Goal: Task Accomplishment & Management: Complete application form

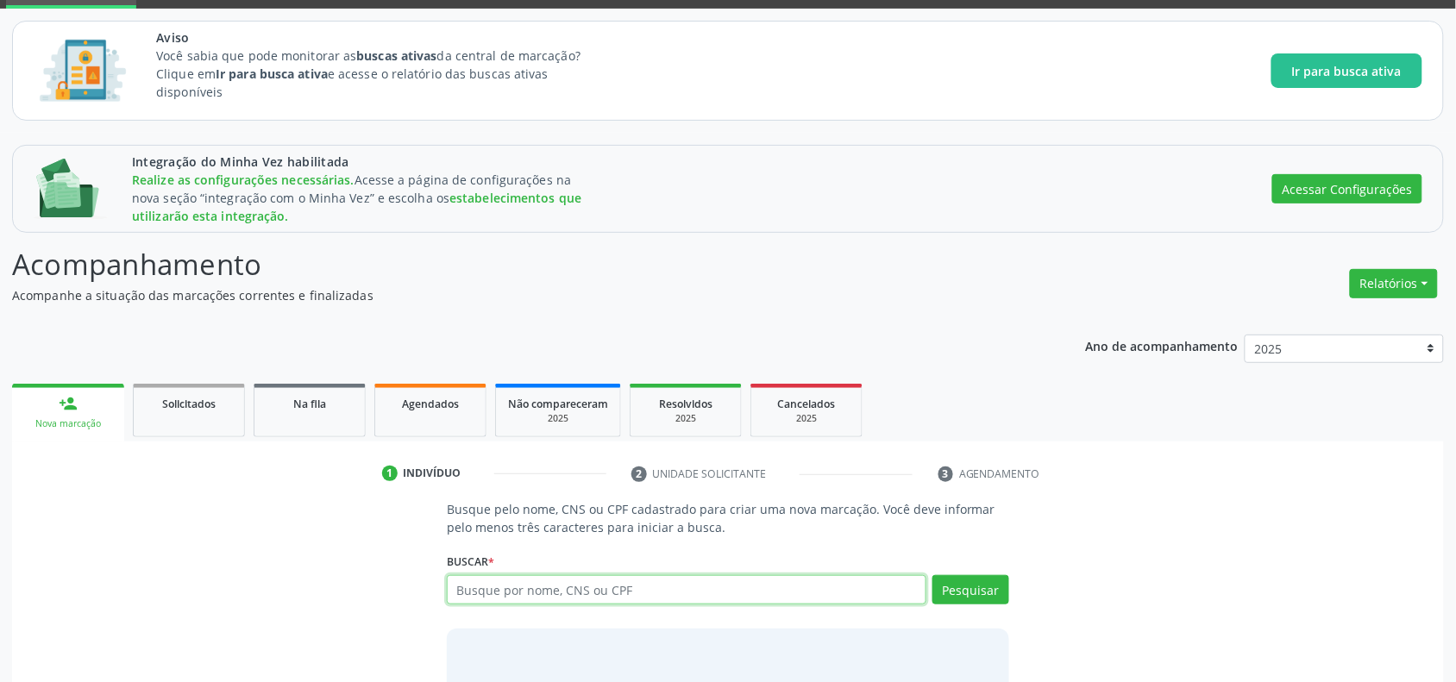
scroll to position [195, 0]
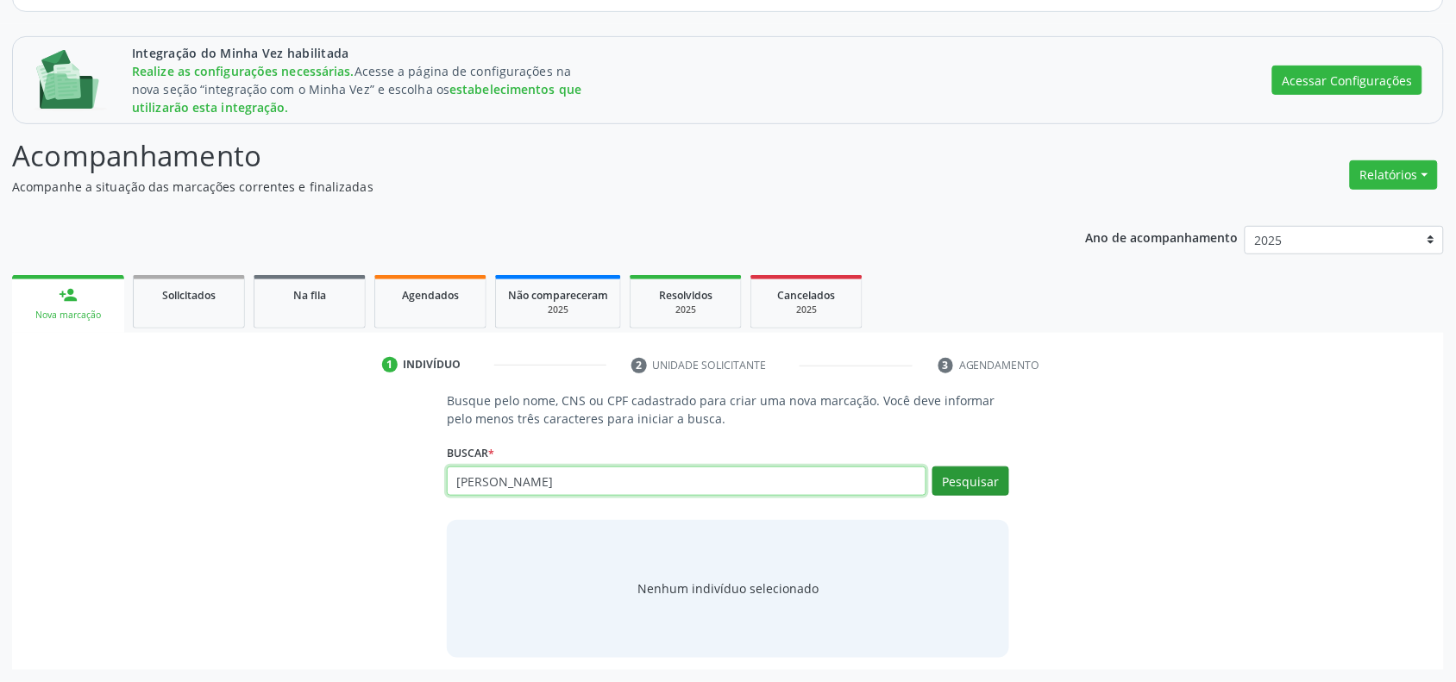
type input "[PERSON_NAME]"
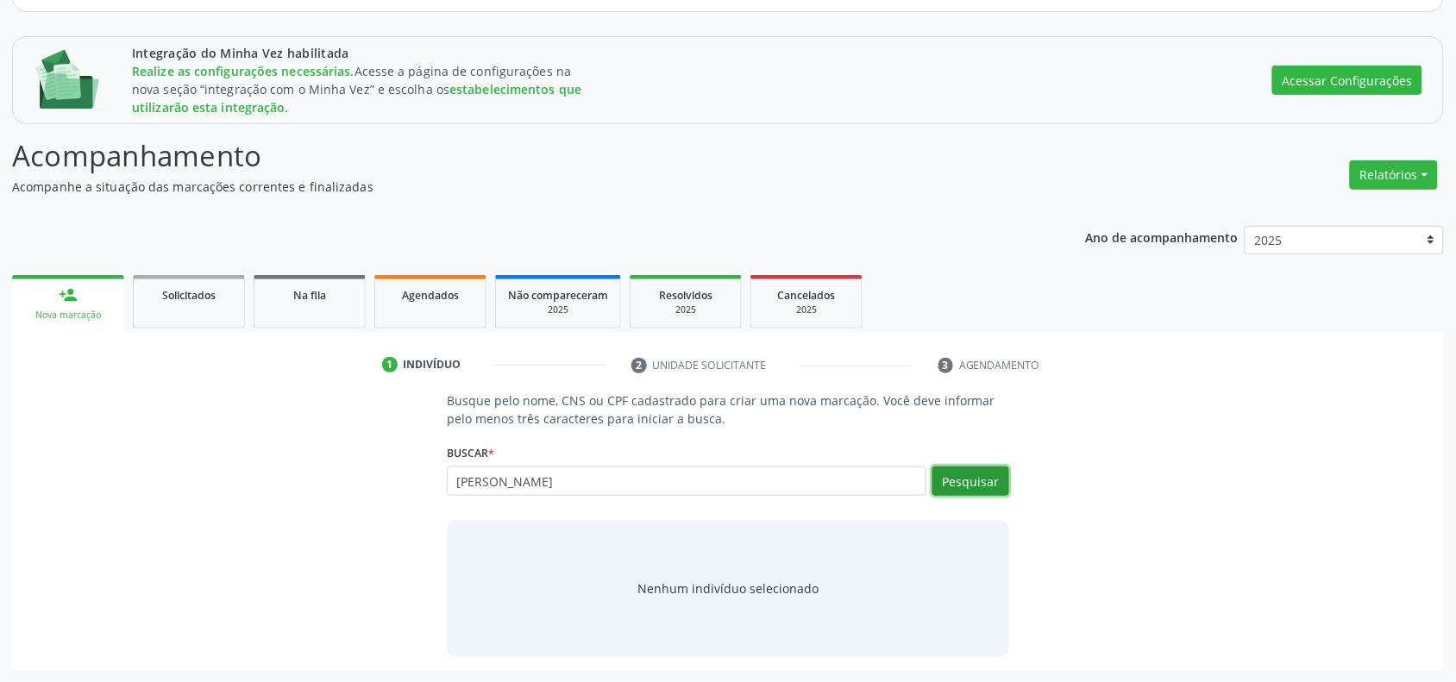
click at [983, 480] on button "Pesquisar" at bounding box center [970, 481] width 77 height 29
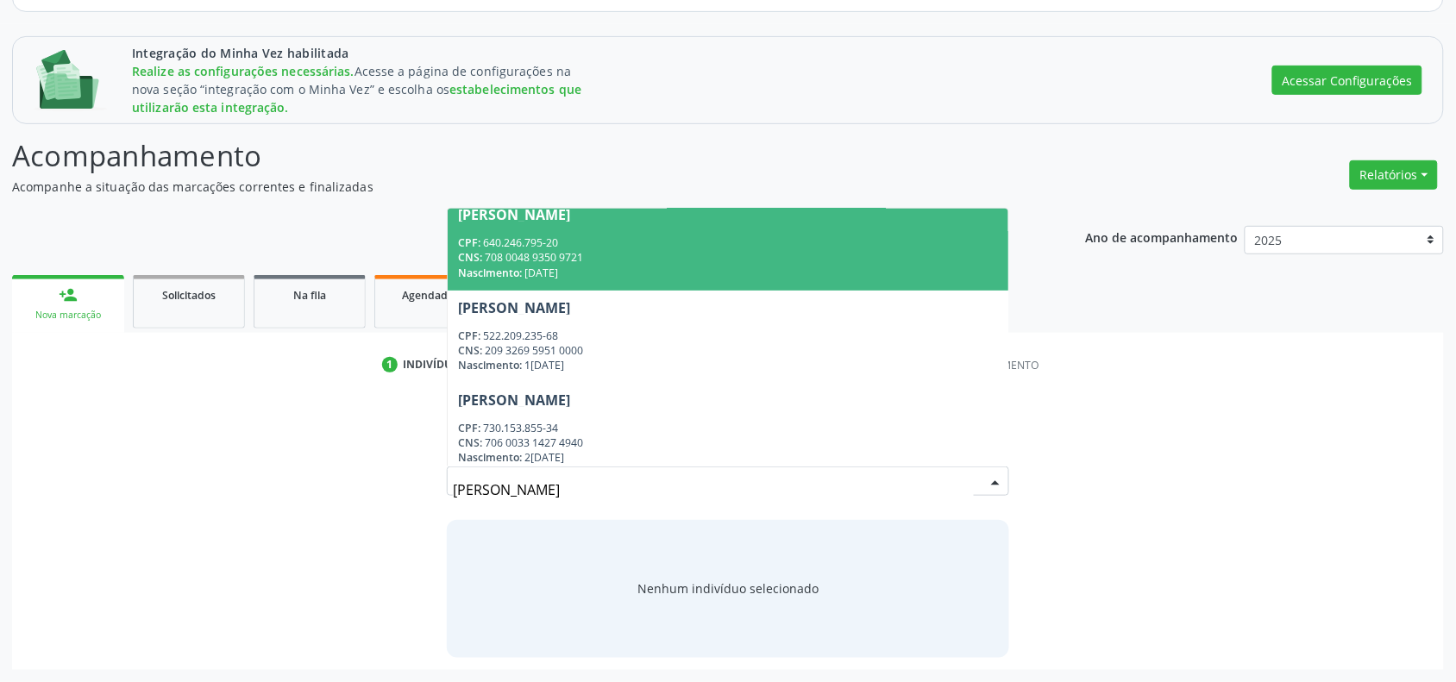
scroll to position [216, 0]
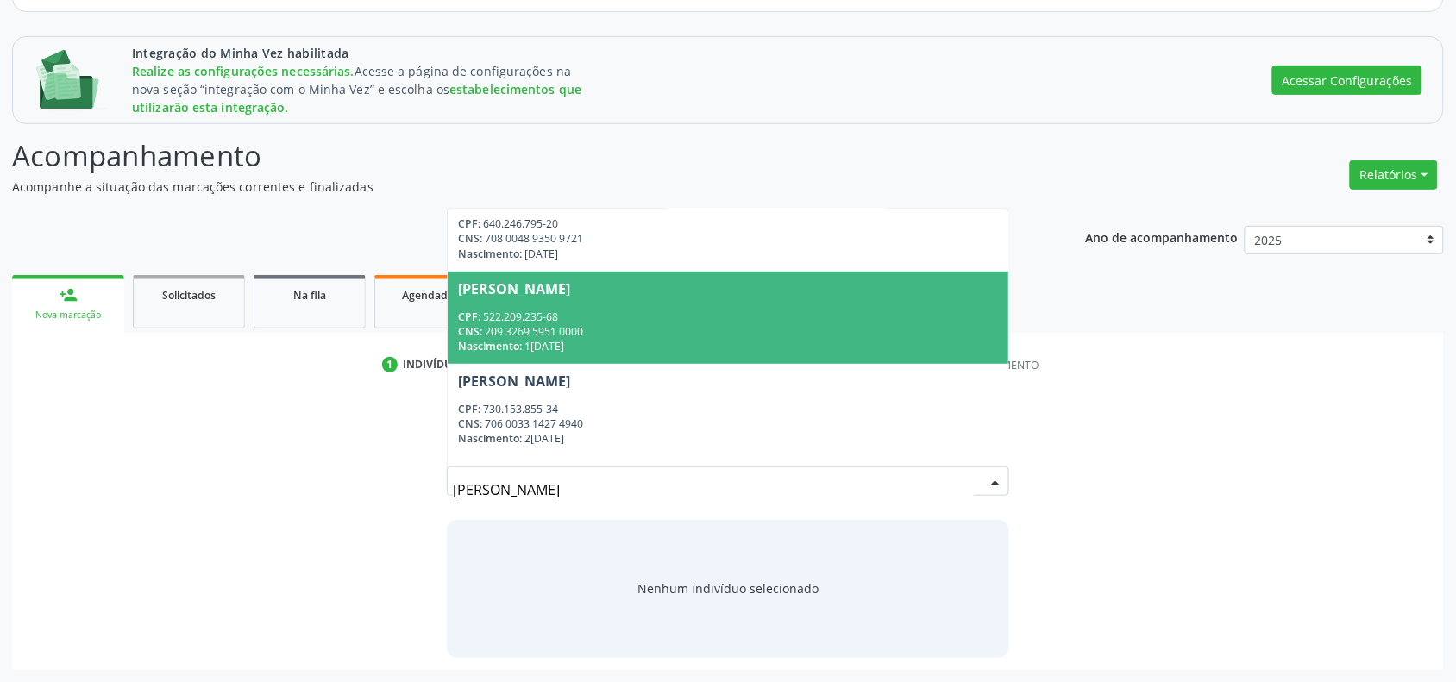
click at [613, 319] on div "CPF: 522.209.235-68" at bounding box center [728, 317] width 540 height 15
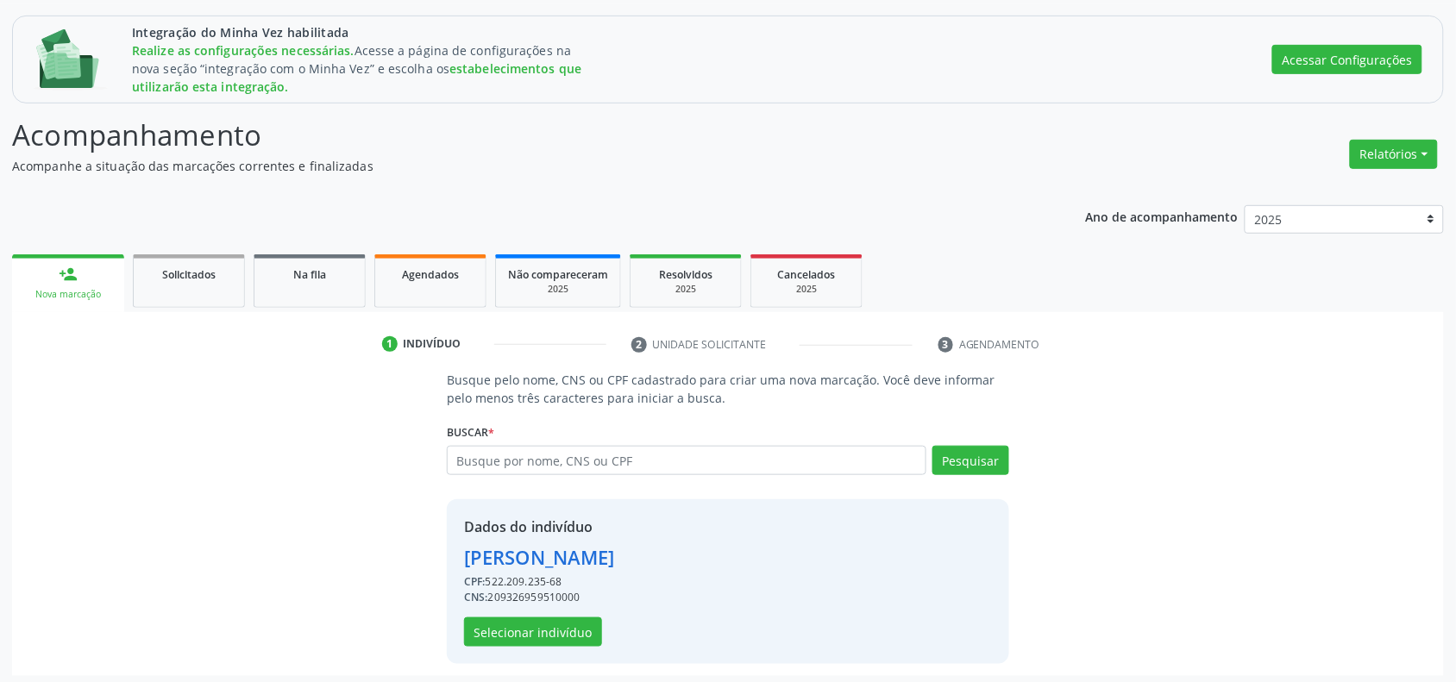
scroll to position [222, 0]
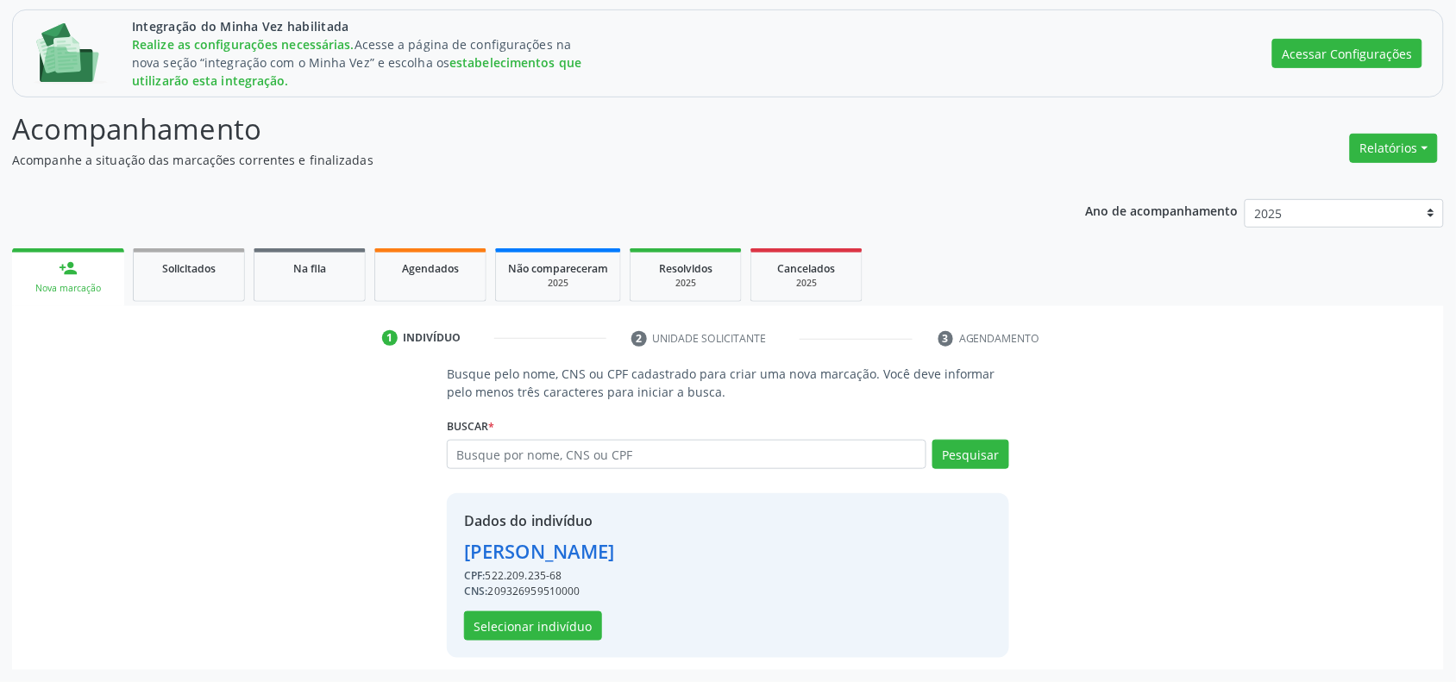
drag, startPoint x: 458, startPoint y: 549, endPoint x: 737, endPoint y: 549, distance: 279.5
click at [737, 549] on div "Dados do indivíduo [PERSON_NAME] CPF: 522.209.235-68 CNS: 209326959510000 Selec…" at bounding box center [728, 575] width 562 height 165
copy div "[PERSON_NAME]"
drag, startPoint x: 484, startPoint y: 578, endPoint x: 511, endPoint y: 576, distance: 27.7
click at [511, 576] on div "CPF: 522.209.235-68" at bounding box center [539, 576] width 151 height 16
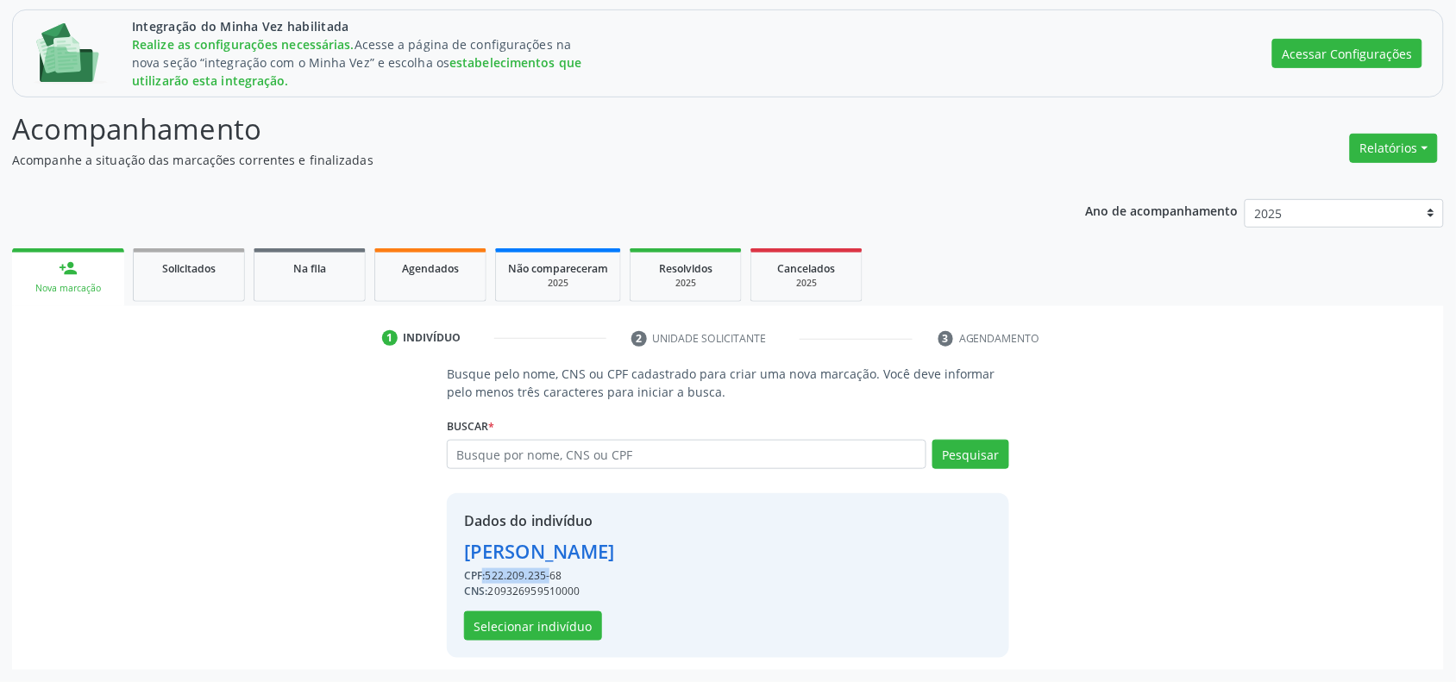
click at [485, 578] on span "CPF:" at bounding box center [475, 575] width 22 height 15
drag, startPoint x: 489, startPoint y: 574, endPoint x: 565, endPoint y: 571, distance: 76.0
click at [565, 571] on div "CPF: 522.209.235-68" at bounding box center [539, 576] width 151 height 16
copy div "522.209.235-68"
drag, startPoint x: 490, startPoint y: 591, endPoint x: 582, endPoint y: 588, distance: 92.3
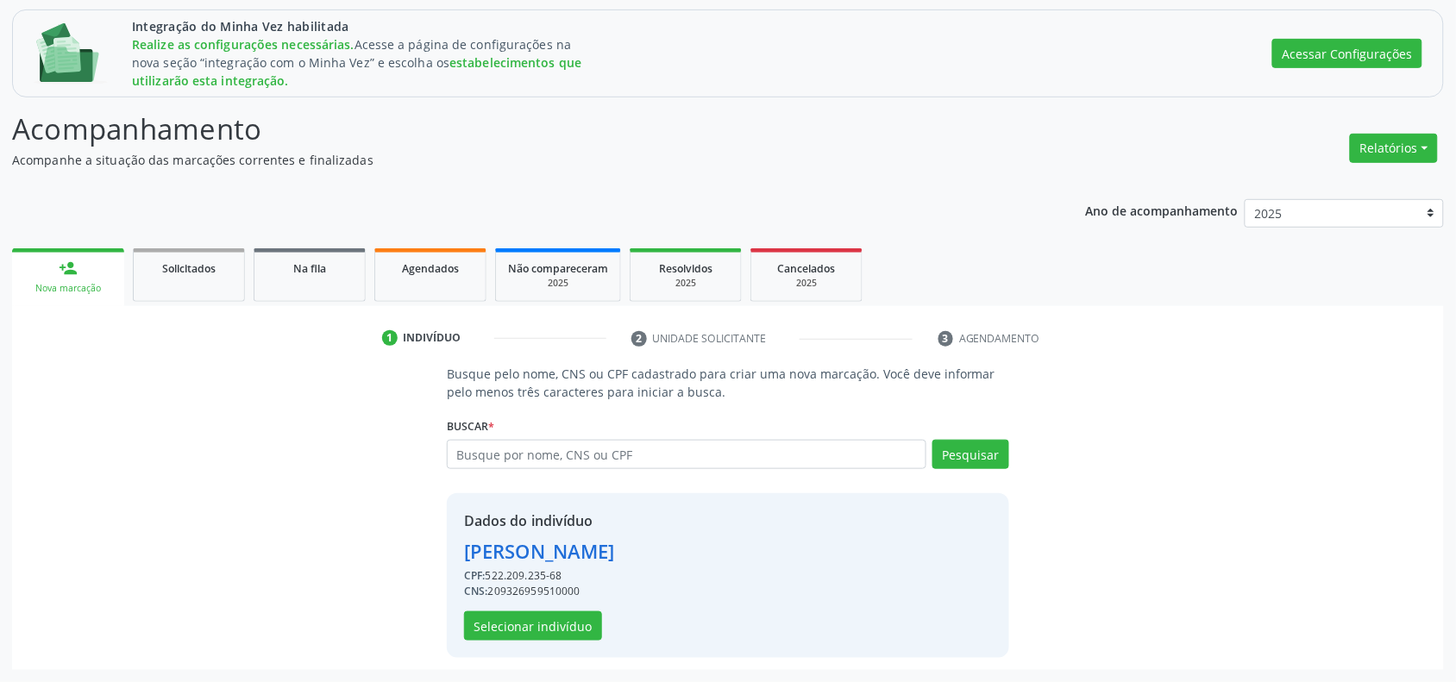
click at [582, 588] on div "CNS: 209326959510000" at bounding box center [539, 592] width 151 height 16
copy div "209326959510000"
drag, startPoint x: 566, startPoint y: 574, endPoint x: 489, endPoint y: 578, distance: 76.9
click at [489, 578] on div "CPF: 522.209.235-68" at bounding box center [539, 576] width 151 height 16
copy div "522.209.235-68"
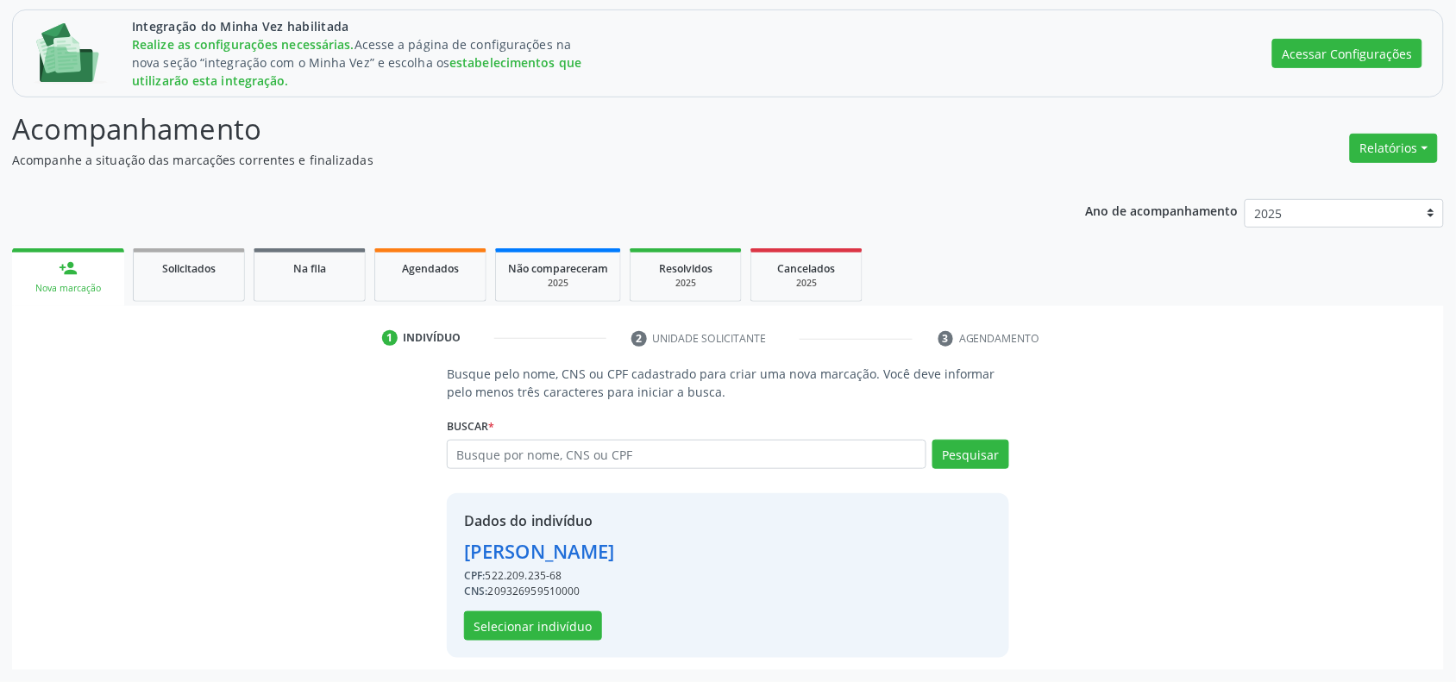
click at [1290, 632] on div "Busque pelo nome, CNS ou CPF cadastrado para criar uma nova marcação. Você deve…" at bounding box center [728, 511] width 1408 height 292
drag, startPoint x: 466, startPoint y: 552, endPoint x: 605, endPoint y: 589, distance: 143.7
click at [605, 589] on div "Dados do indivíduo [PERSON_NAME] CPF: 522.209.235-68 CNS: 209326959510000 Selec…" at bounding box center [539, 576] width 151 height 130
copy div "[PERSON_NAME] CPF: 522.209.235-68 CNS: 209326959510000"
click at [631, 458] on input "text" at bounding box center [687, 454] width 480 height 29
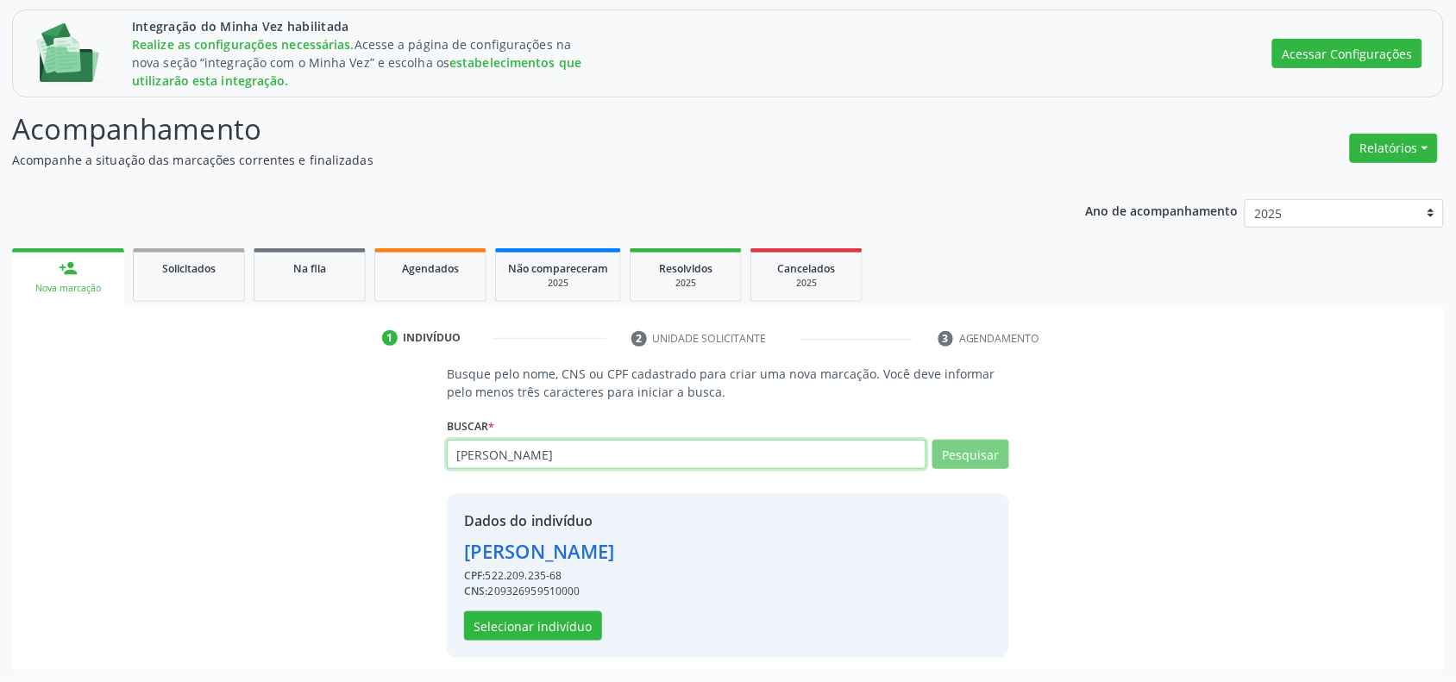
type input "[PERSON_NAME]"
drag, startPoint x: 539, startPoint y: 449, endPoint x: 429, endPoint y: 449, distance: 110.4
click at [429, 449] on div "Busque pelo nome, CNS ou CPF cadastrado para criar uma nova marcação. Você deve…" at bounding box center [728, 511] width 1408 height 292
paste input "[PERSON_NAME]"
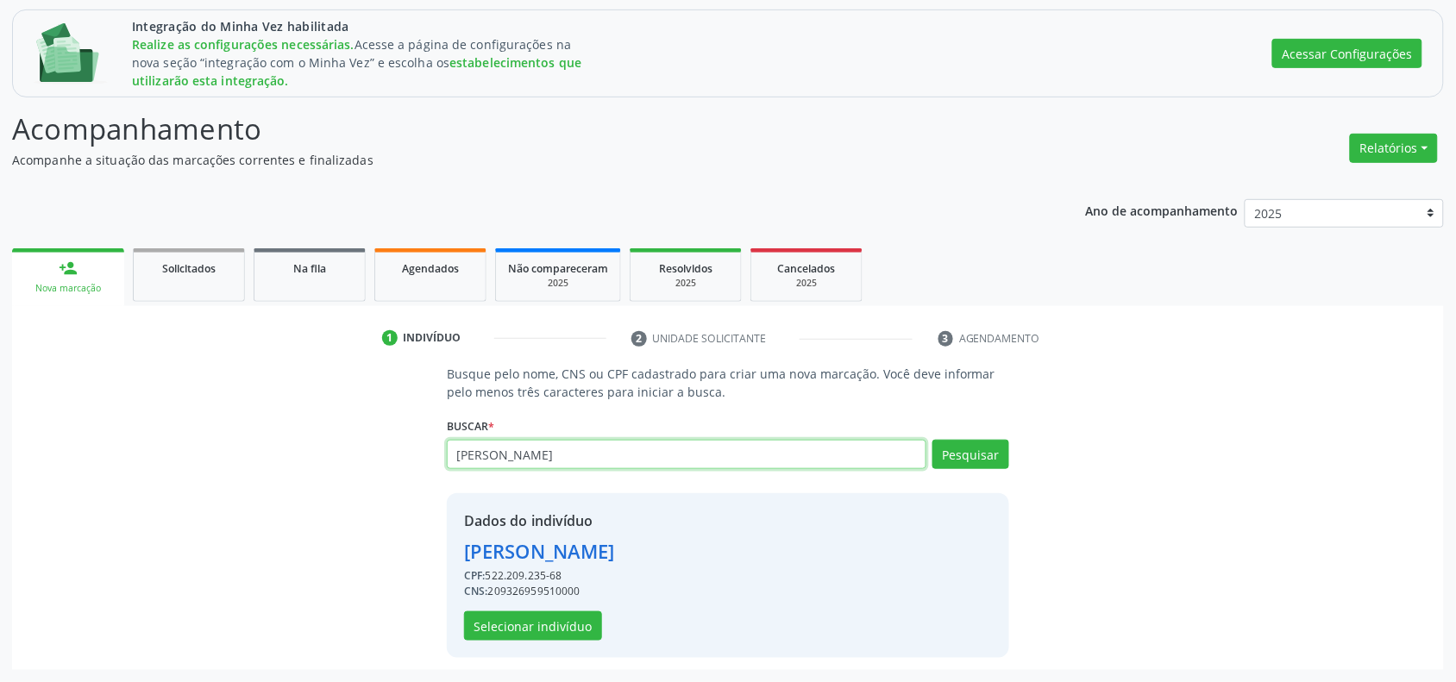
type input "[PERSON_NAME]"
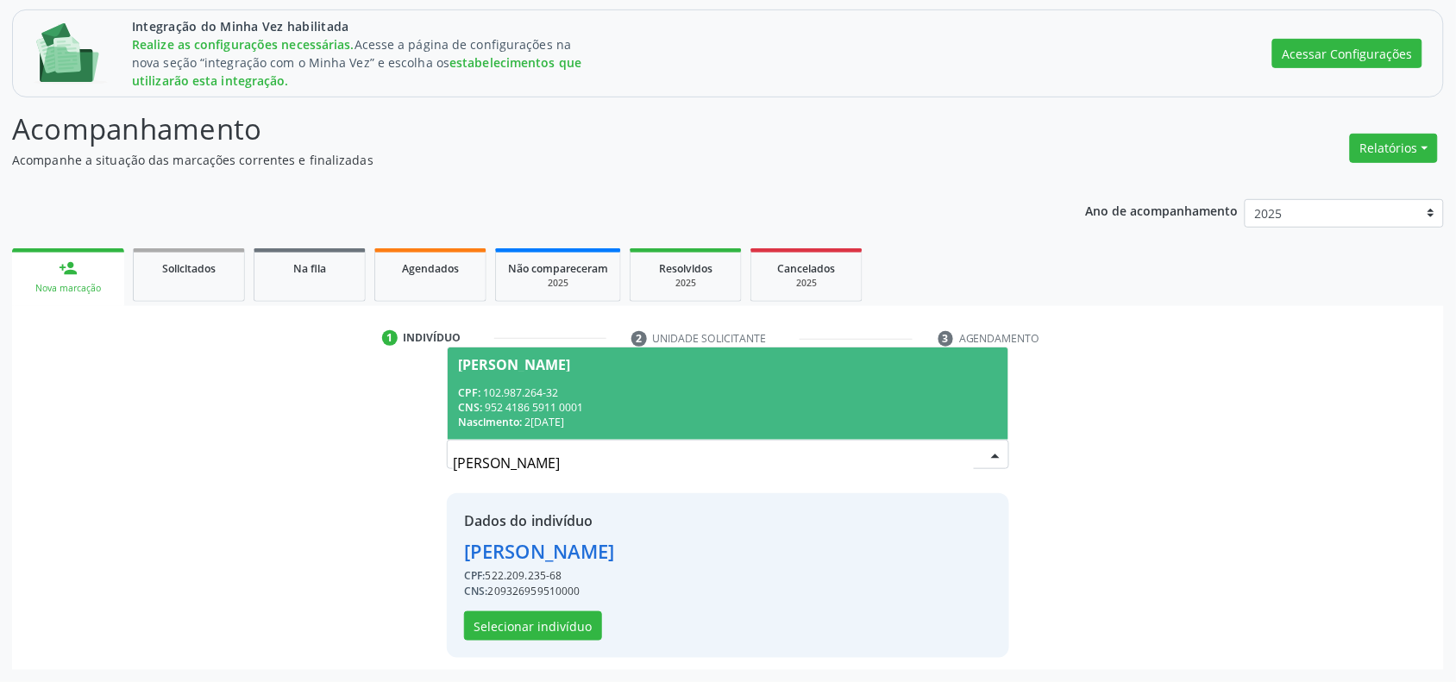
click at [630, 377] on span "[PERSON_NAME] CPF: 102.987.264-32 CNS: 952 4186 5911 0001 Nascimento: [DATE]" at bounding box center [728, 394] width 561 height 92
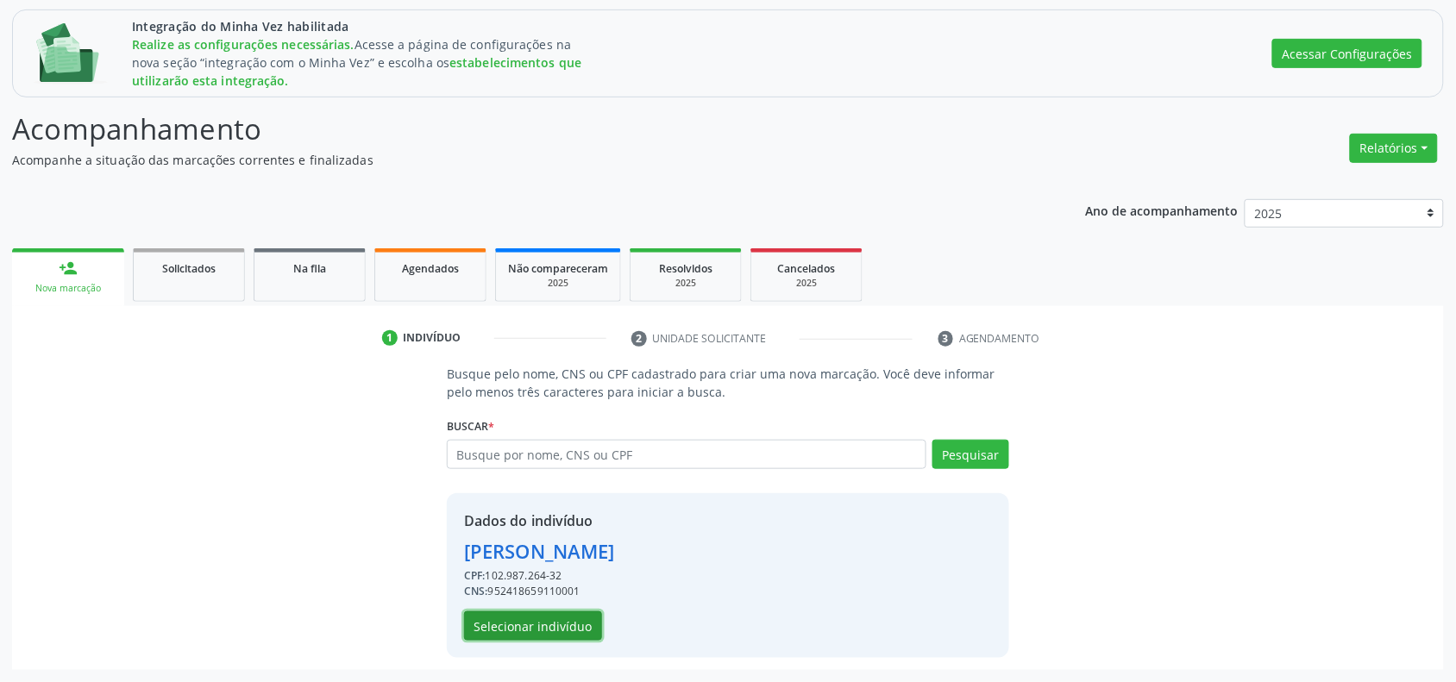
click at [541, 619] on button "Selecionar indivíduo" at bounding box center [533, 626] width 138 height 29
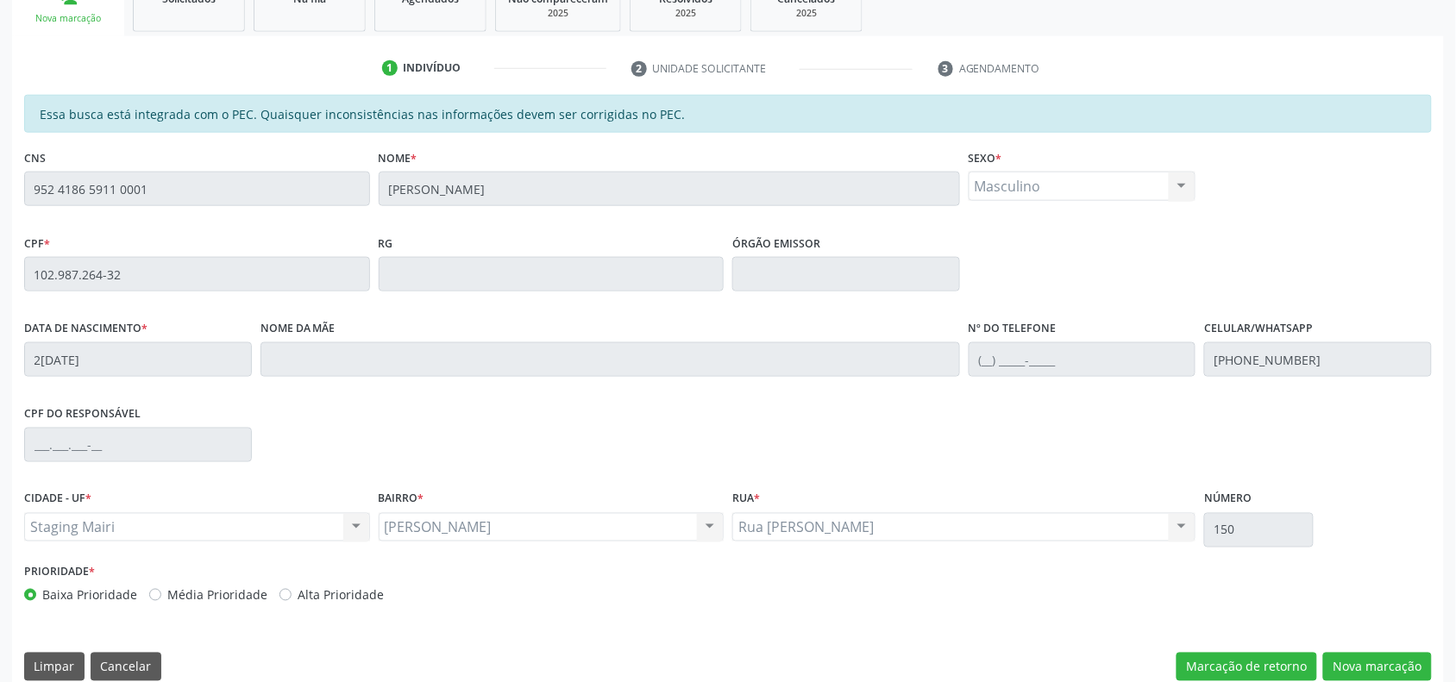
scroll to position [516, 0]
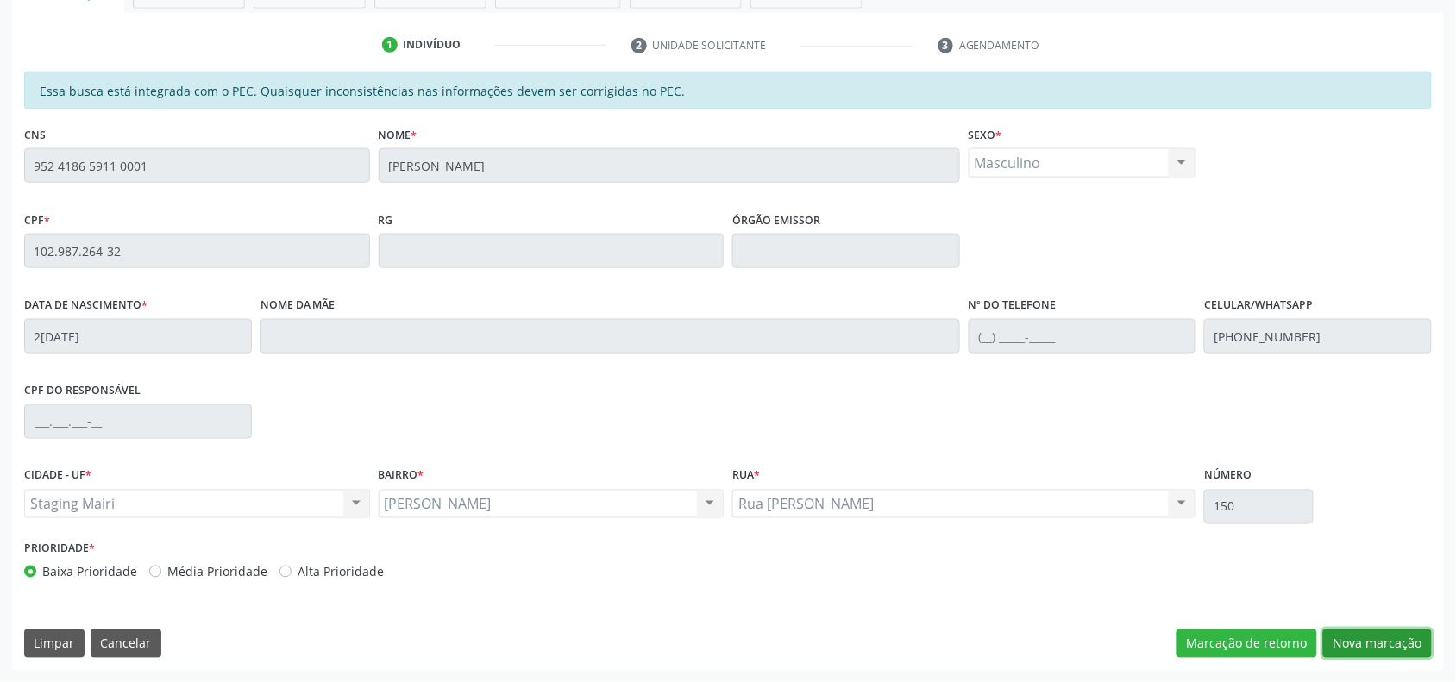
drag, startPoint x: 1395, startPoint y: 643, endPoint x: 1080, endPoint y: 574, distance: 322.3
click at [1395, 644] on button "Nova marcação" at bounding box center [1377, 644] width 109 height 29
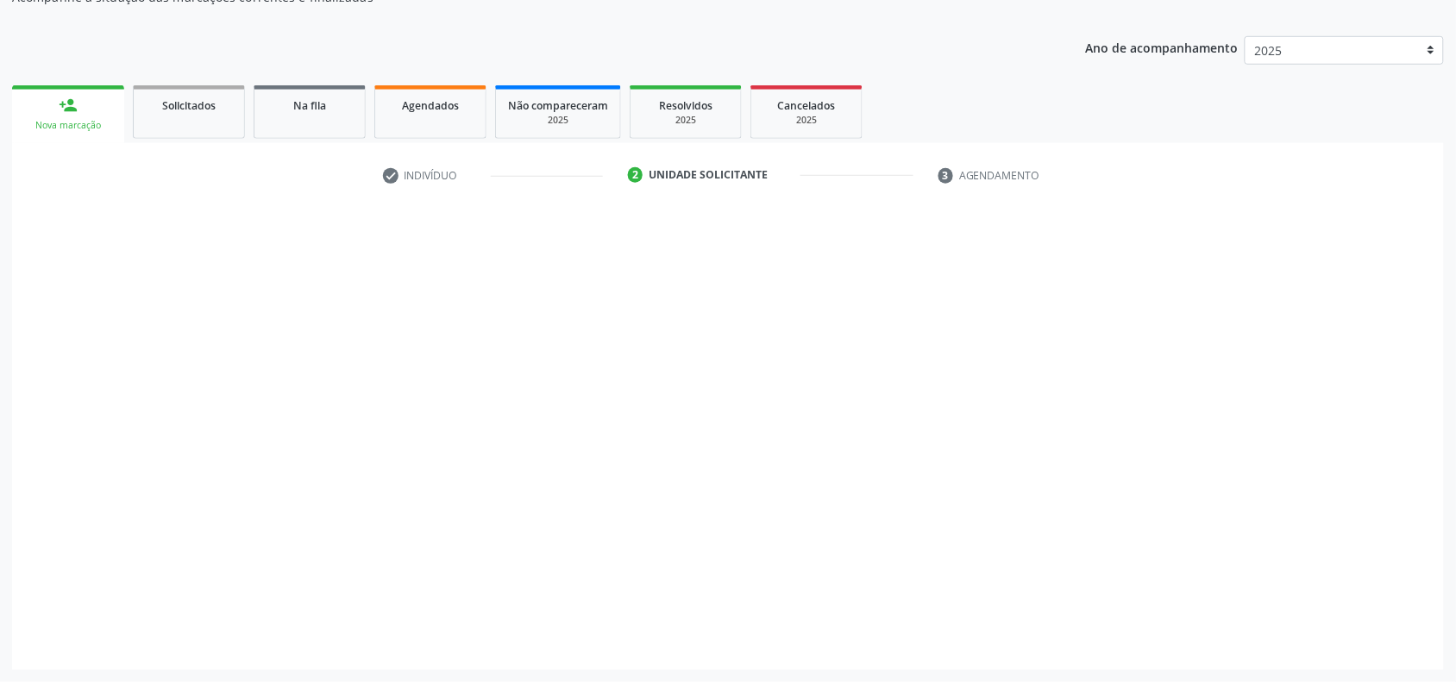
scroll to position [386, 0]
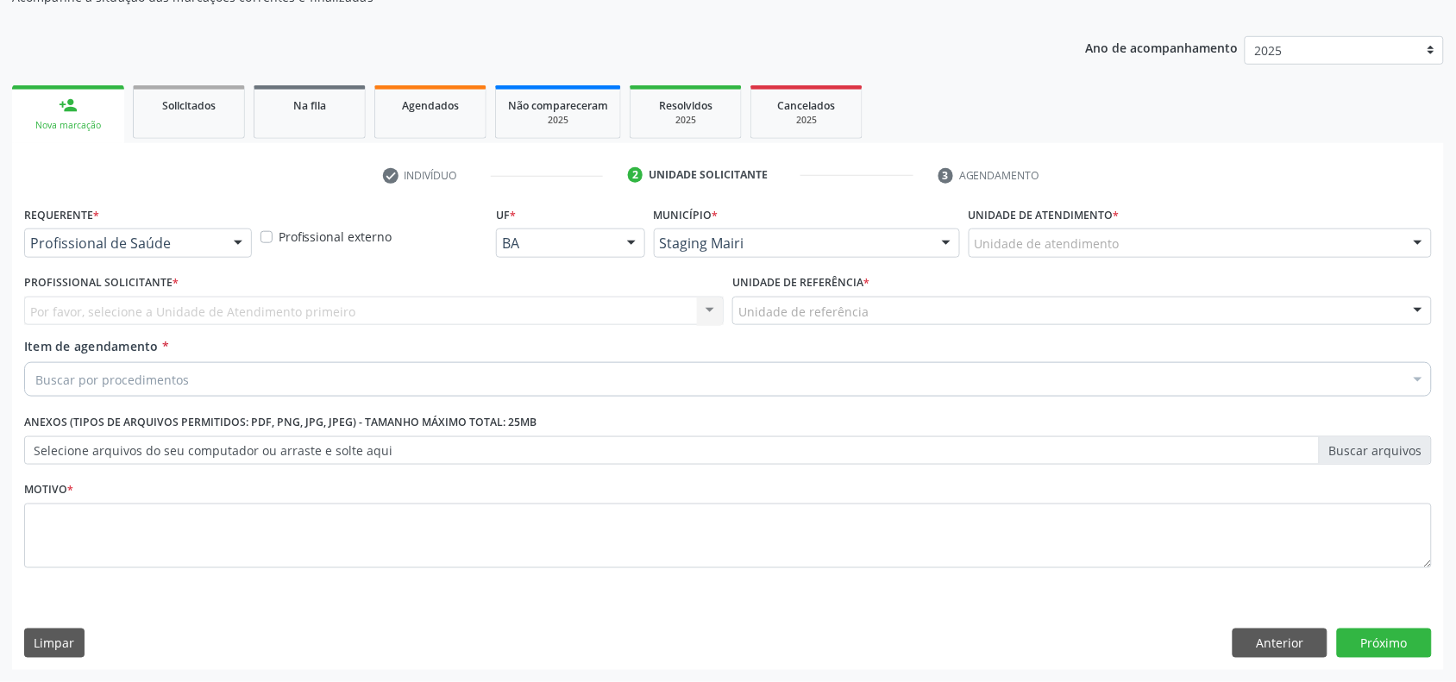
click at [1048, 222] on label "Unidade de atendimento *" at bounding box center [1044, 215] width 151 height 27
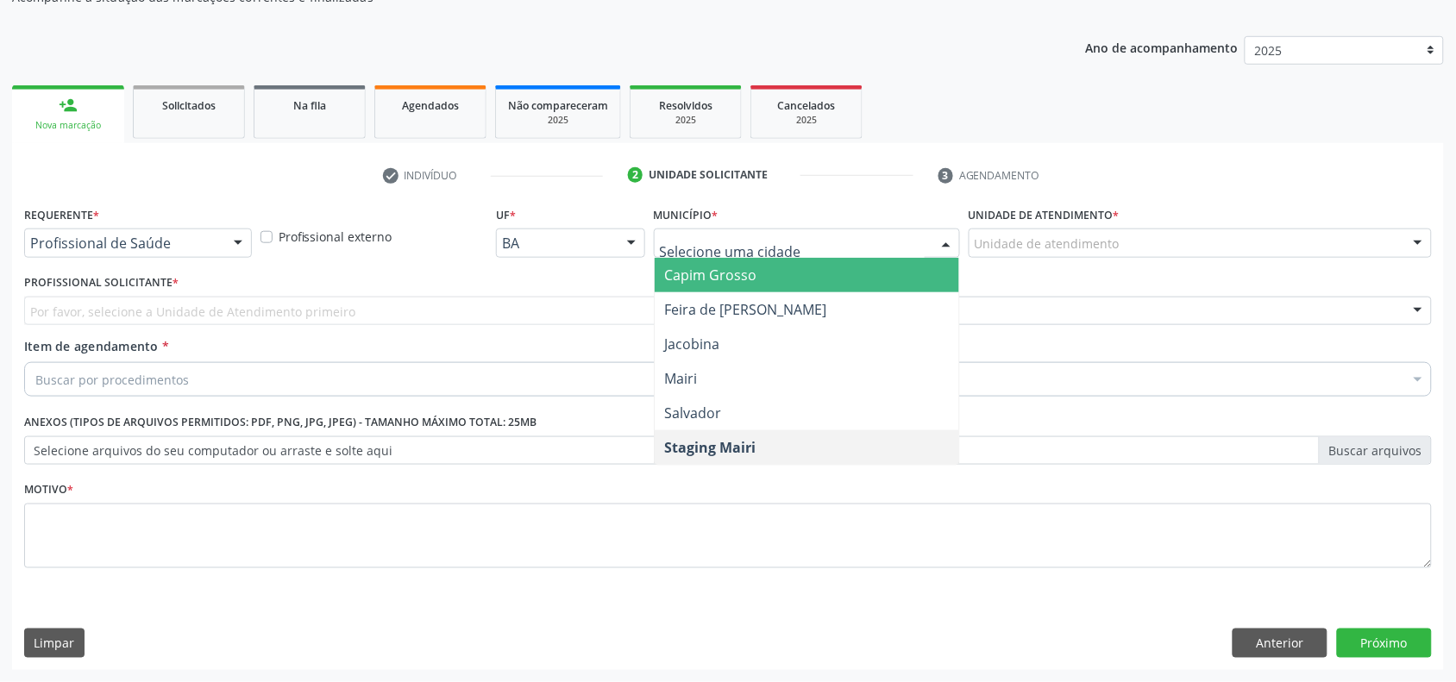
click at [769, 229] on div at bounding box center [807, 243] width 306 height 29
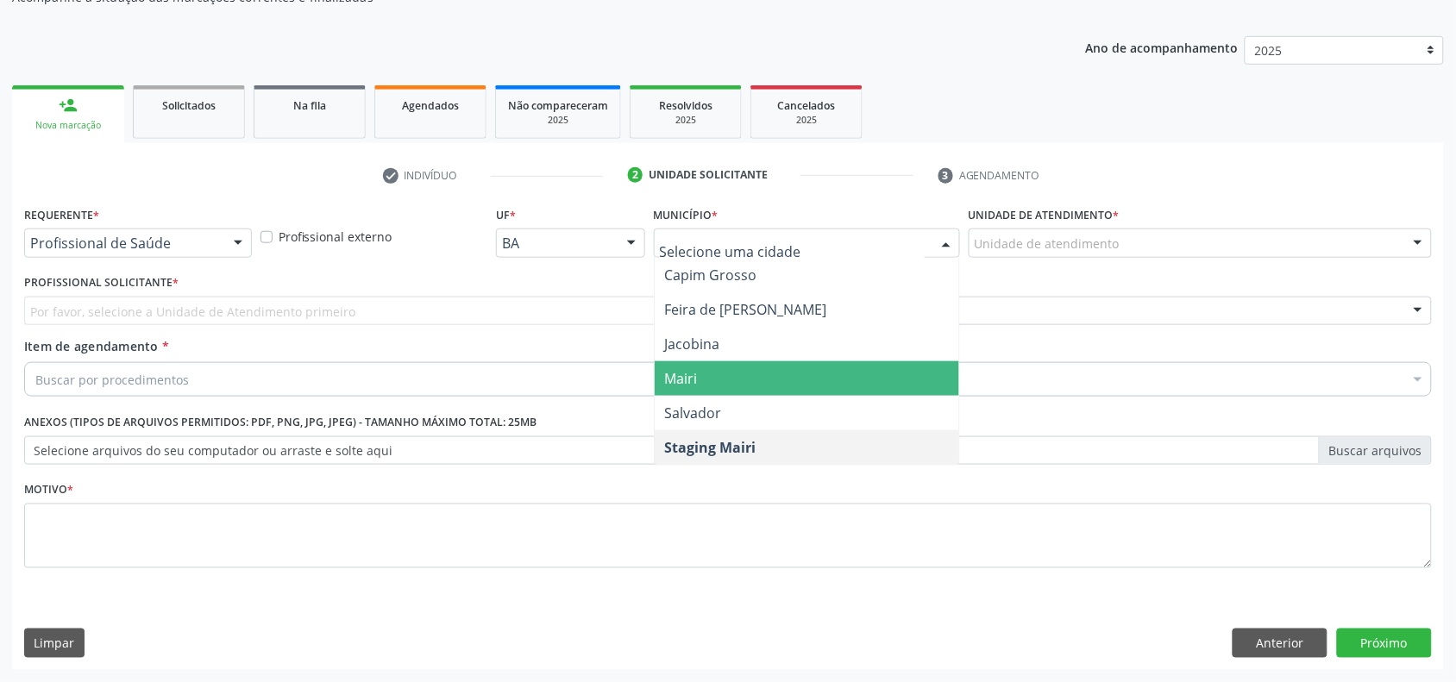
click at [723, 372] on span "Mairi" at bounding box center [807, 378] width 304 height 35
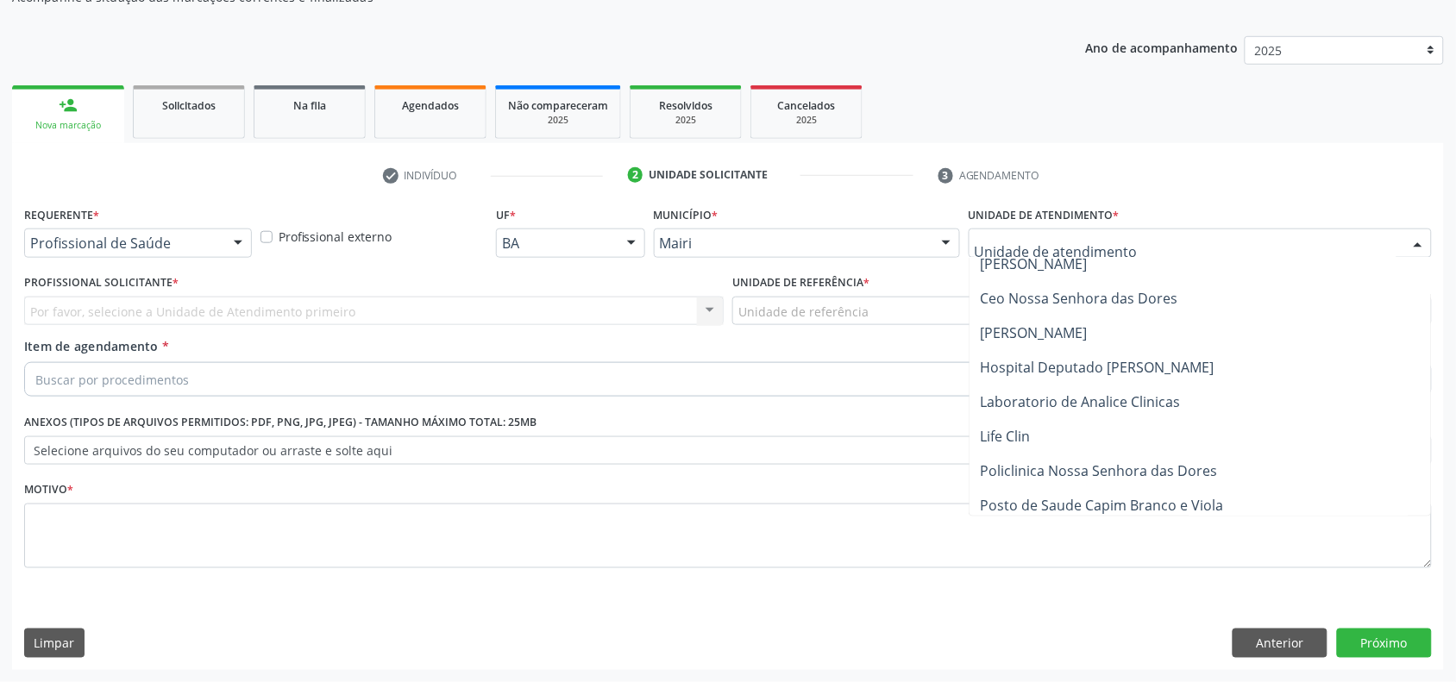
scroll to position [216, 0]
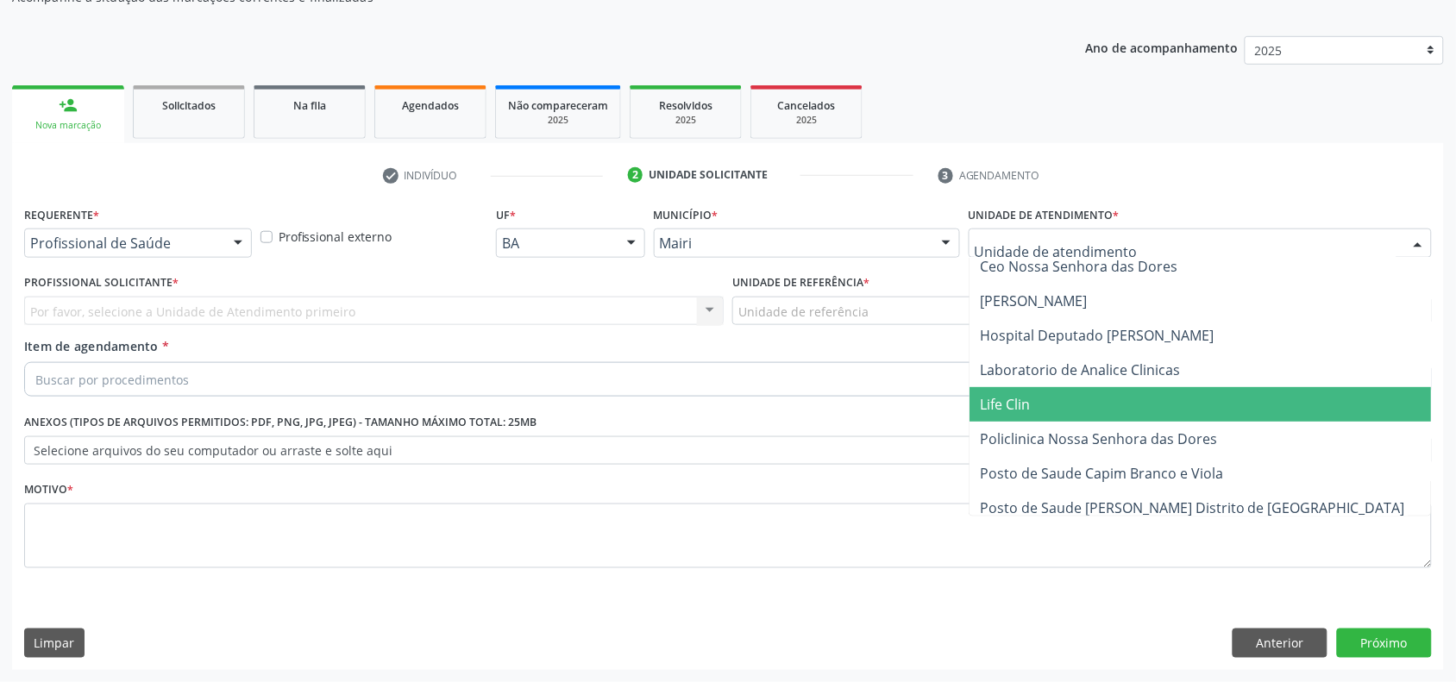
click at [1044, 393] on span "Life Clin" at bounding box center [1199, 404] width 461 height 35
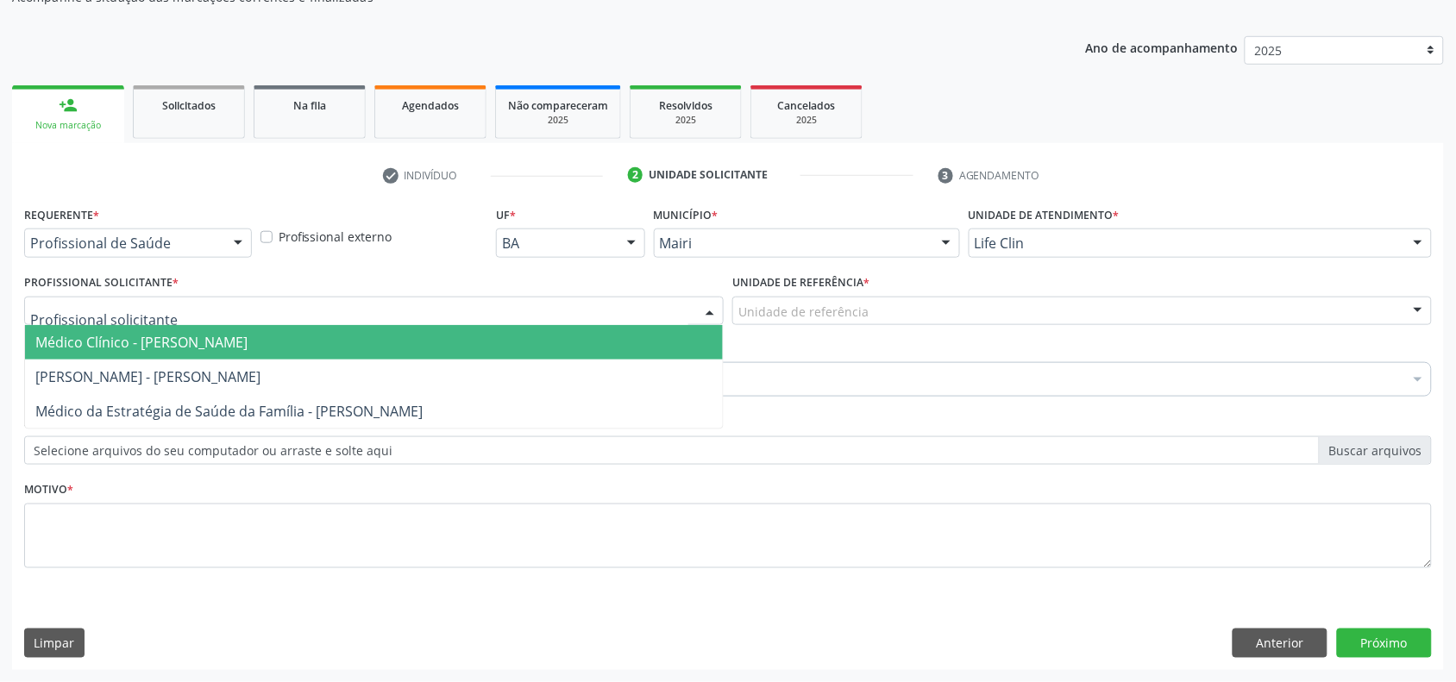
click at [342, 312] on div at bounding box center [374, 311] width 700 height 29
drag, startPoint x: 281, startPoint y: 336, endPoint x: 300, endPoint y: 337, distance: 19.0
click at [248, 337] on span "Médico Clínico - [PERSON_NAME]" at bounding box center [141, 342] width 212 height 19
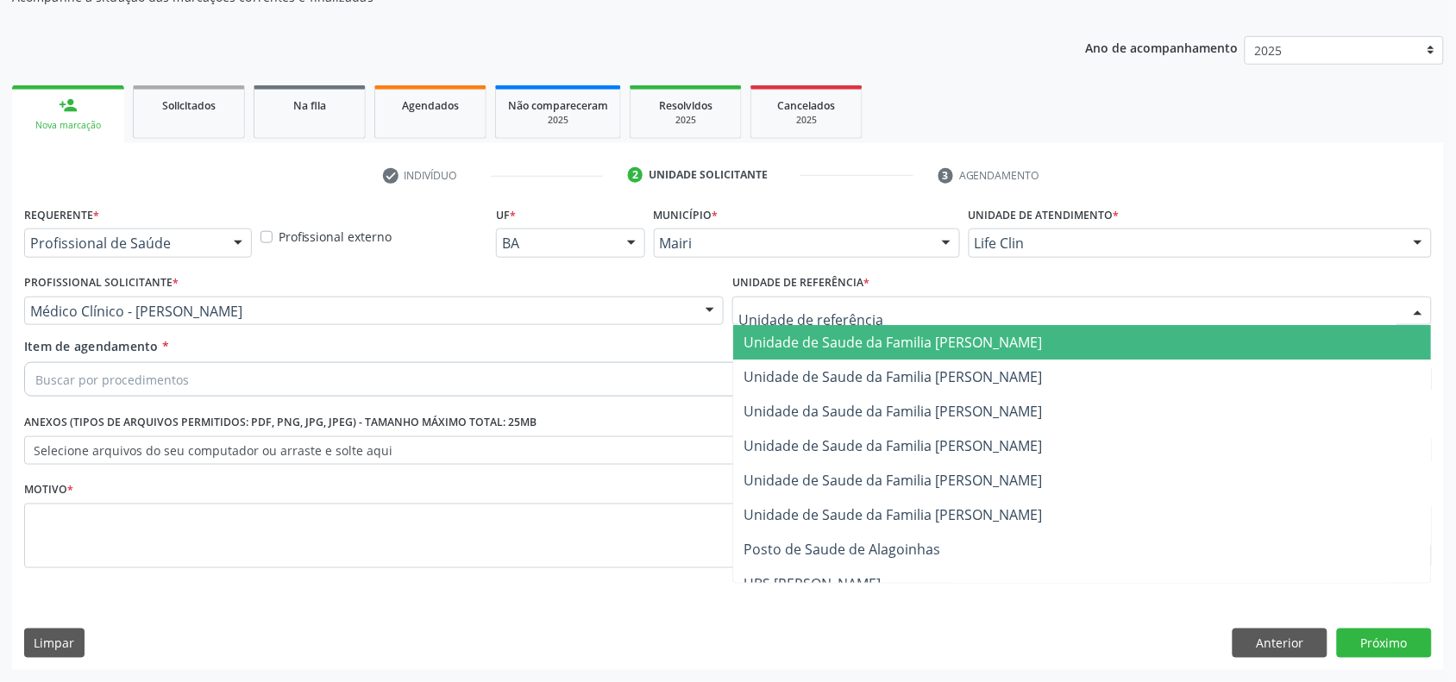
click at [796, 341] on span "Unidade de Saude da Familia [PERSON_NAME]" at bounding box center [892, 342] width 298 height 19
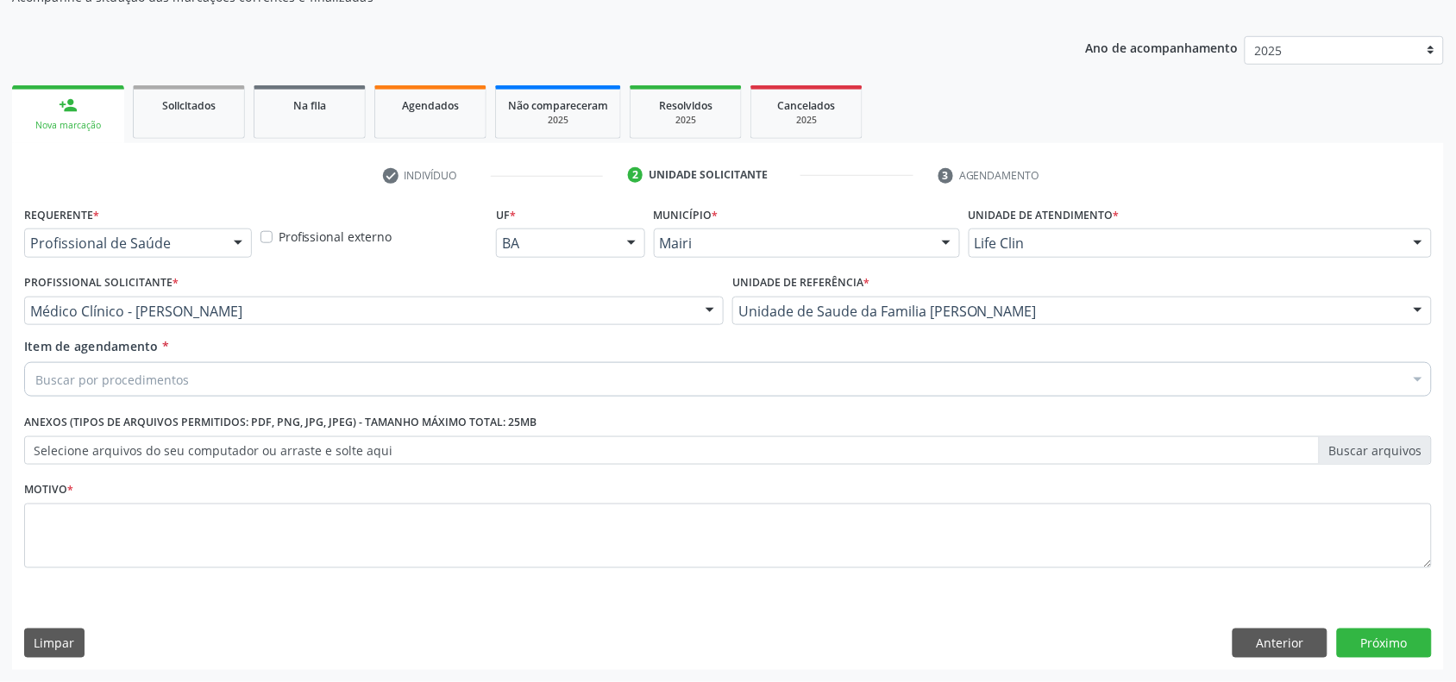
click at [335, 368] on div "Buscar por procedimentos" at bounding box center [728, 379] width 1408 height 35
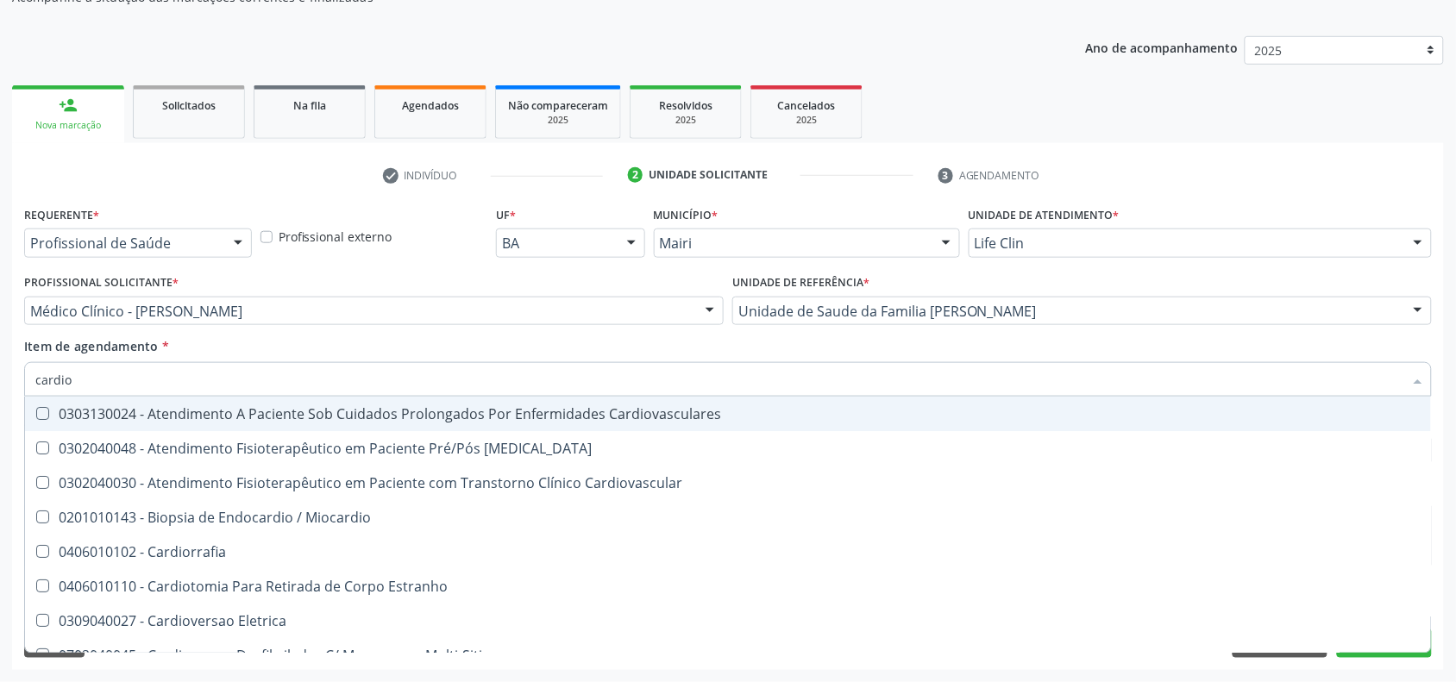
type input "cardiol"
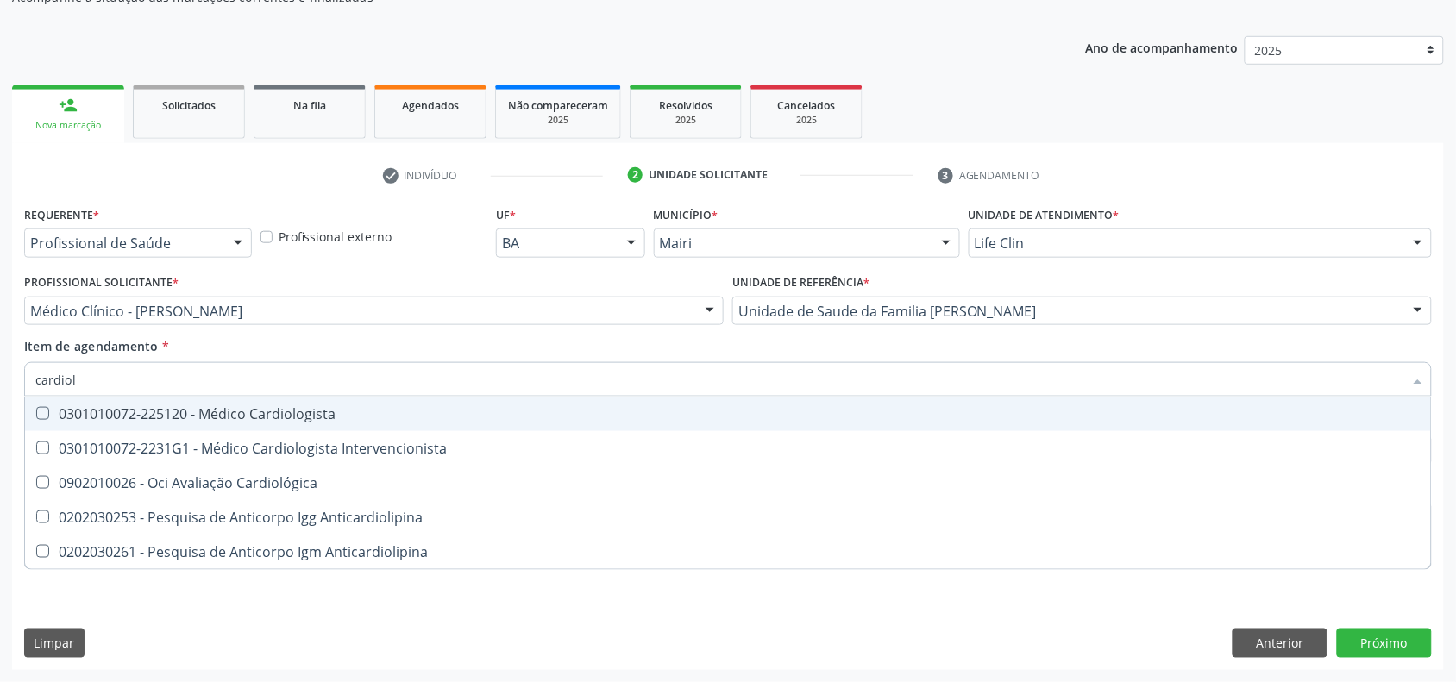
click at [320, 419] on div "0301010072-225120 - Médico Cardiologista" at bounding box center [727, 414] width 1385 height 14
checkbox Cardiologista "true"
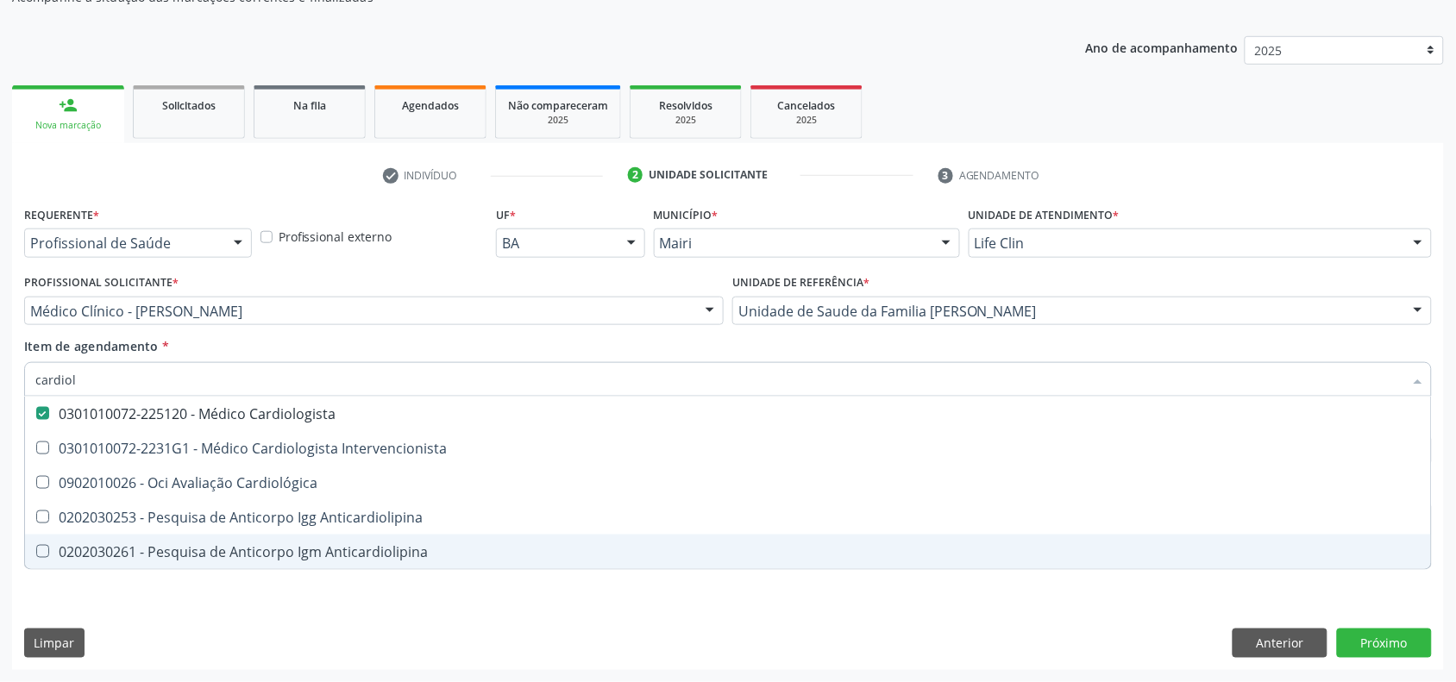
click at [716, 644] on div "Requerente * Profissional de Saúde Profissional de Saúde Paciente Nenhum result…" at bounding box center [728, 436] width 1432 height 468
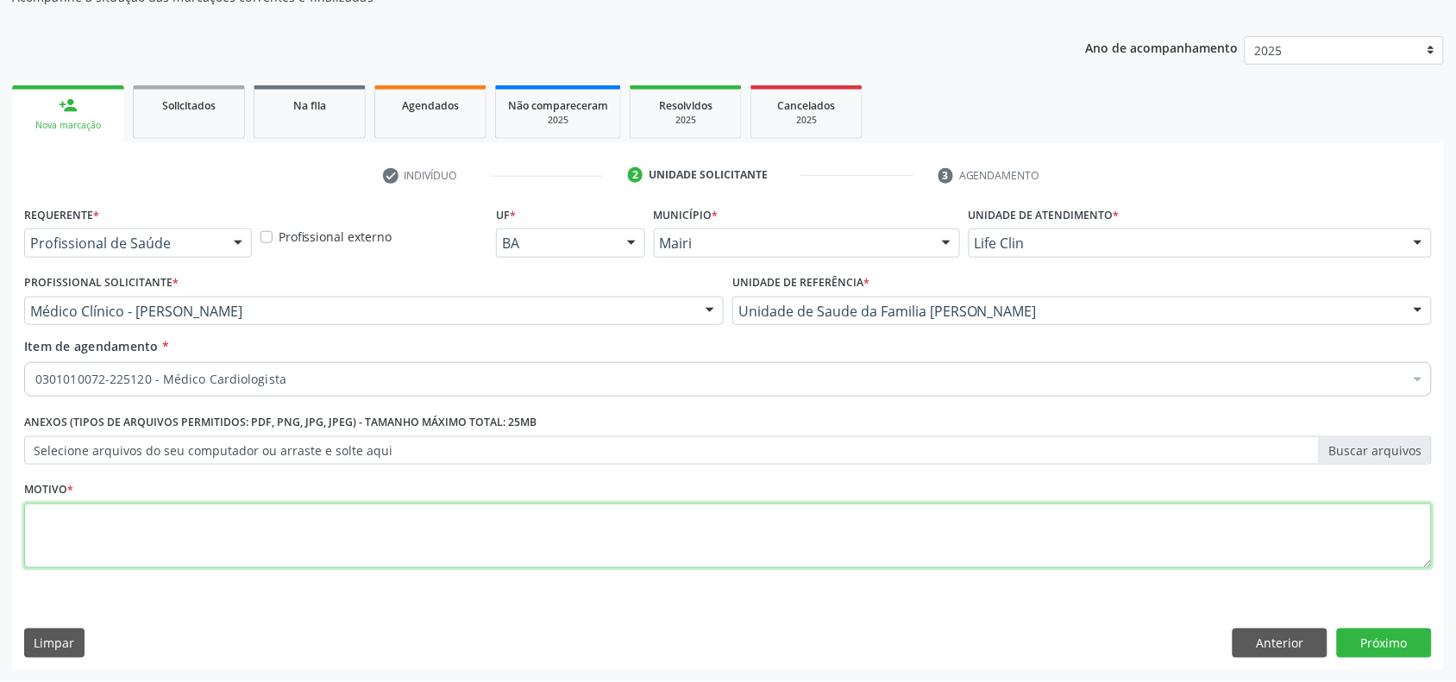
click at [259, 530] on textarea at bounding box center [728, 537] width 1408 height 66
type textarea "avaliação"
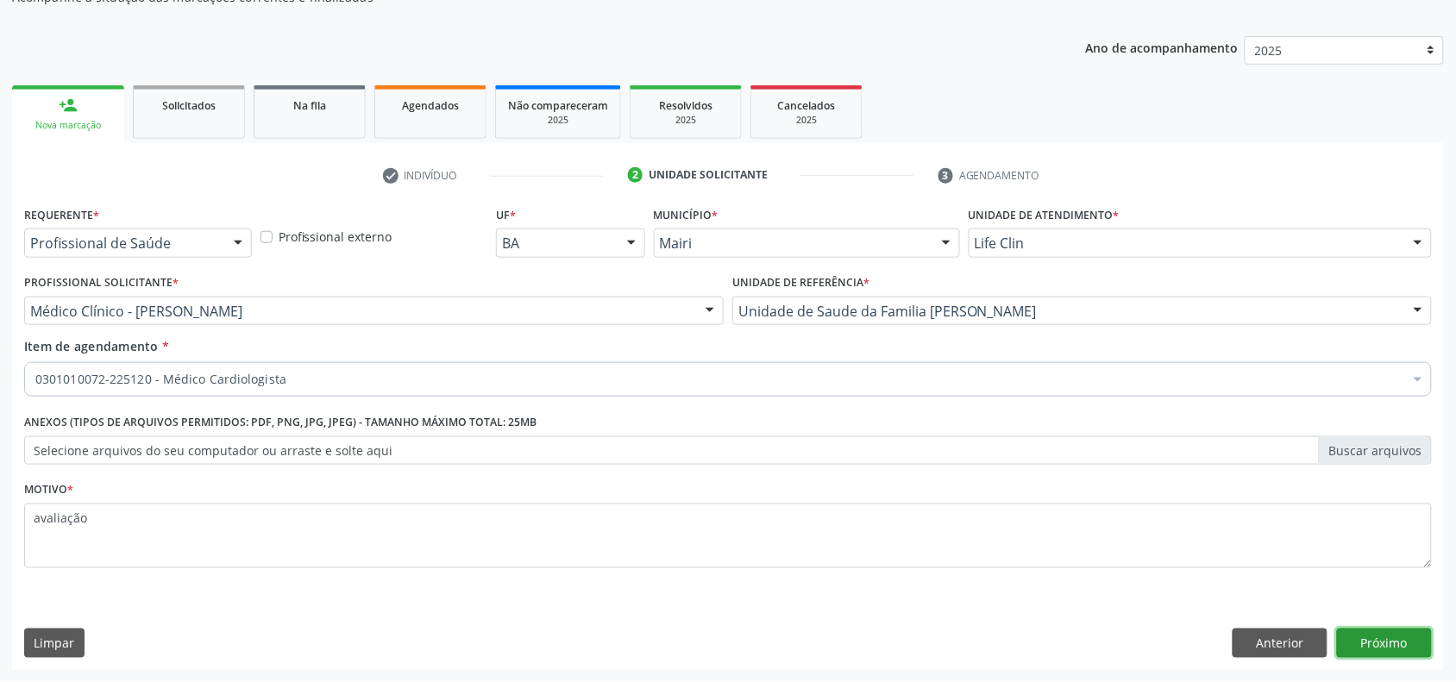
click at [1393, 631] on button "Próximo" at bounding box center [1384, 643] width 95 height 29
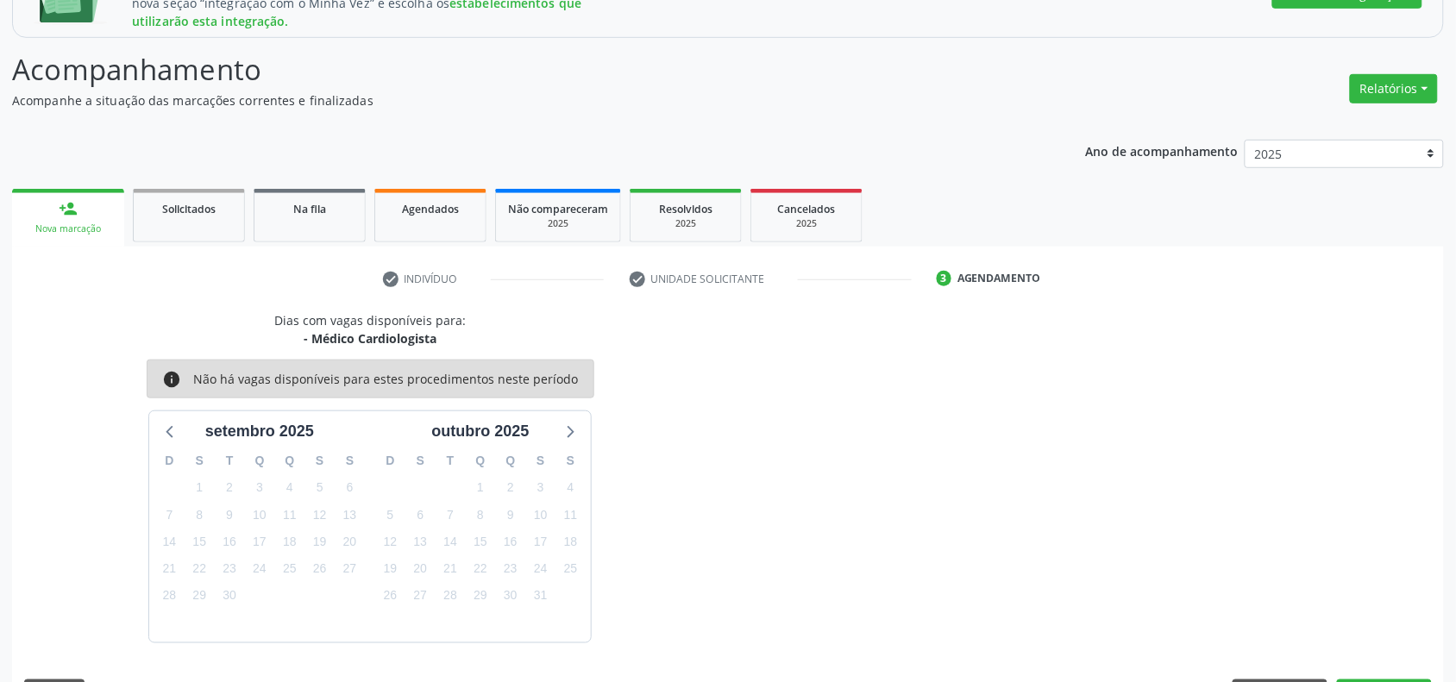
scroll to position [333, 0]
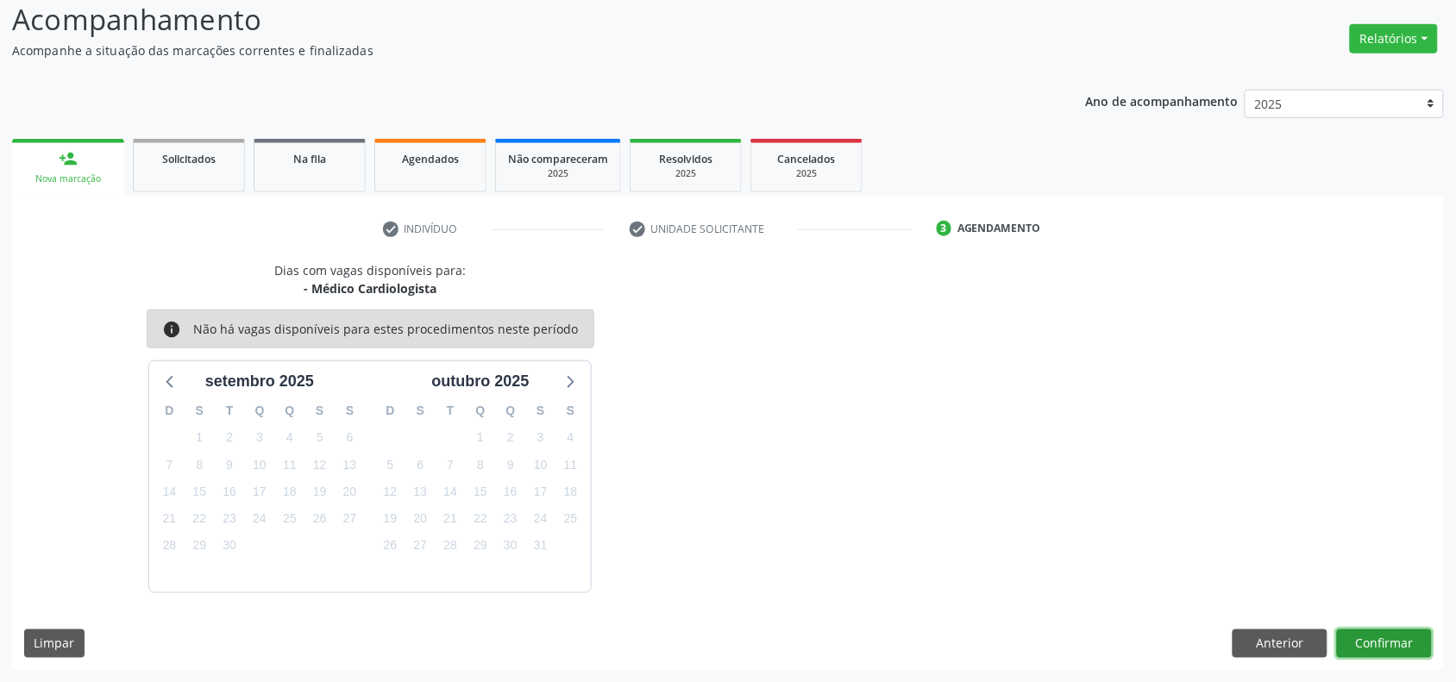
click at [1376, 640] on button "Confirmar" at bounding box center [1384, 644] width 95 height 29
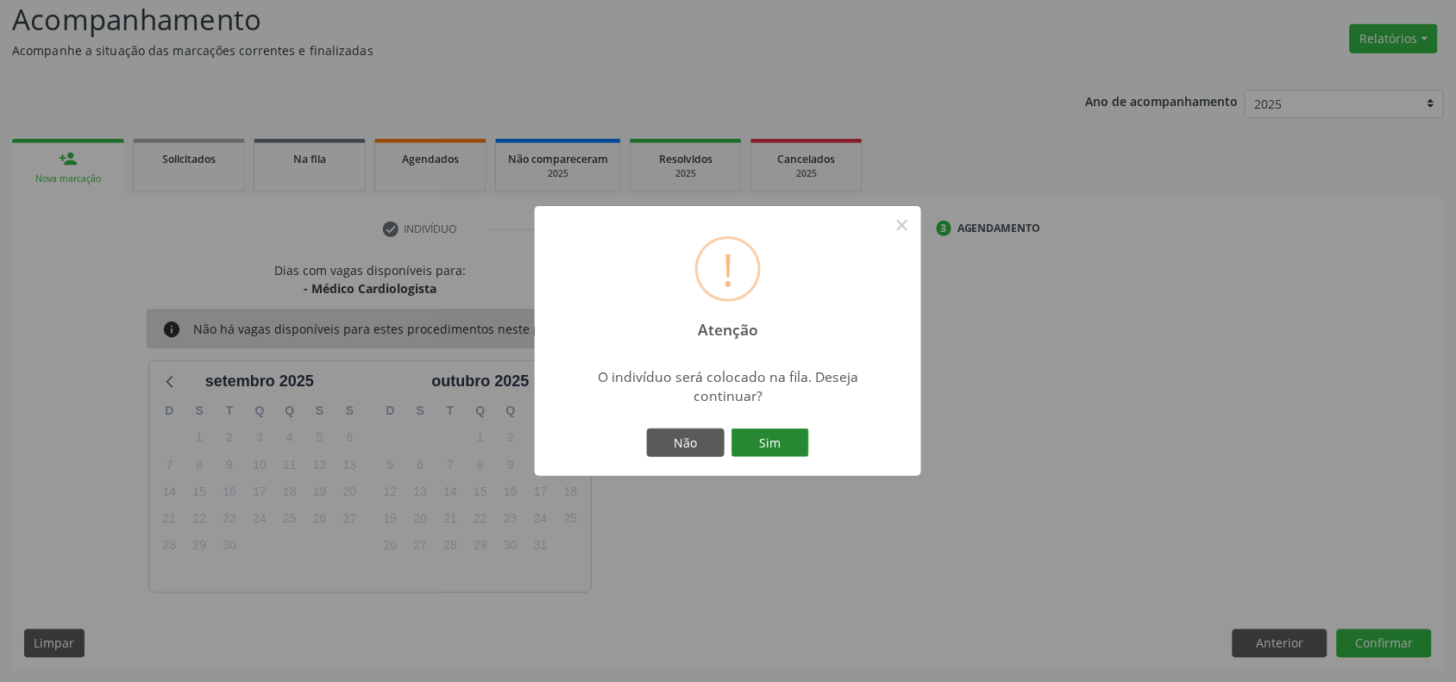
drag, startPoint x: 789, startPoint y: 438, endPoint x: 449, endPoint y: 282, distance: 374.0
click at [787, 438] on button "Sim" at bounding box center [770, 443] width 78 height 29
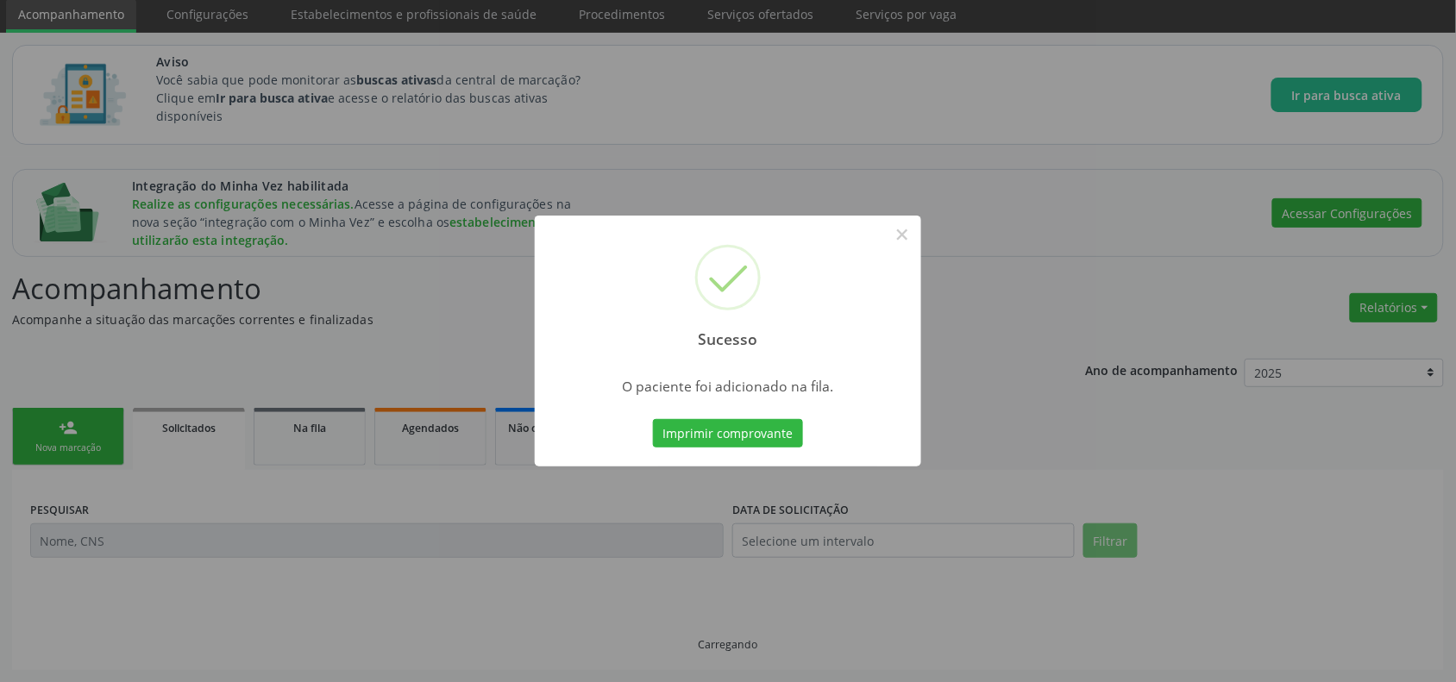
scroll to position [26, 0]
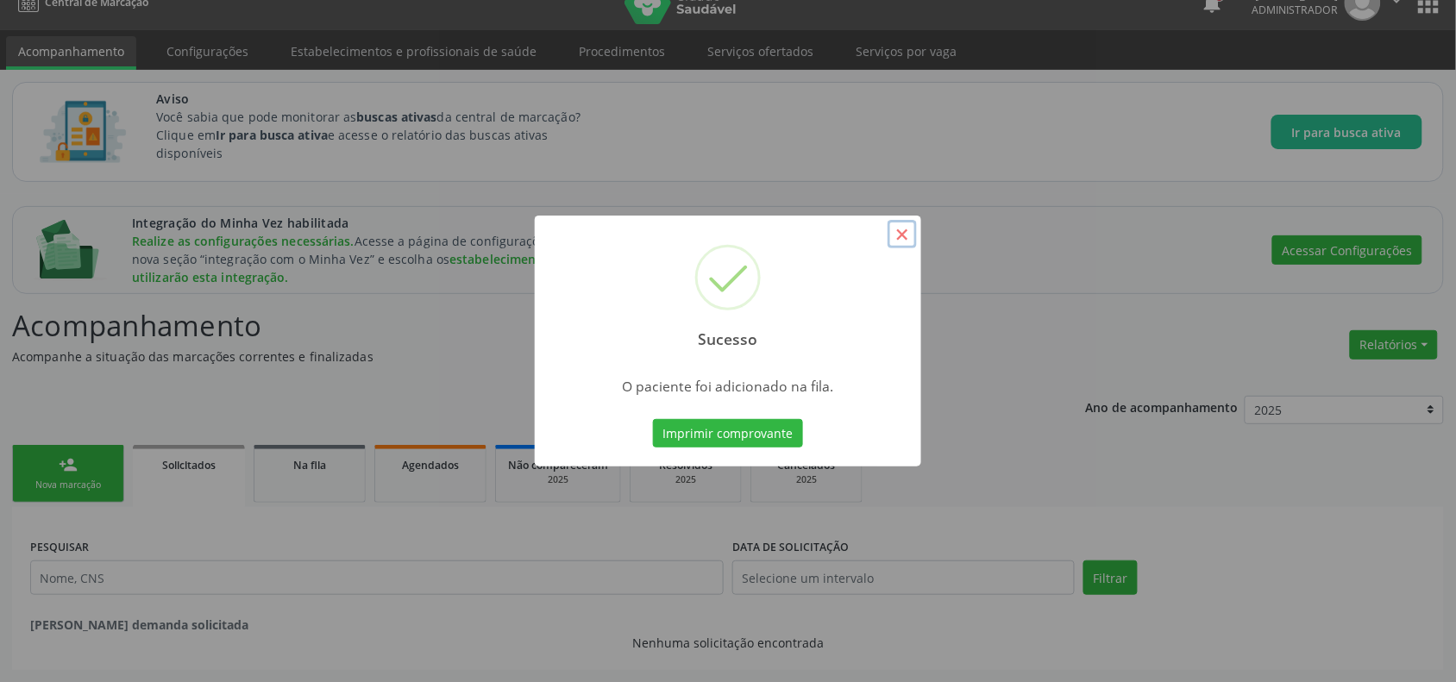
click at [903, 230] on button "×" at bounding box center [902, 234] width 29 height 29
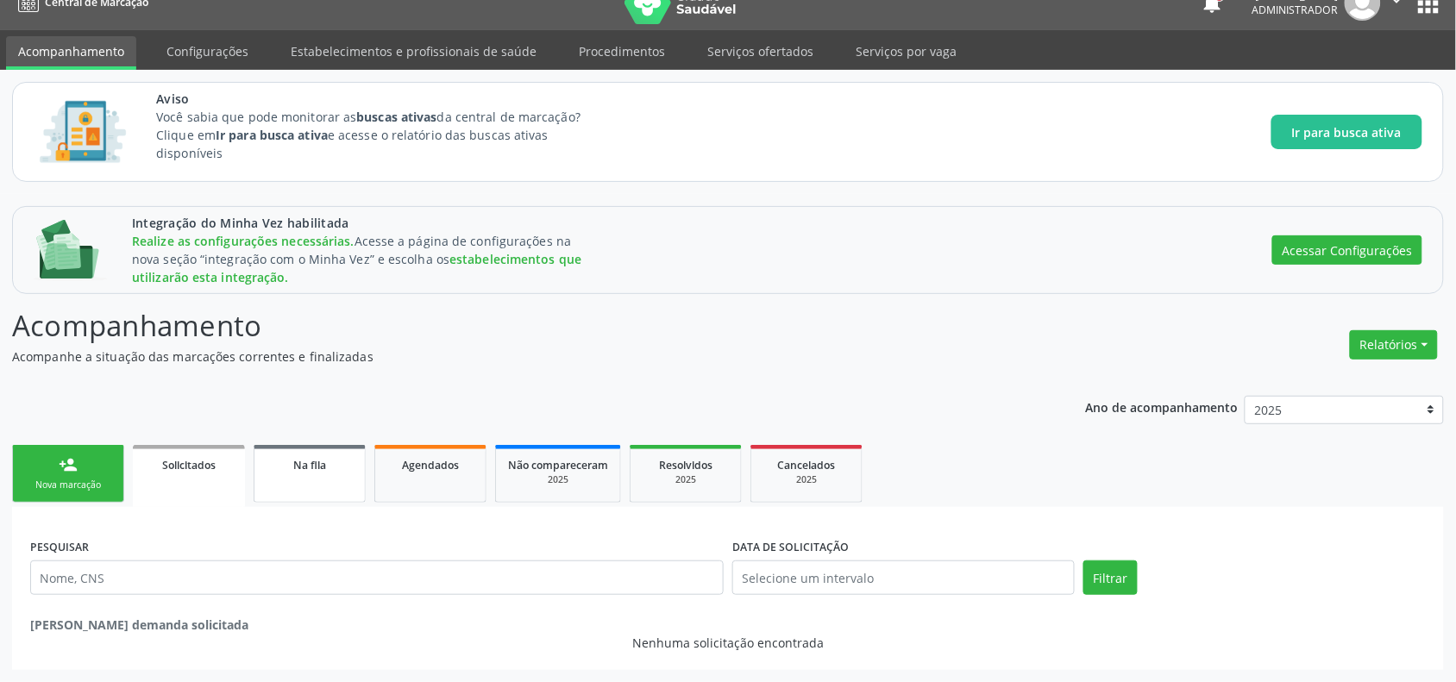
click at [285, 470] on div "Na fila" at bounding box center [310, 464] width 86 height 18
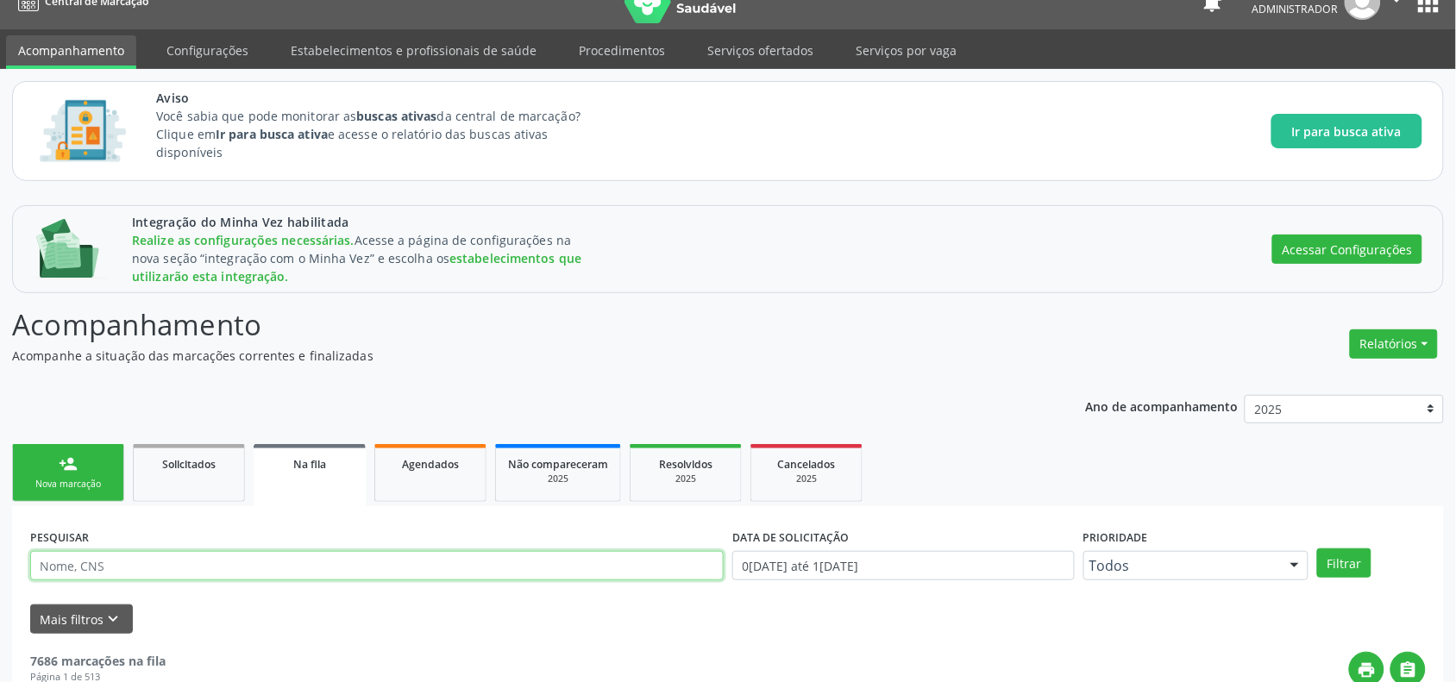
click at [185, 558] on input "text" at bounding box center [376, 565] width 693 height 29
type input "[PERSON_NAME]"
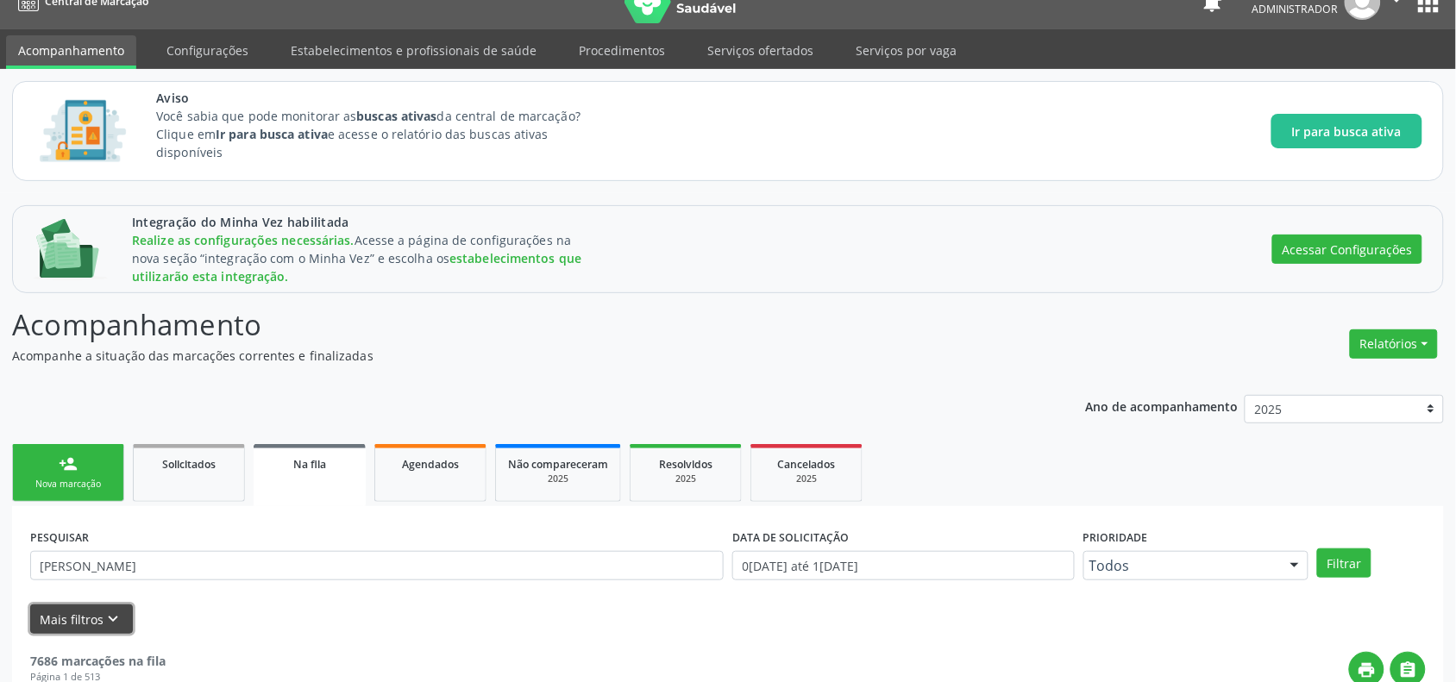
click at [112, 617] on icon "keyboard_arrow_down" at bounding box center [113, 619] width 19 height 19
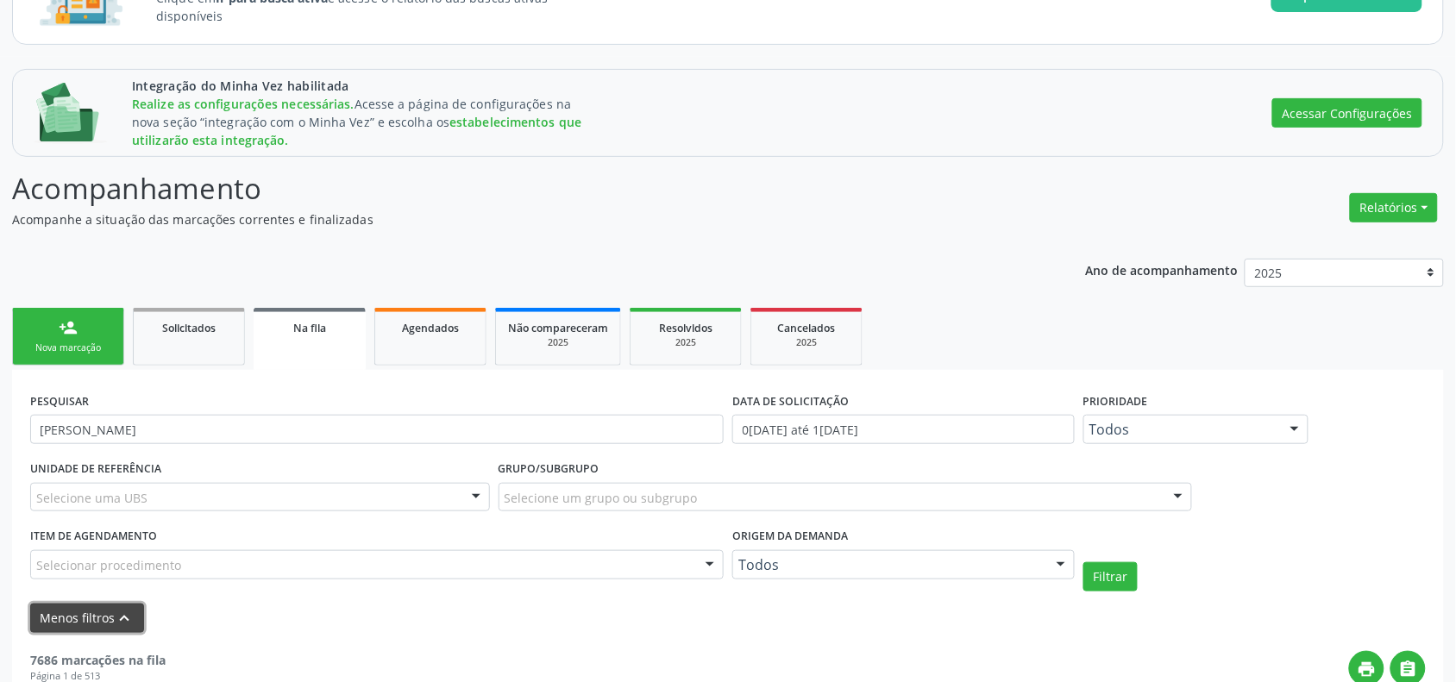
scroll to position [323, 0]
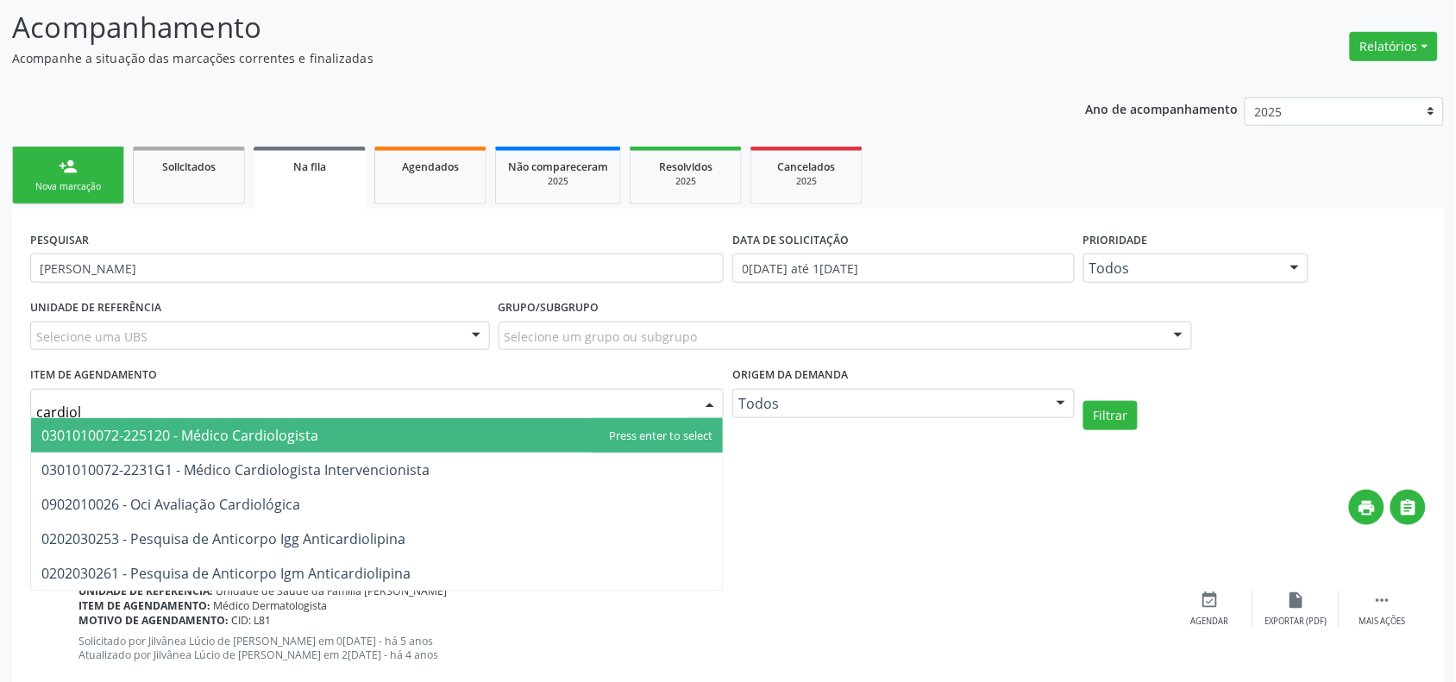
type input "cardiolo"
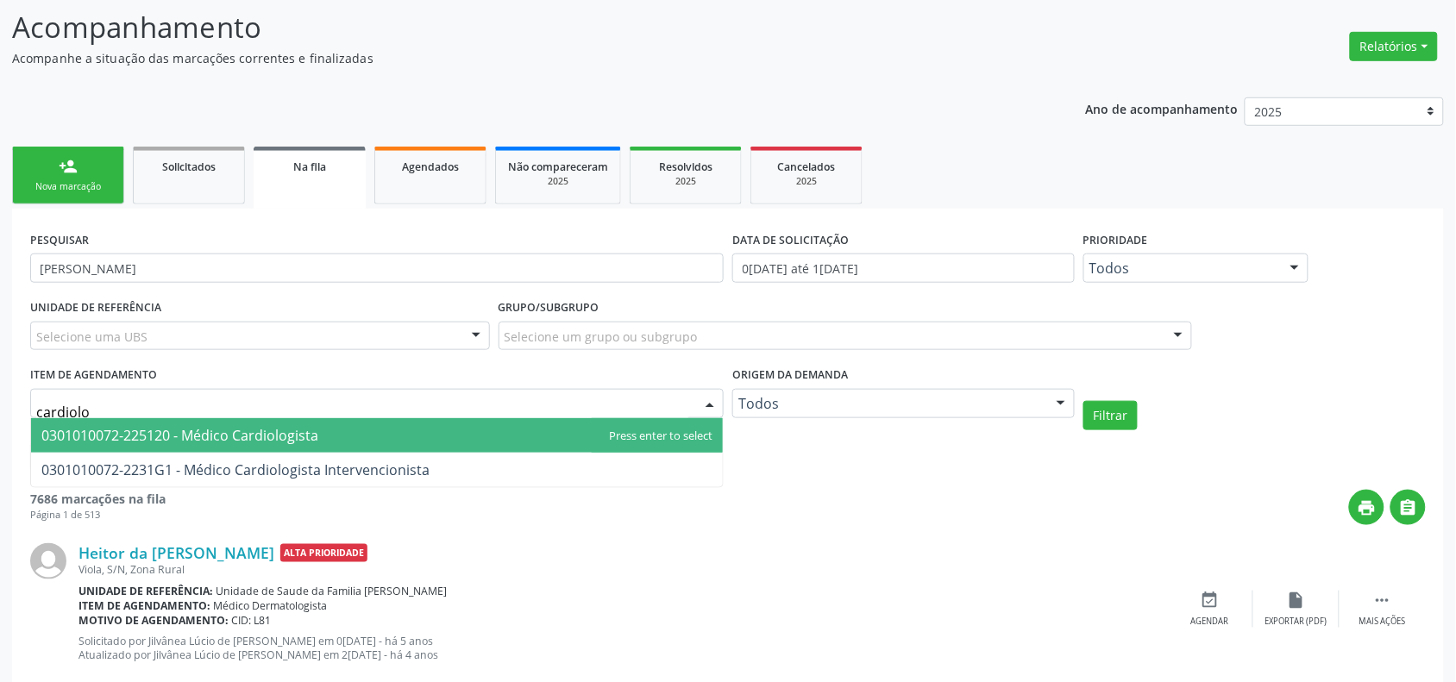
click at [166, 429] on span "0301010072-225120 - Médico Cardiologista" at bounding box center [179, 435] width 277 height 19
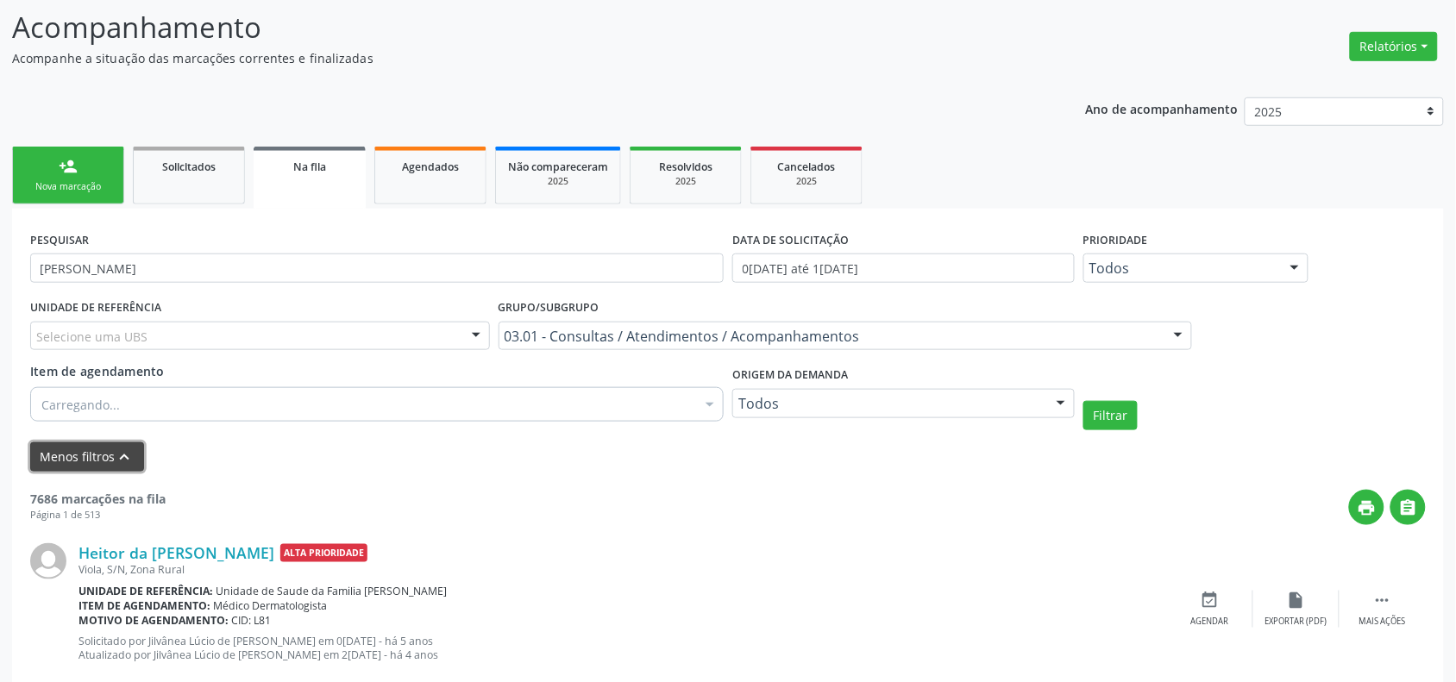
click at [88, 463] on button "Menos filtros keyboard_arrow_up" at bounding box center [87, 457] width 114 height 30
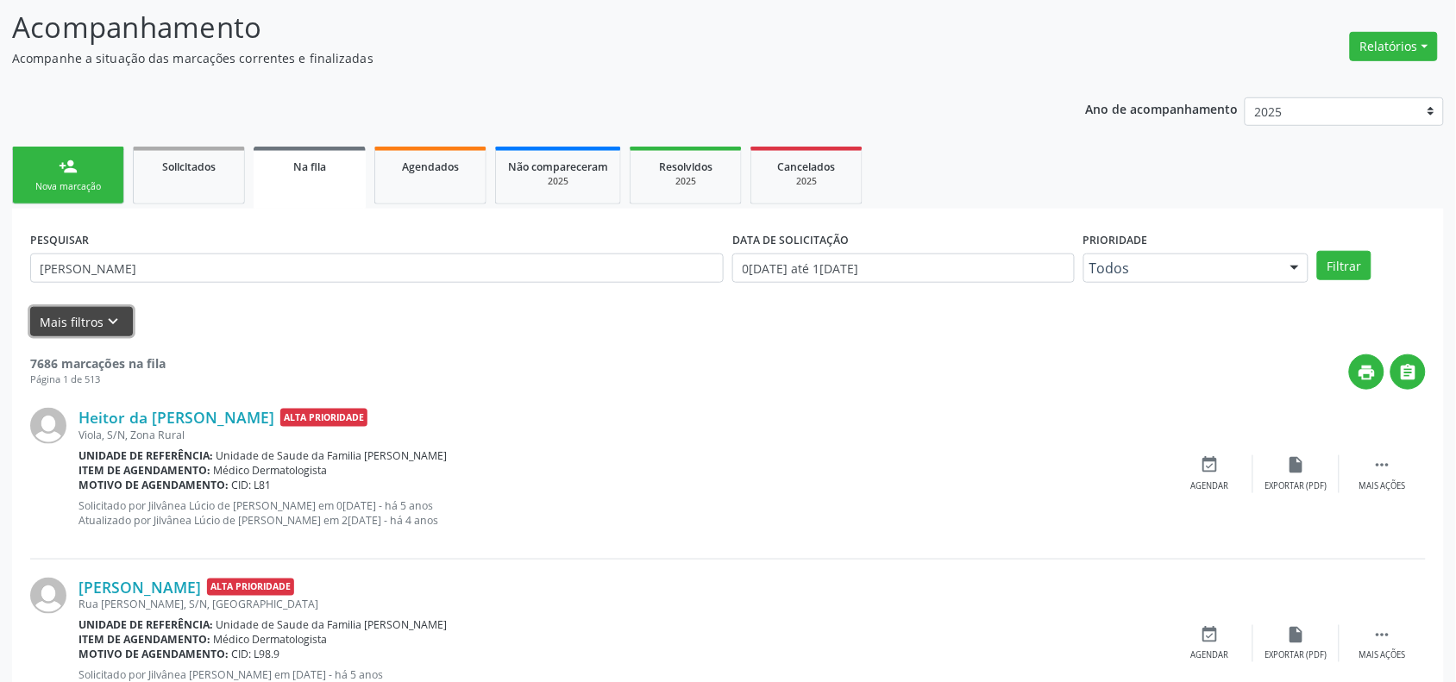
click at [82, 311] on button "Mais filtros keyboard_arrow_down" at bounding box center [81, 322] width 103 height 30
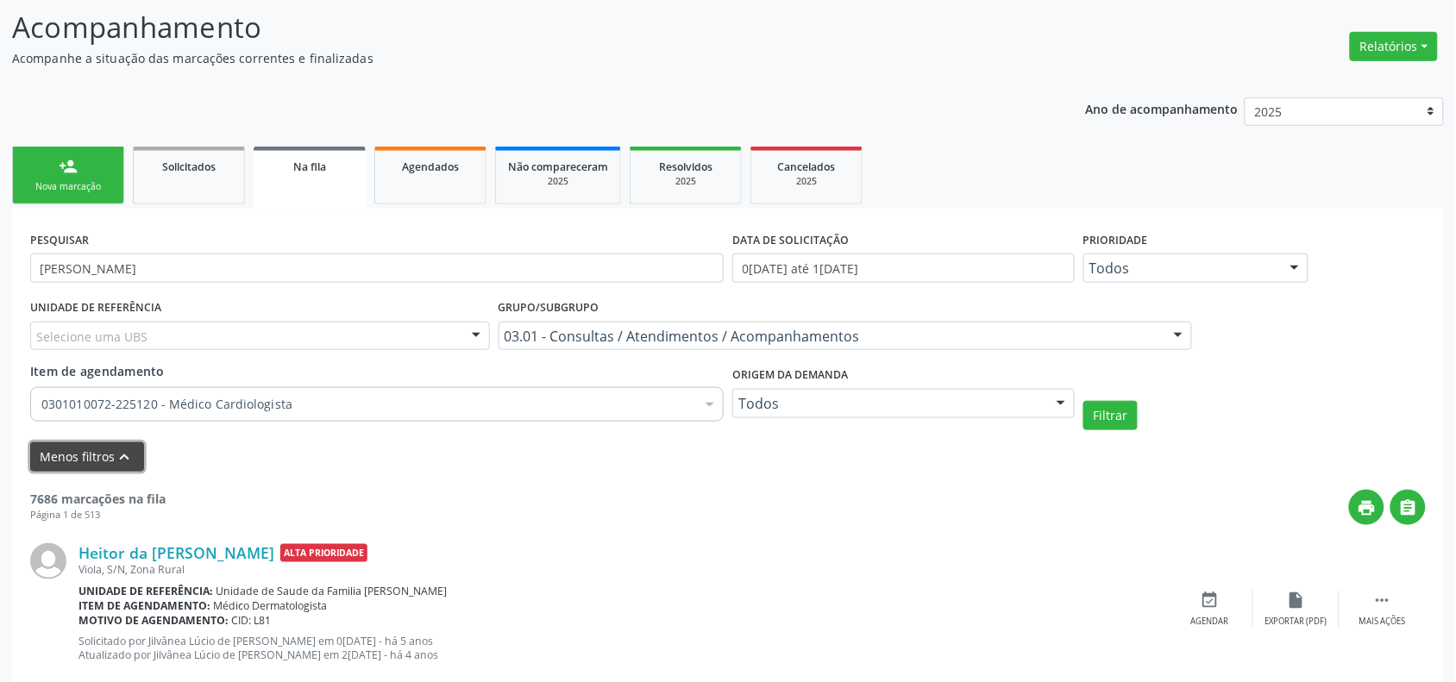
click at [91, 449] on button "Menos filtros keyboard_arrow_up" at bounding box center [87, 457] width 114 height 30
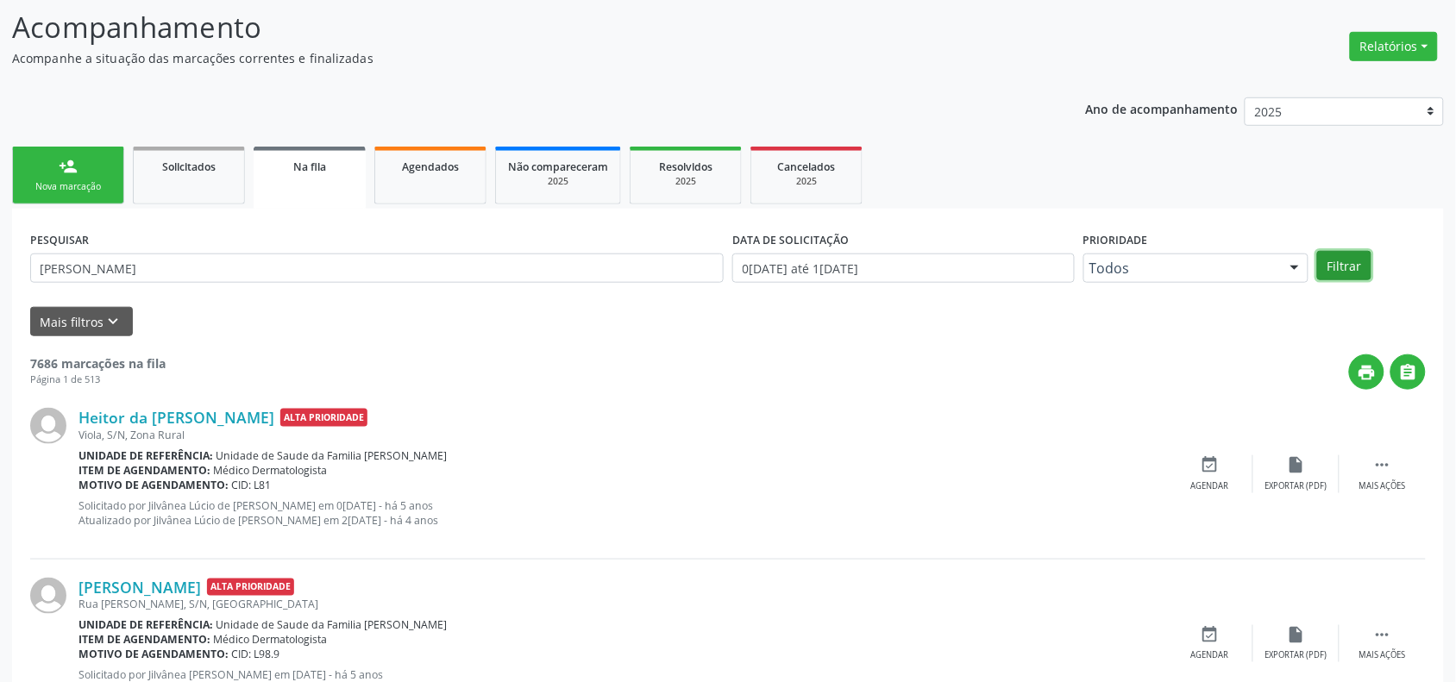
click at [1354, 268] on button "Filtrar" at bounding box center [1344, 265] width 54 height 29
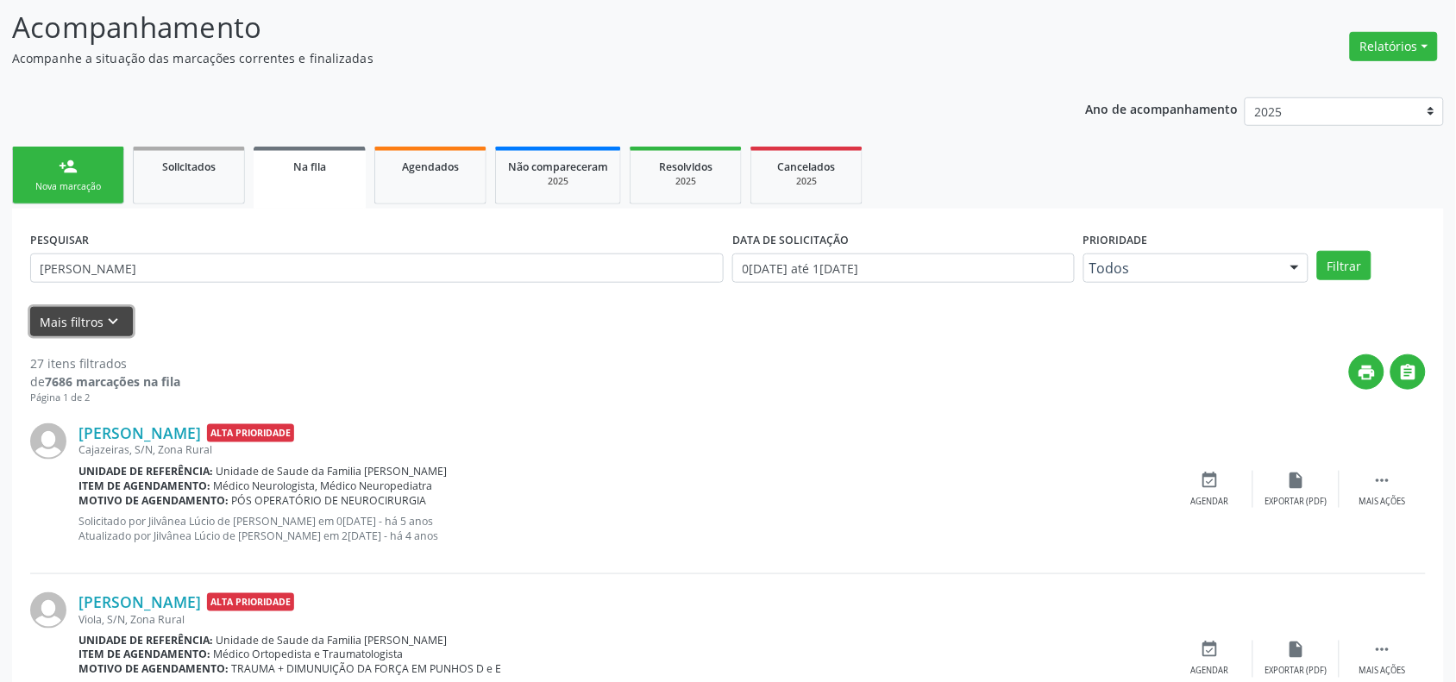
click at [96, 336] on button "Mais filtros keyboard_arrow_down" at bounding box center [81, 322] width 103 height 30
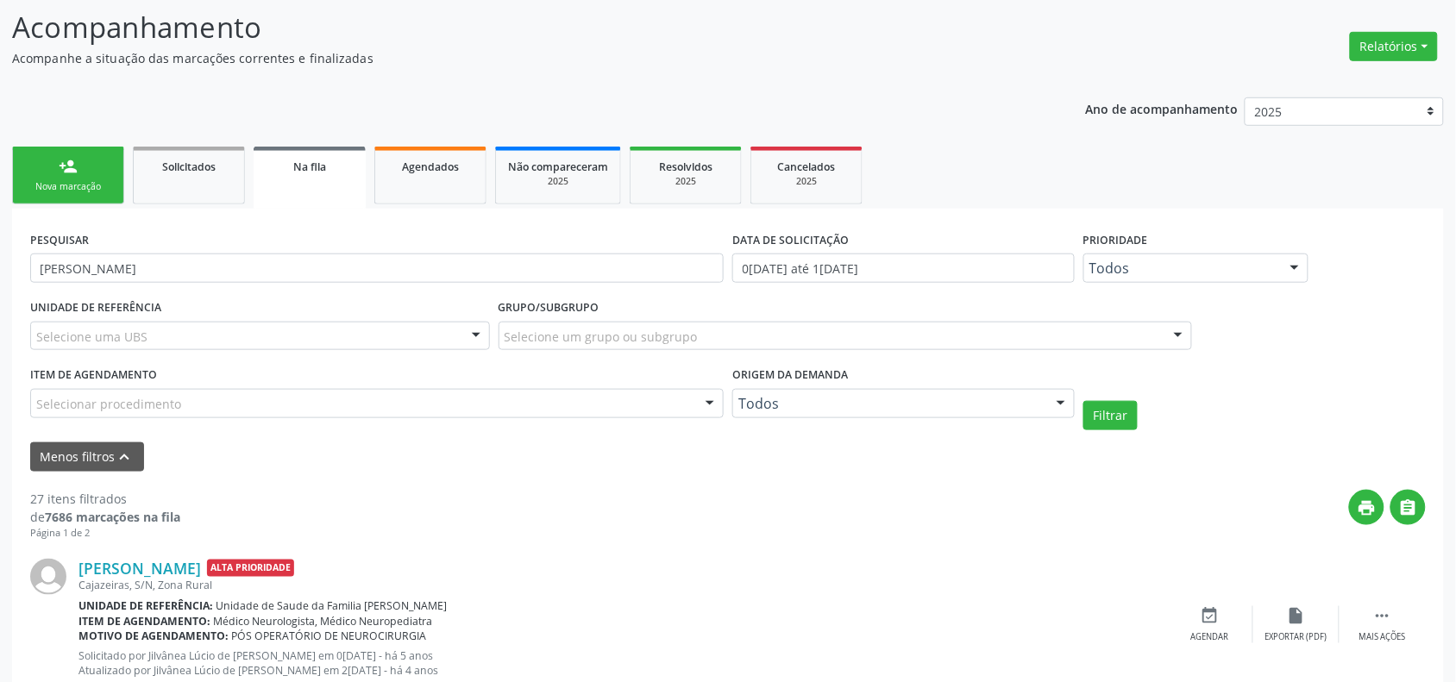
click at [184, 399] on div "Selecionar procedimento" at bounding box center [376, 403] width 693 height 29
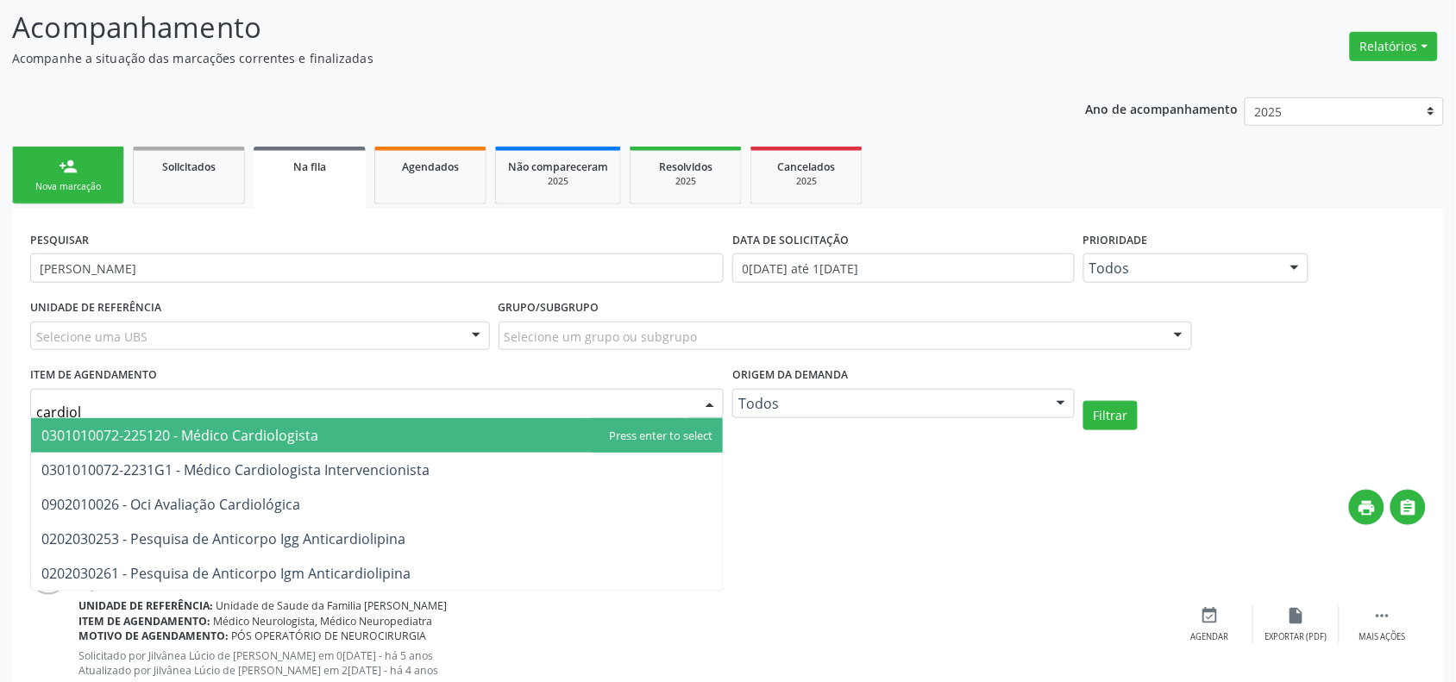
type input "cardiolo"
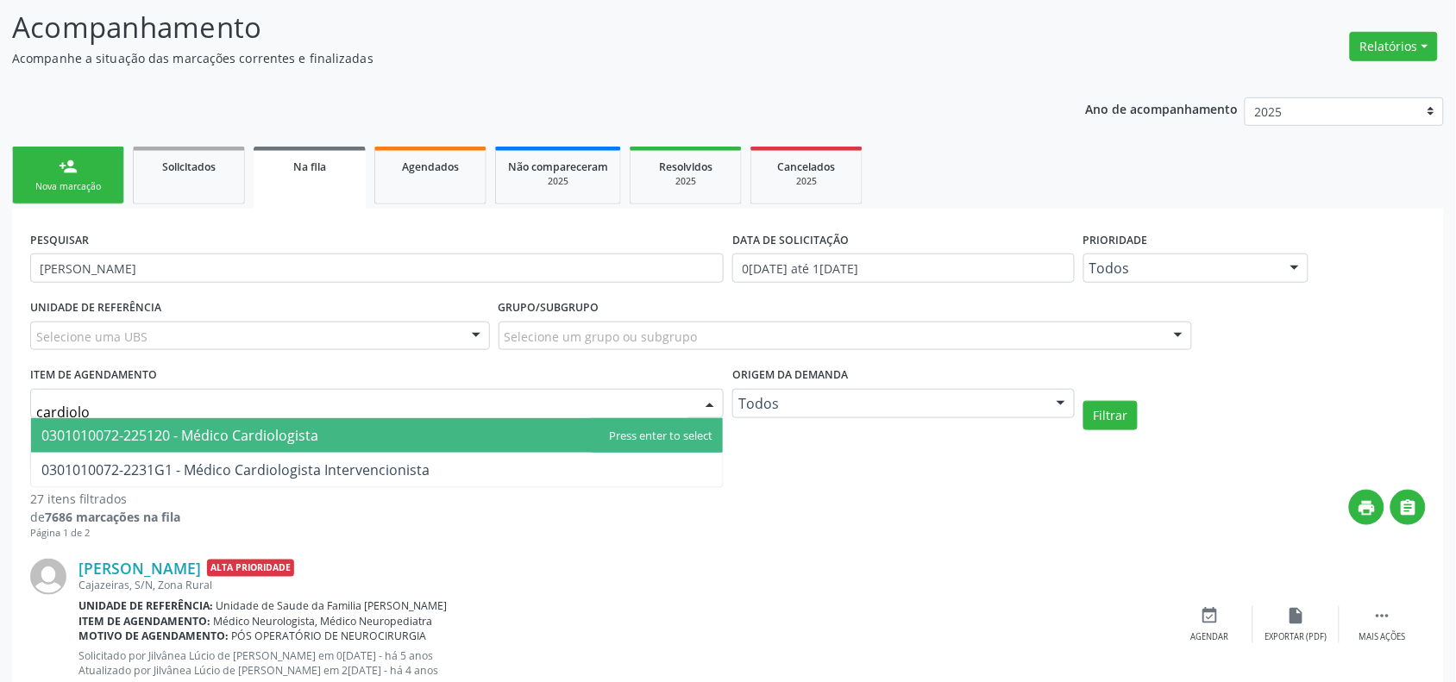
drag, startPoint x: 201, startPoint y: 442, endPoint x: 240, endPoint y: 436, distance: 39.4
click at [203, 442] on span "0301010072-225120 - Médico Cardiologista" at bounding box center [179, 435] width 277 height 19
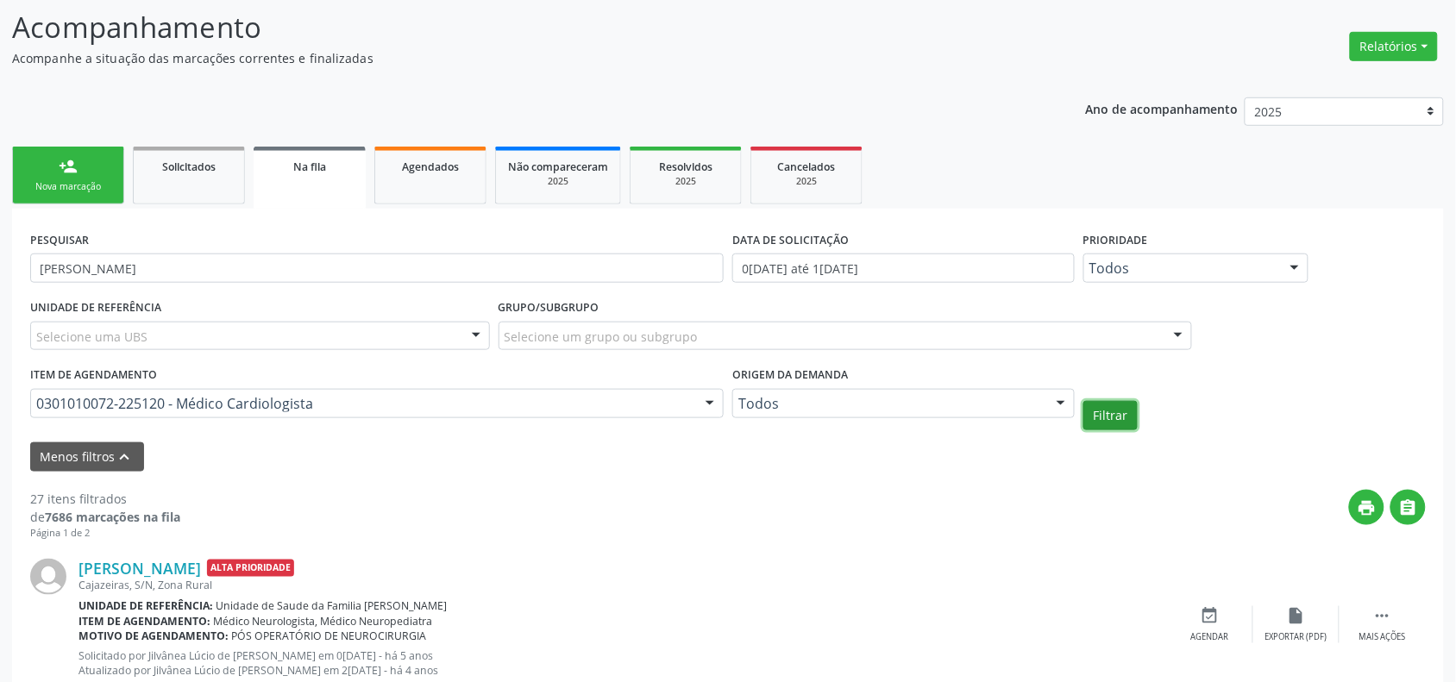
click at [1132, 410] on button "Filtrar" at bounding box center [1110, 415] width 54 height 29
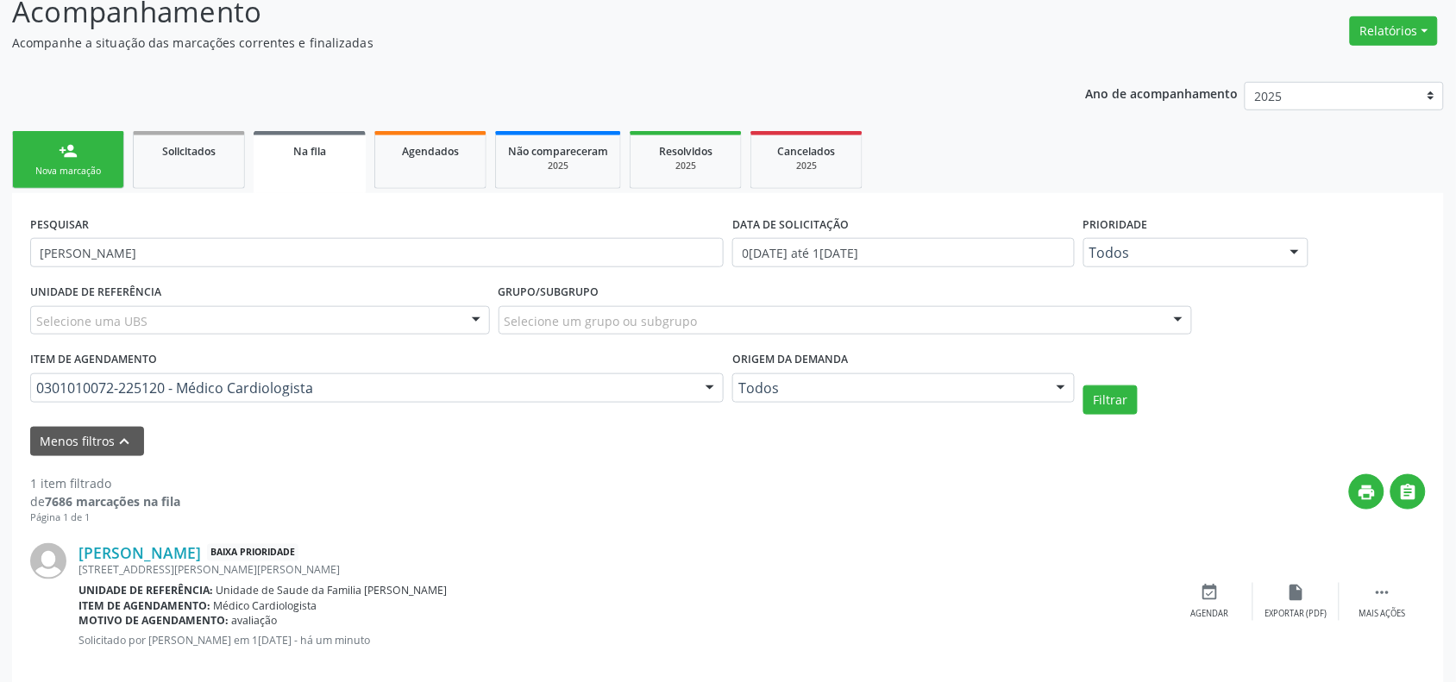
scroll to position [367, 0]
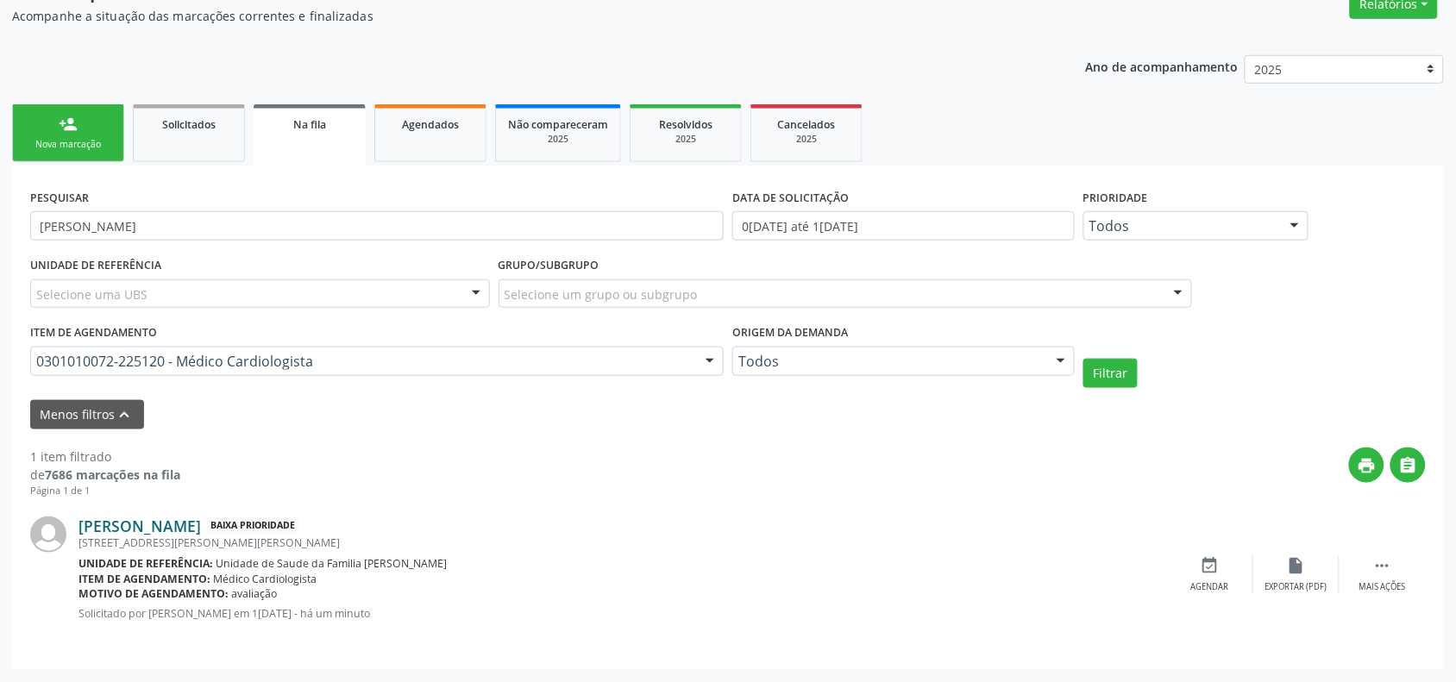
click at [200, 524] on link "[PERSON_NAME]" at bounding box center [139, 526] width 122 height 19
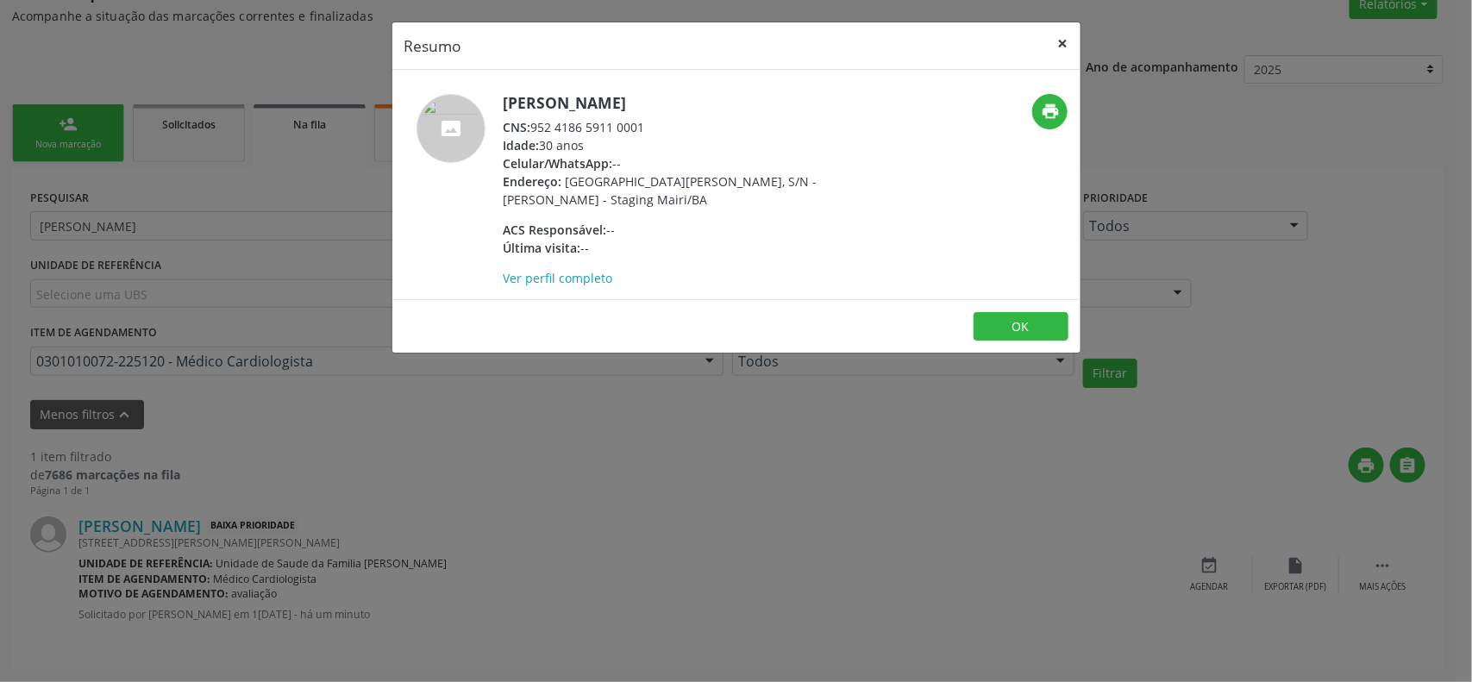
click at [1063, 41] on button "×" at bounding box center [1063, 43] width 35 height 42
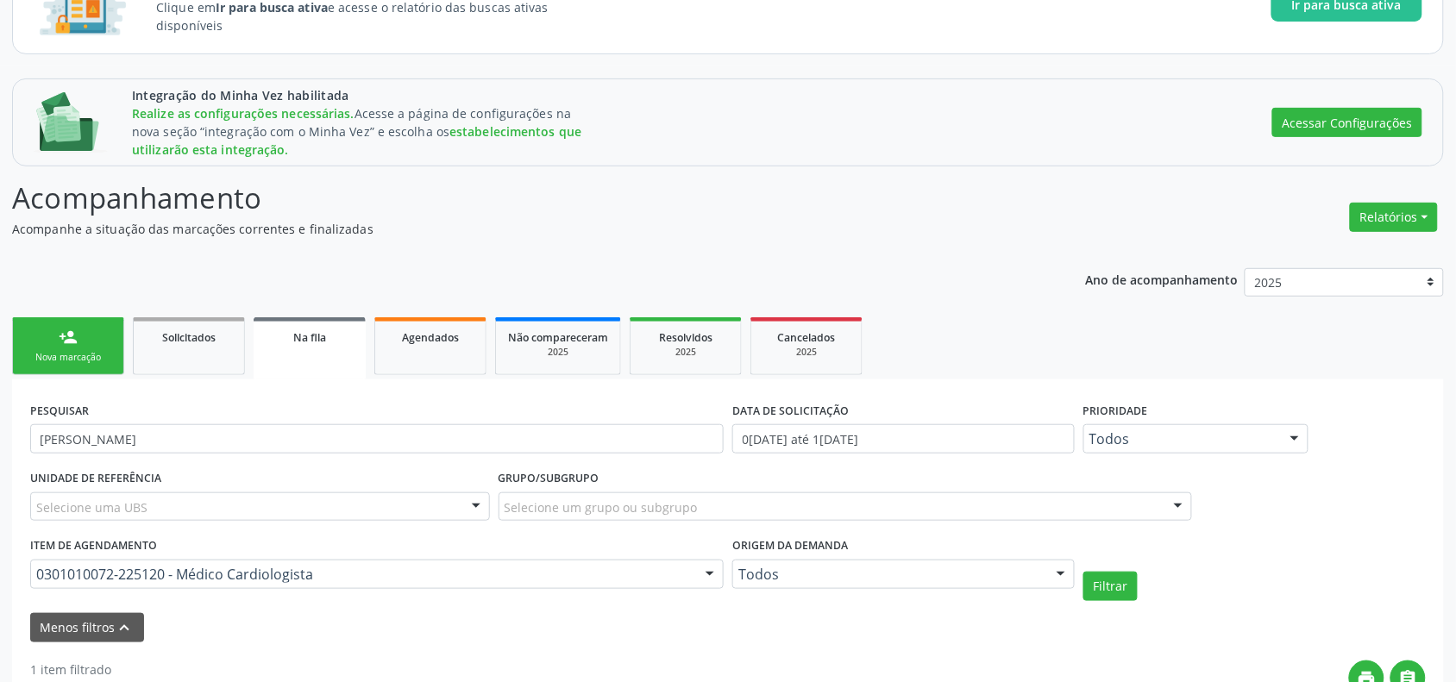
scroll to position [0, 0]
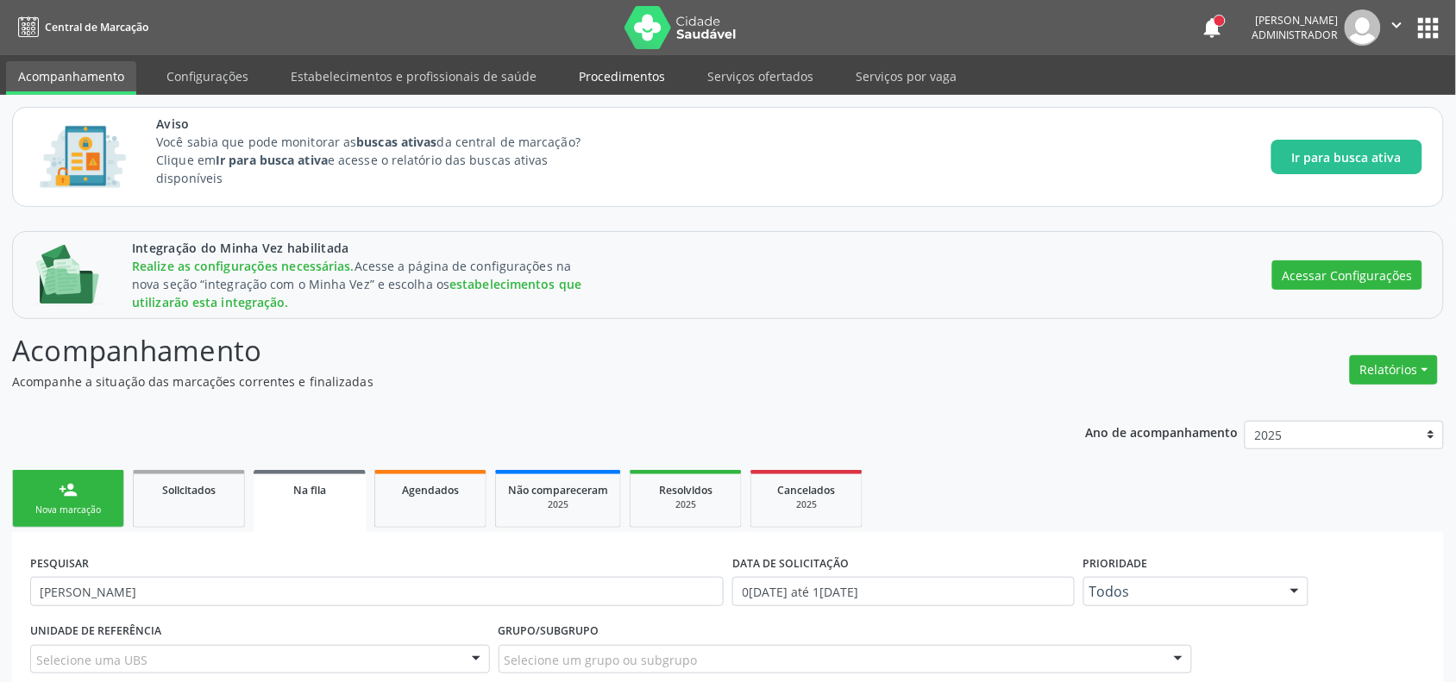
click at [626, 66] on link "Procedimentos" at bounding box center [622, 76] width 110 height 30
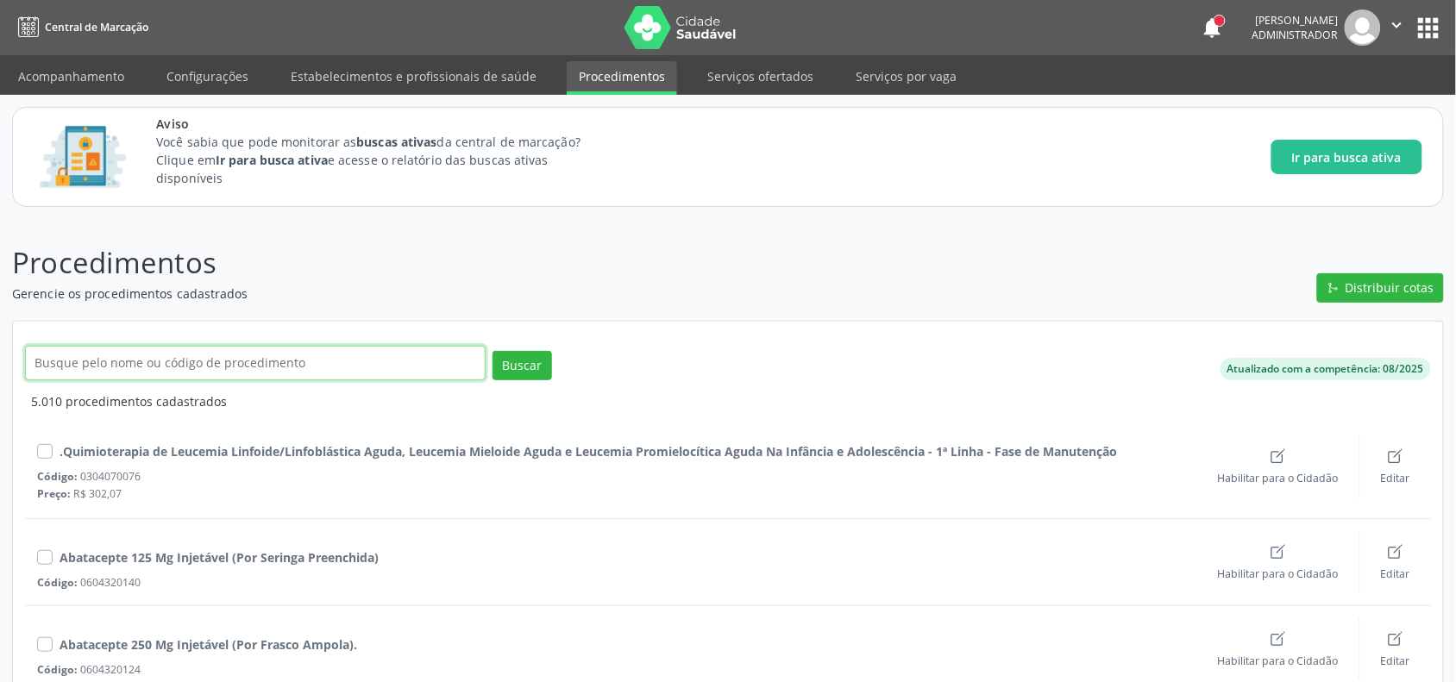
click at [160, 354] on input "text" at bounding box center [255, 363] width 461 height 35
type input "cardiologista"
click button "Buscar" at bounding box center [522, 365] width 60 height 29
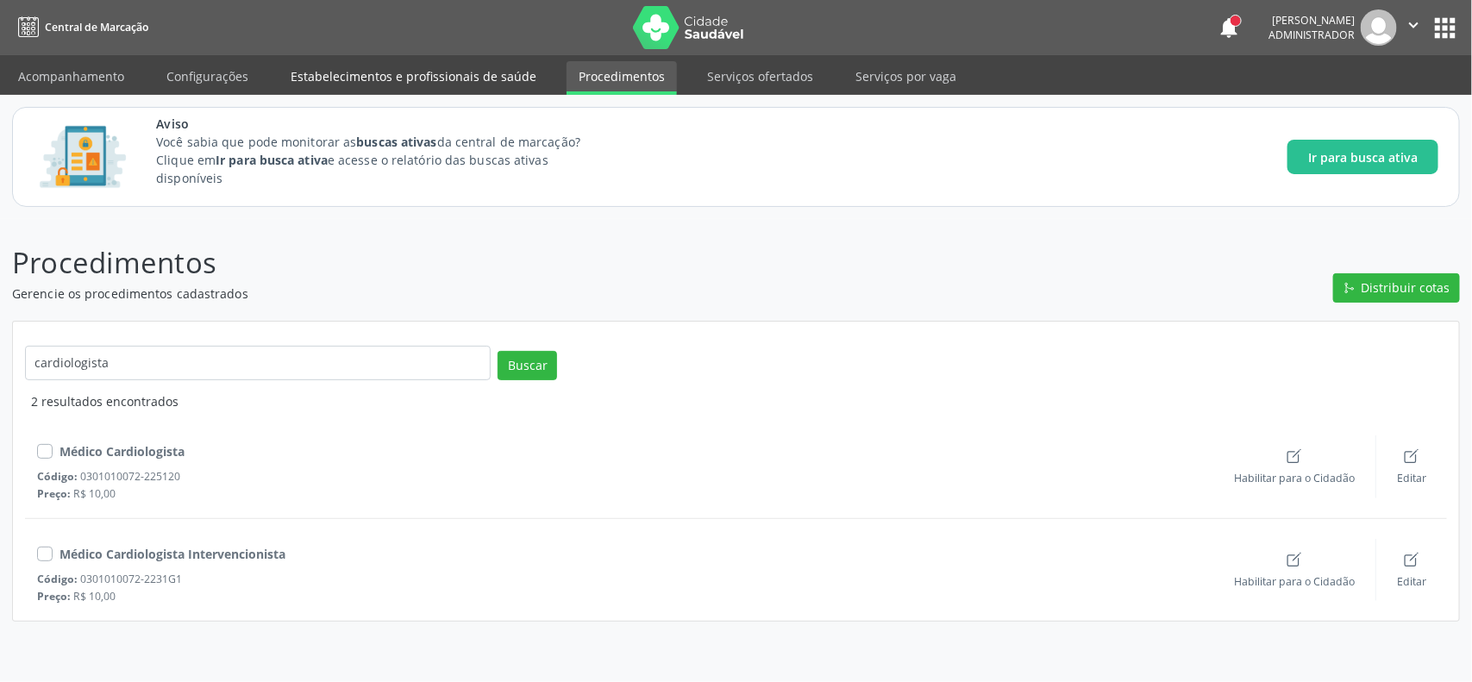
drag, startPoint x: 394, startPoint y: 78, endPoint x: 367, endPoint y: 82, distance: 27.1
click at [394, 79] on link "Estabelecimentos e profissionais de saúde" at bounding box center [414, 76] width 270 height 30
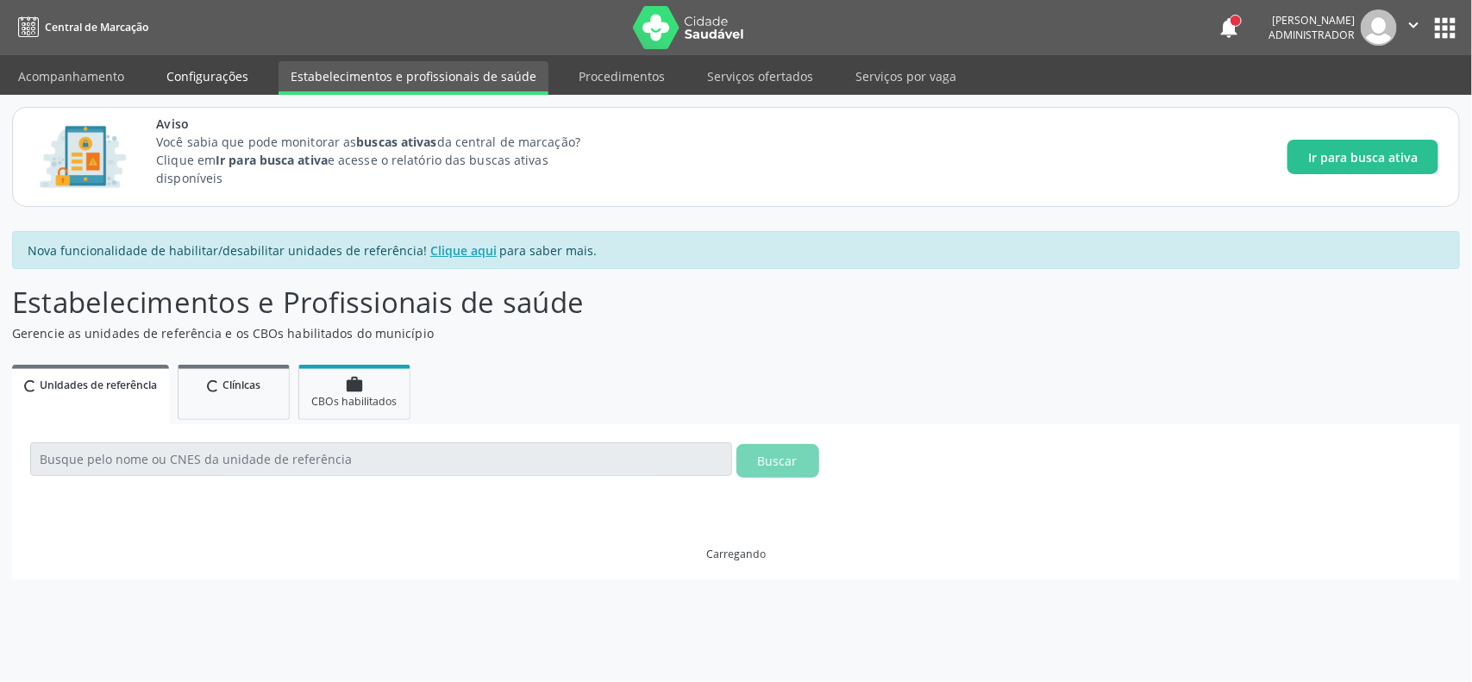
click at [186, 73] on link "Configurações" at bounding box center [207, 76] width 106 height 30
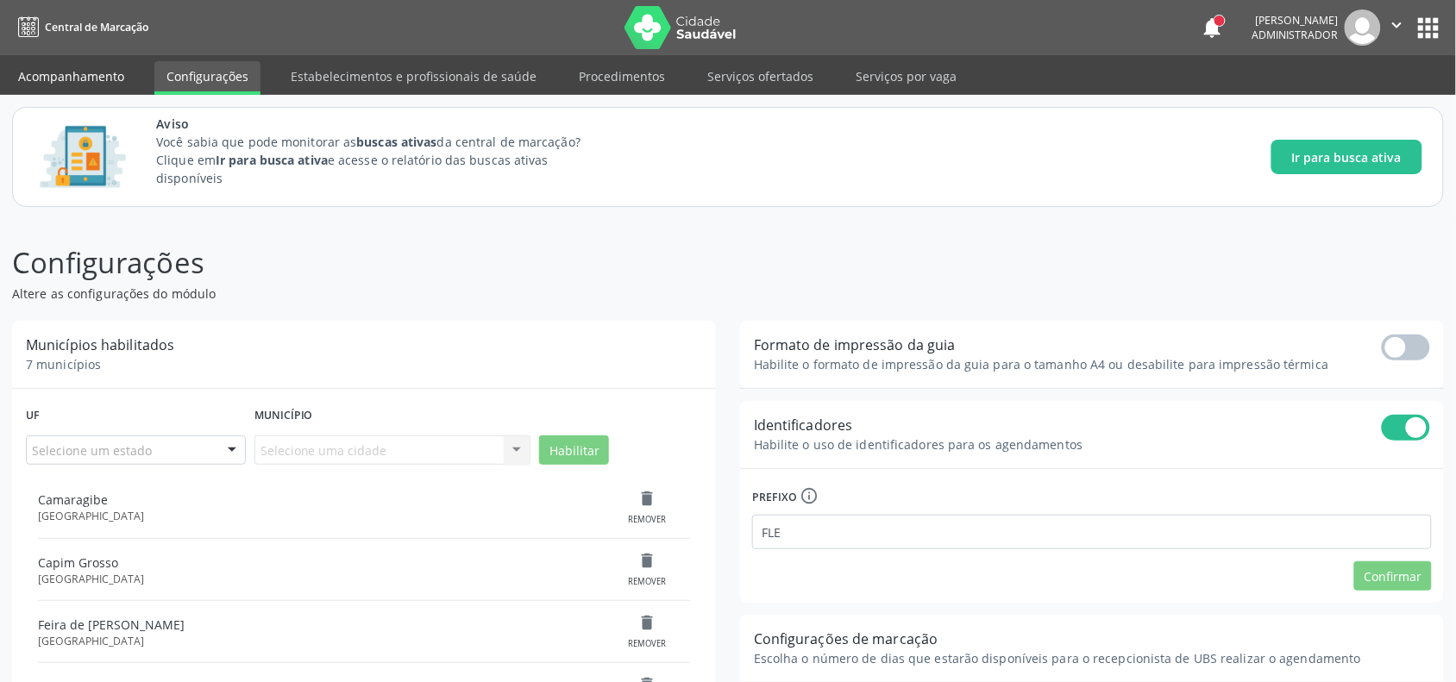
click at [63, 82] on link "Acompanhamento" at bounding box center [71, 76] width 130 height 30
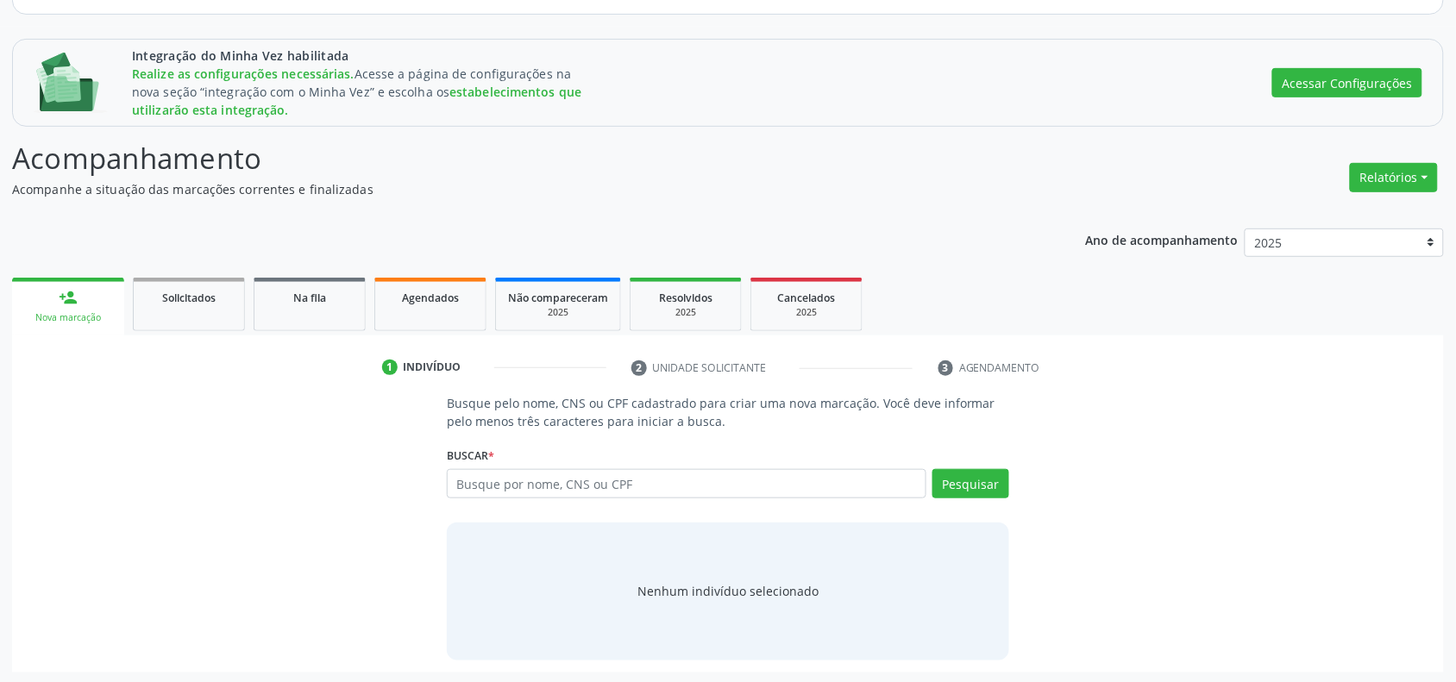
scroll to position [195, 0]
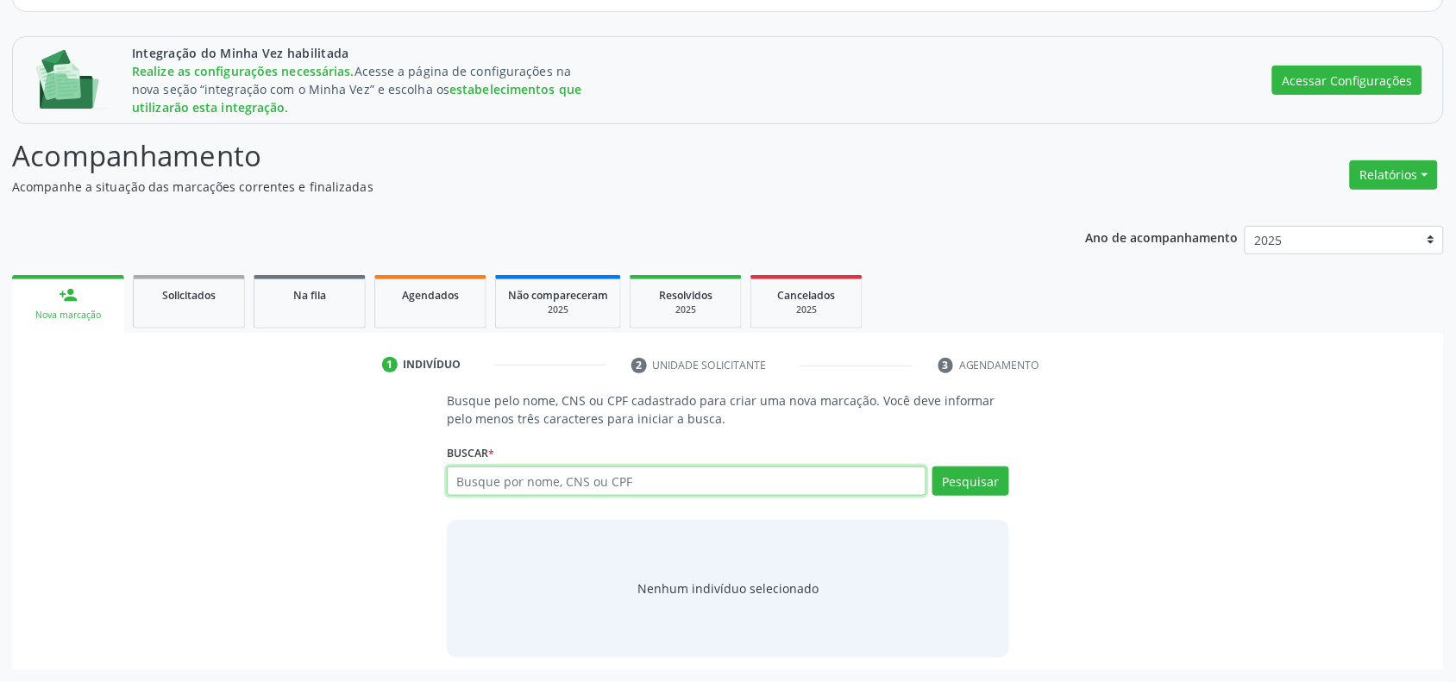
click at [507, 484] on input "text" at bounding box center [687, 481] width 480 height 29
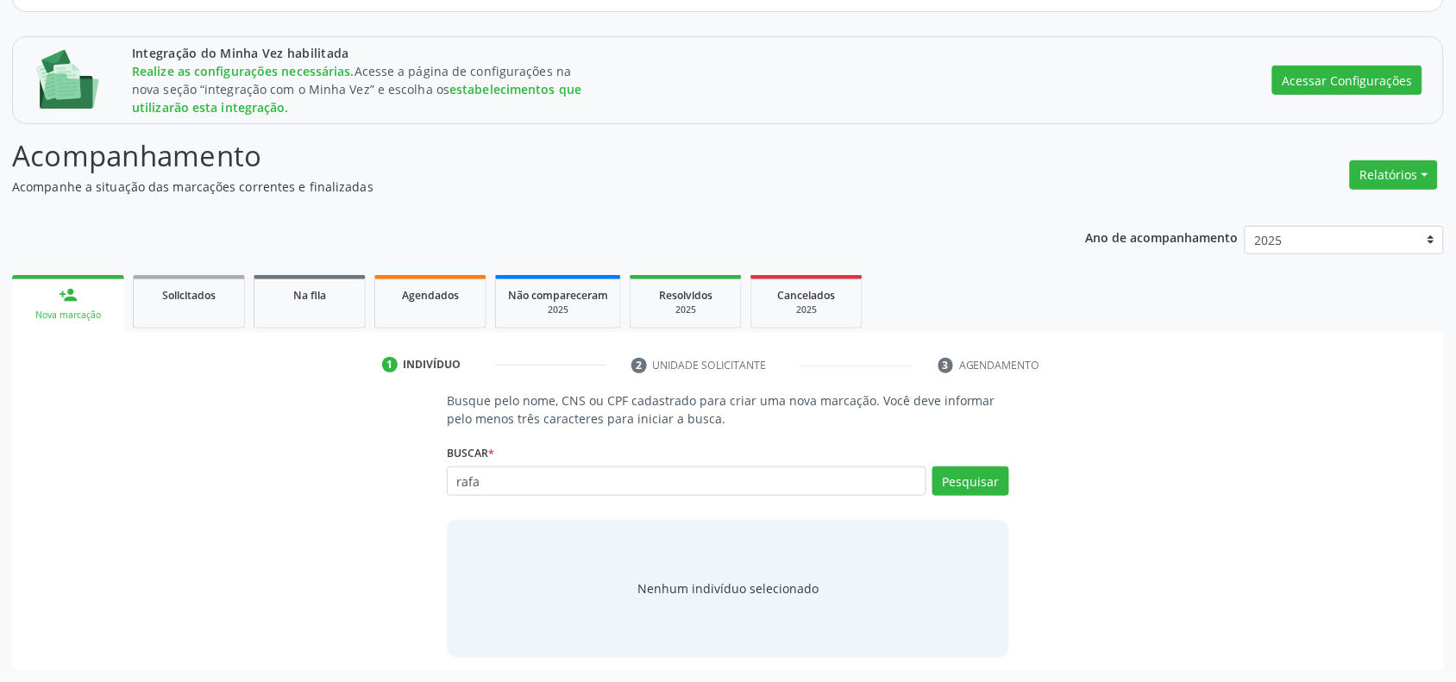
click at [499, 464] on div "Buscar * Busque por nome, CNS ou CPF Nenhum resultado encontrado para: " " Não …" at bounding box center [728, 473] width 562 height 67
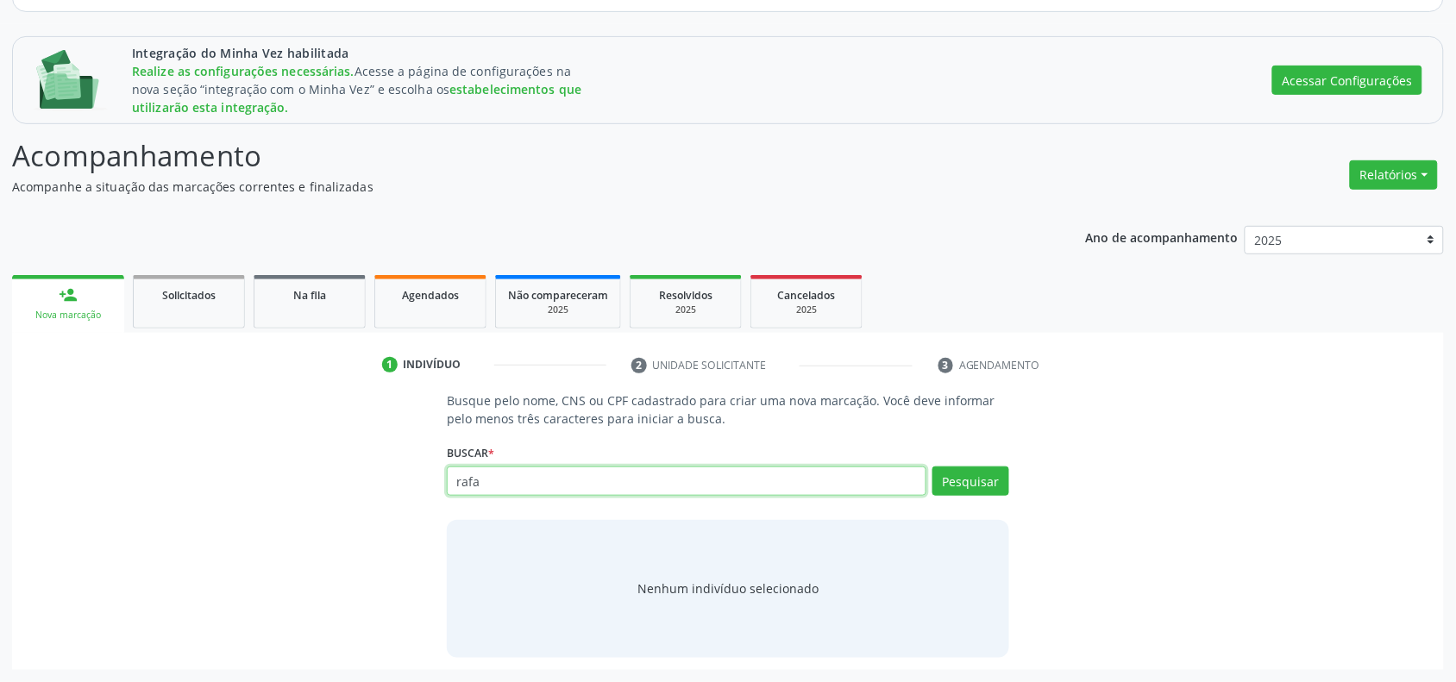
drag, startPoint x: 497, startPoint y: 472, endPoint x: 402, endPoint y: 476, distance: 95.0
click at [402, 475] on div "Busque pelo nome, CNS ou CPF cadastrado para criar uma nova marcação. Você deve…" at bounding box center [728, 525] width 1408 height 266
paste input "[PERSON_NAME]"
type input "[PERSON_NAME]"
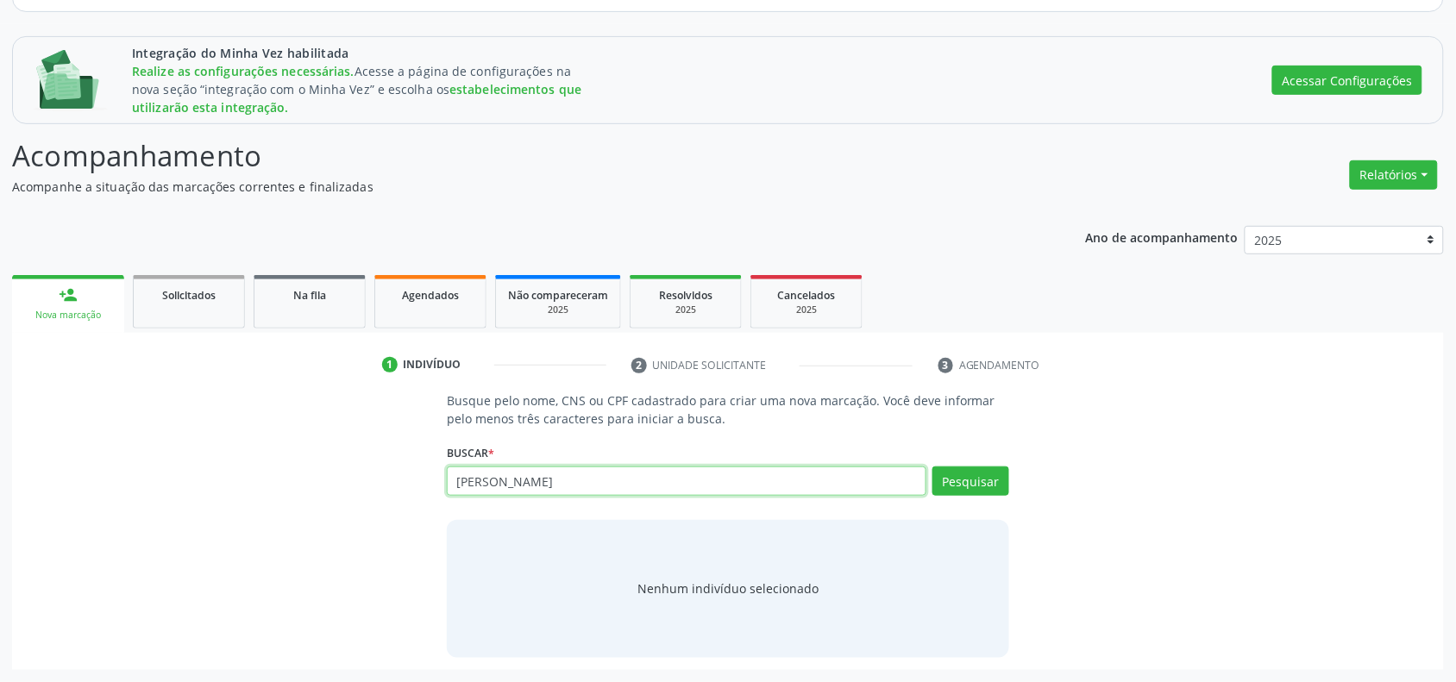
click at [502, 480] on input "[PERSON_NAME]" at bounding box center [687, 481] width 480 height 29
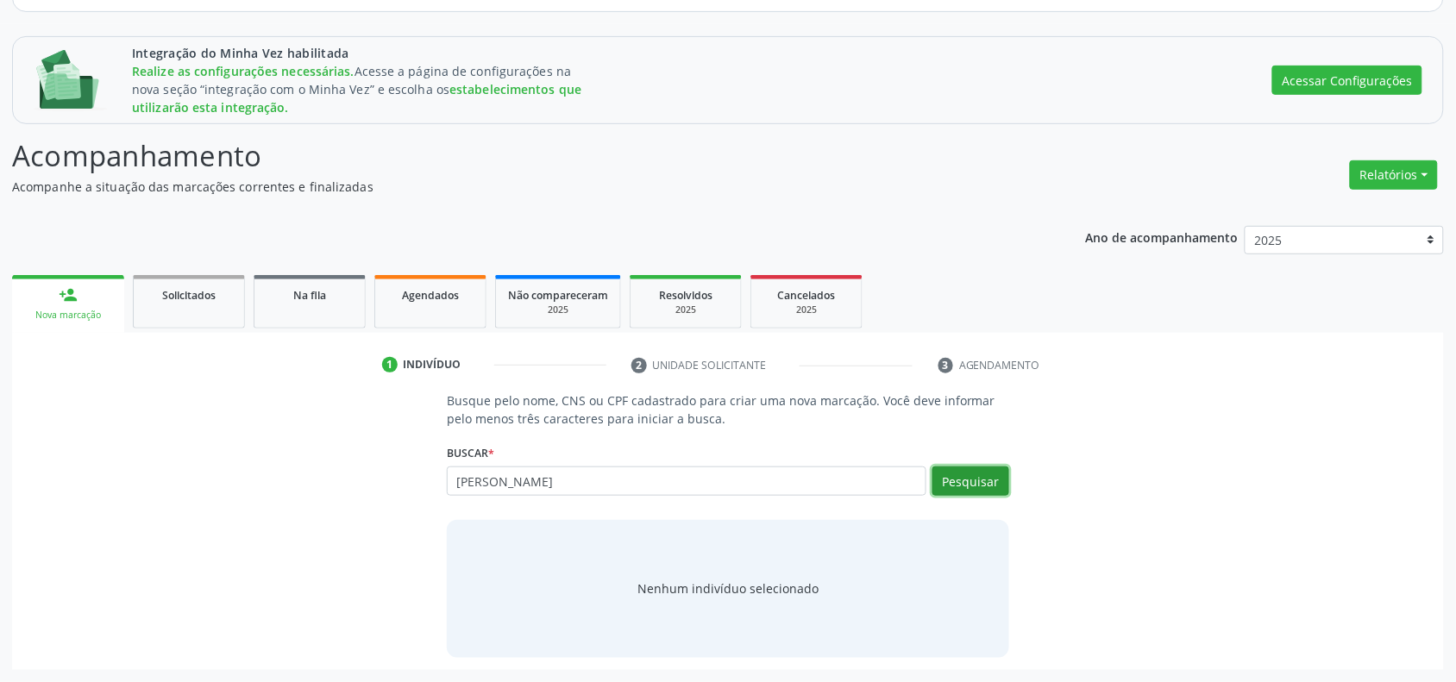
click at [956, 488] on button "Pesquisar" at bounding box center [970, 481] width 77 height 29
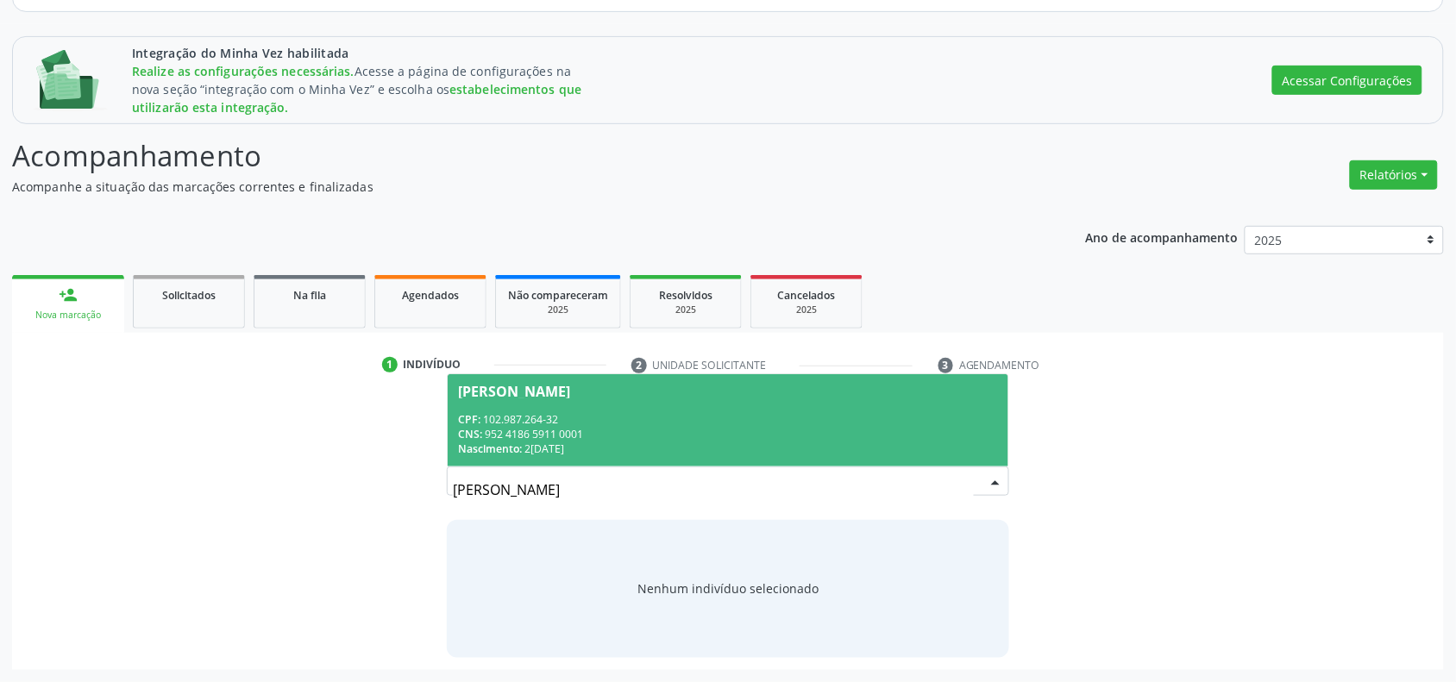
click at [587, 425] on div "CPF: 102.987.264-32" at bounding box center [728, 419] width 540 height 15
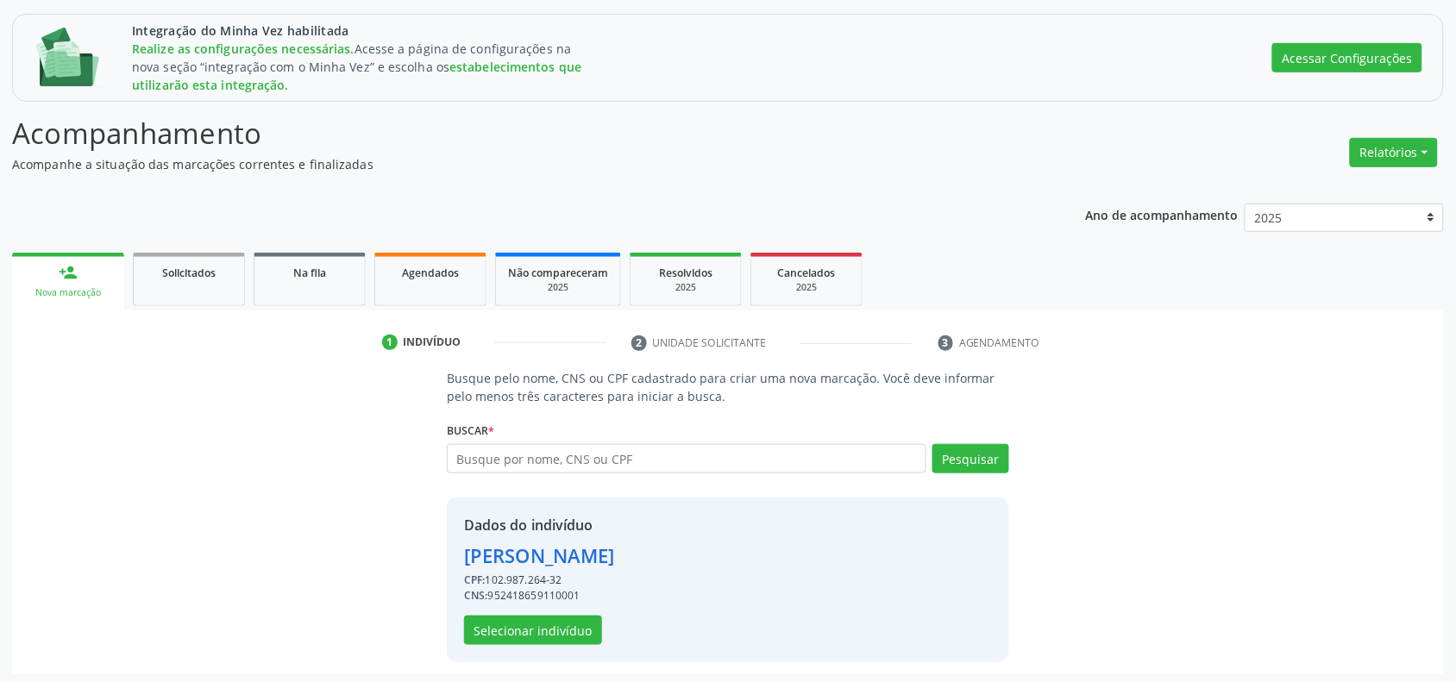
scroll to position [222, 0]
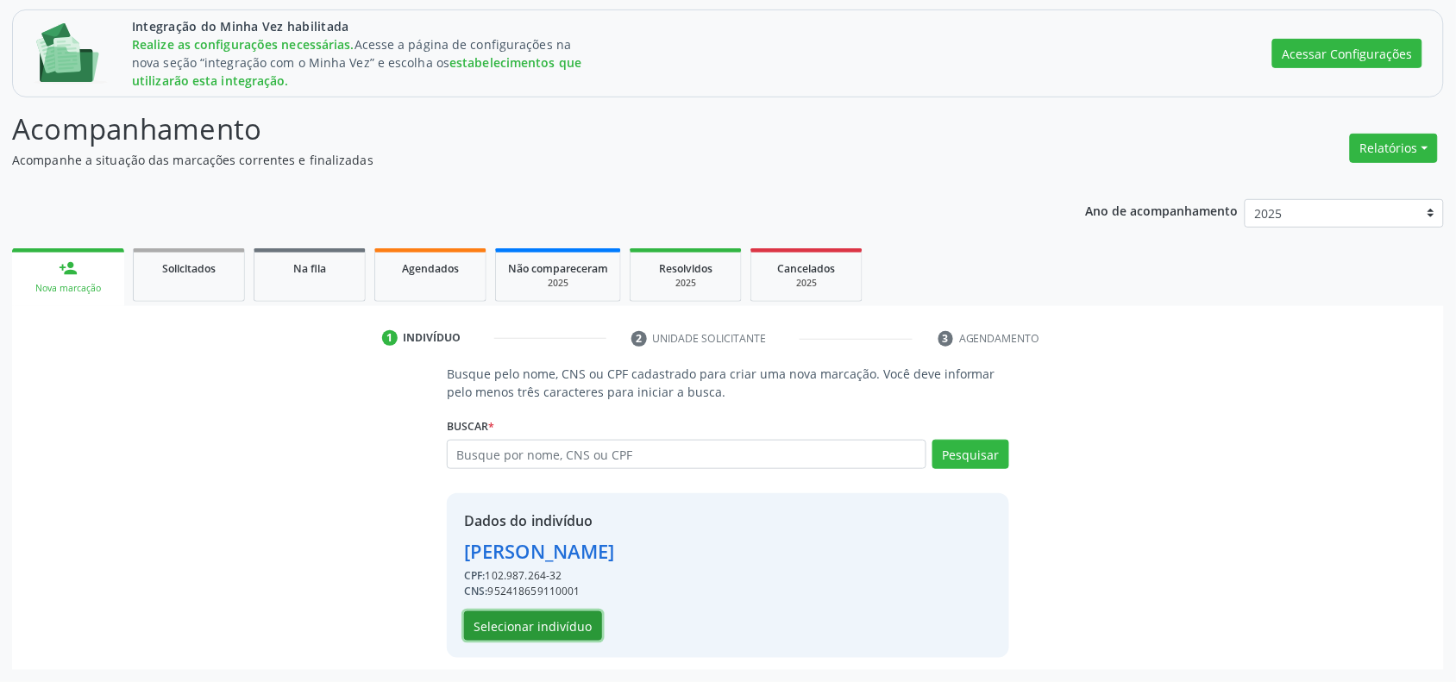
click at [544, 628] on button "Selecionar indivíduo" at bounding box center [533, 626] width 138 height 29
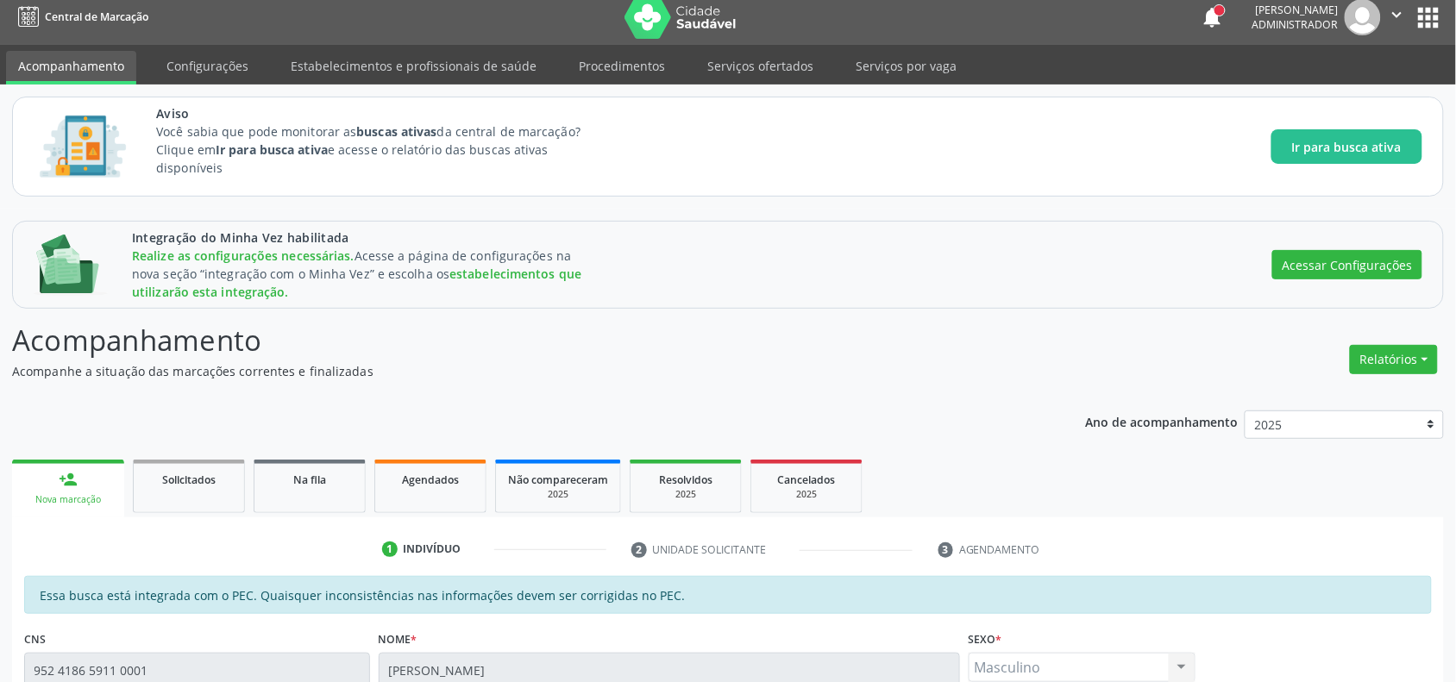
scroll to position [6, 0]
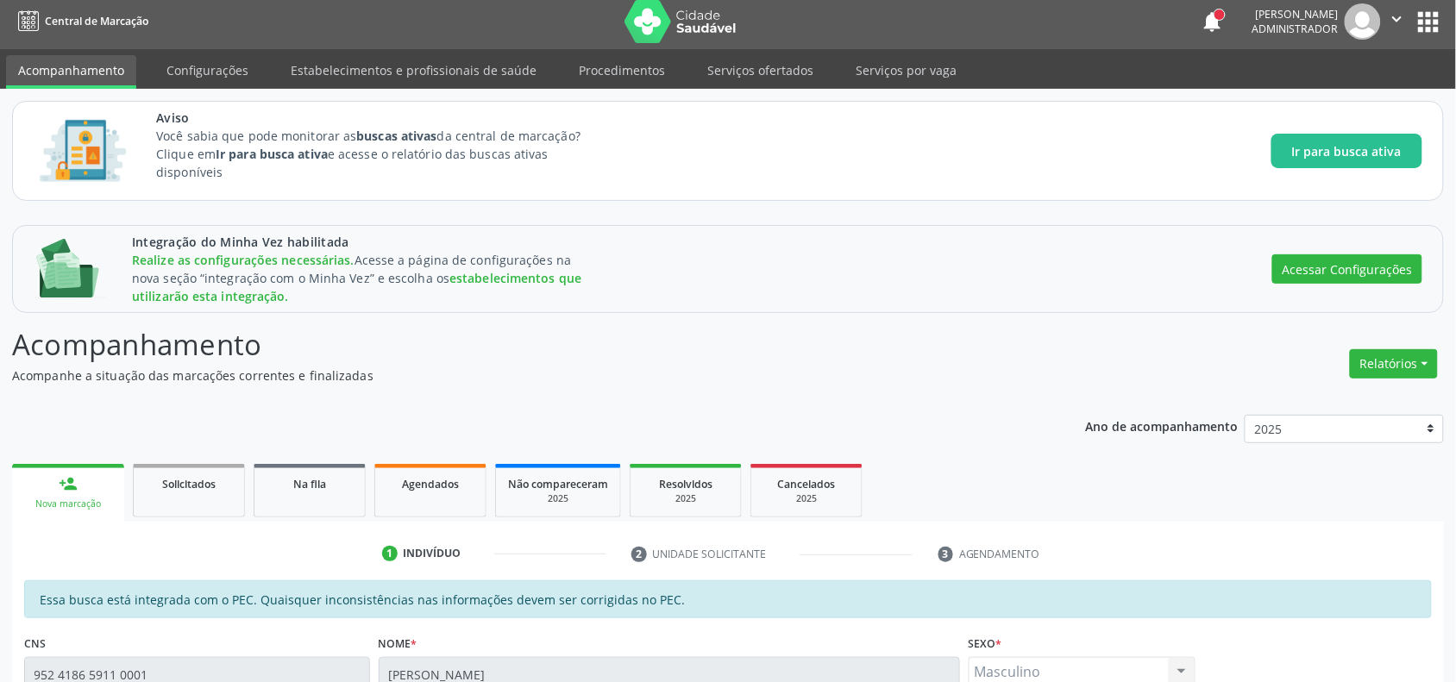
drag, startPoint x: 733, startPoint y: 61, endPoint x: 757, endPoint y: 118, distance: 61.8
click at [735, 61] on link "Serviços ofertados" at bounding box center [760, 70] width 130 height 30
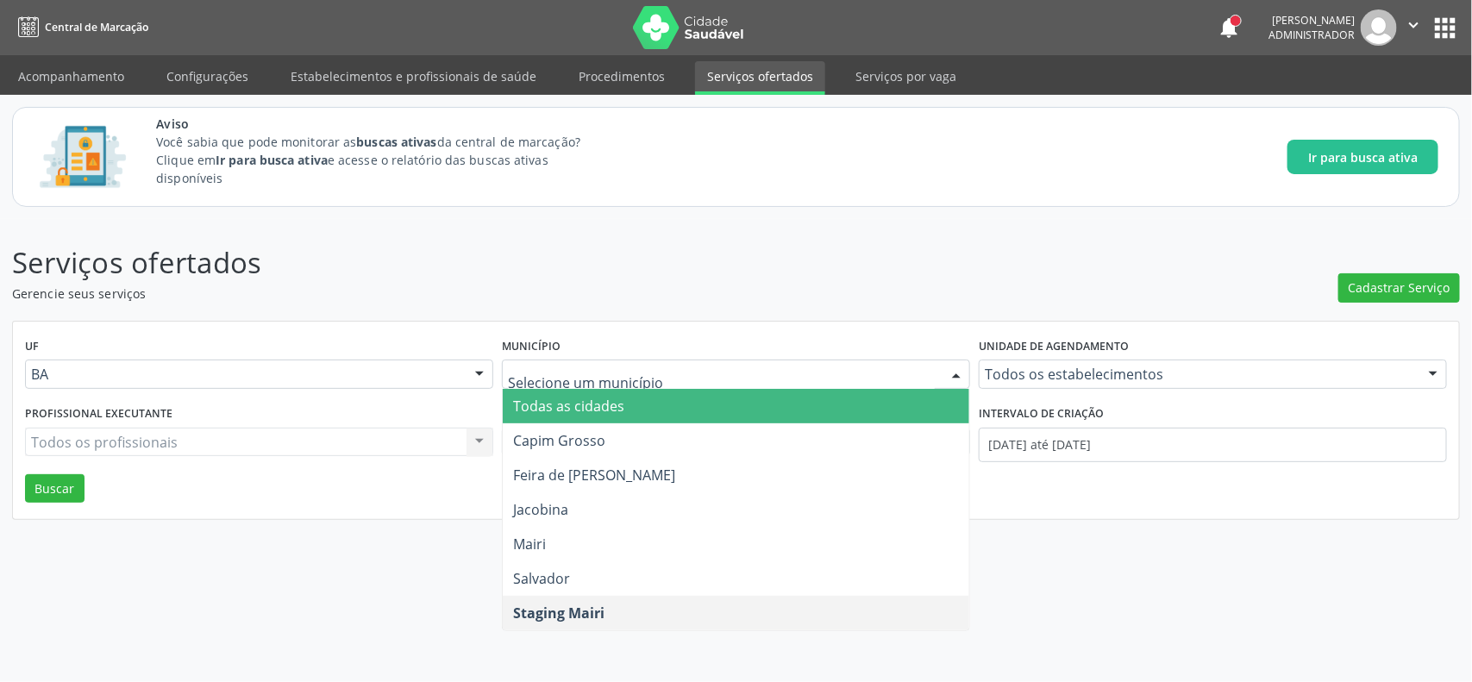
click at [609, 285] on p "Gerencie seus serviços" at bounding box center [518, 294] width 1013 height 18
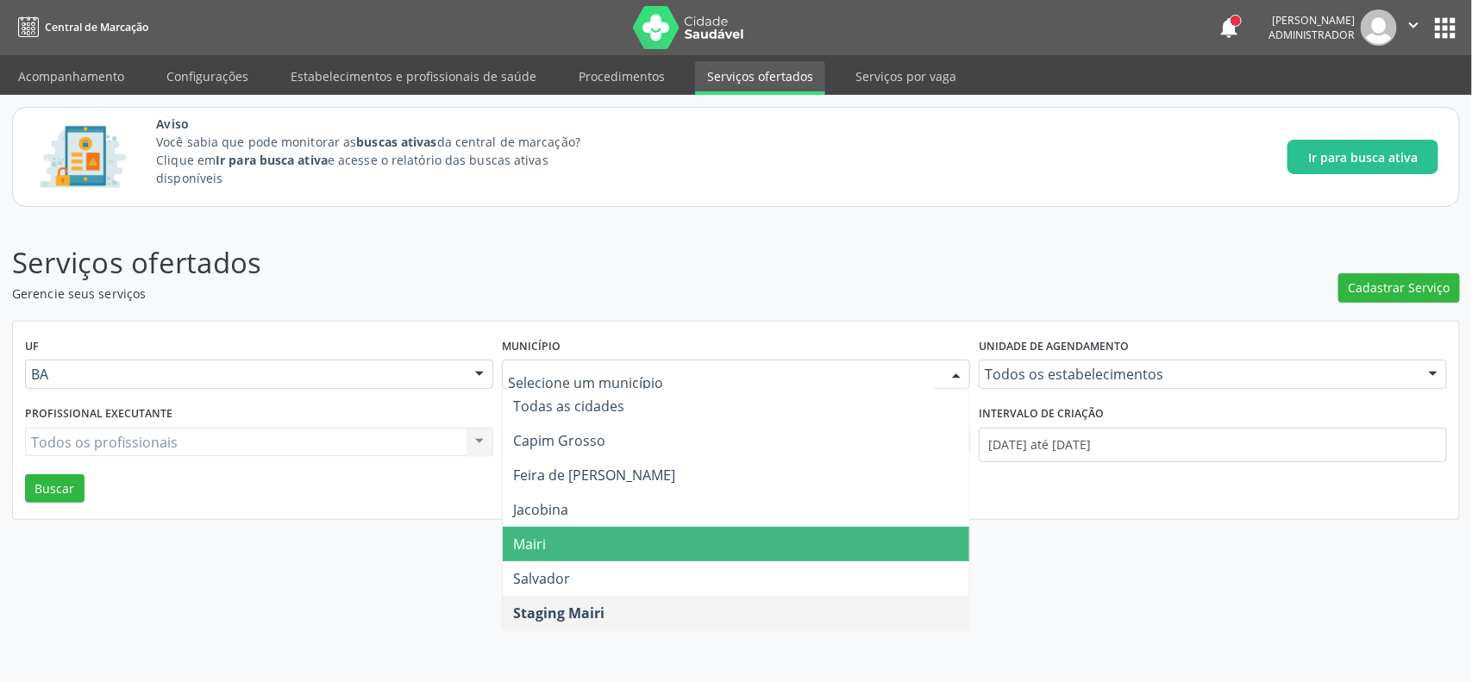
click at [552, 543] on span "Mairi" at bounding box center [736, 544] width 467 height 35
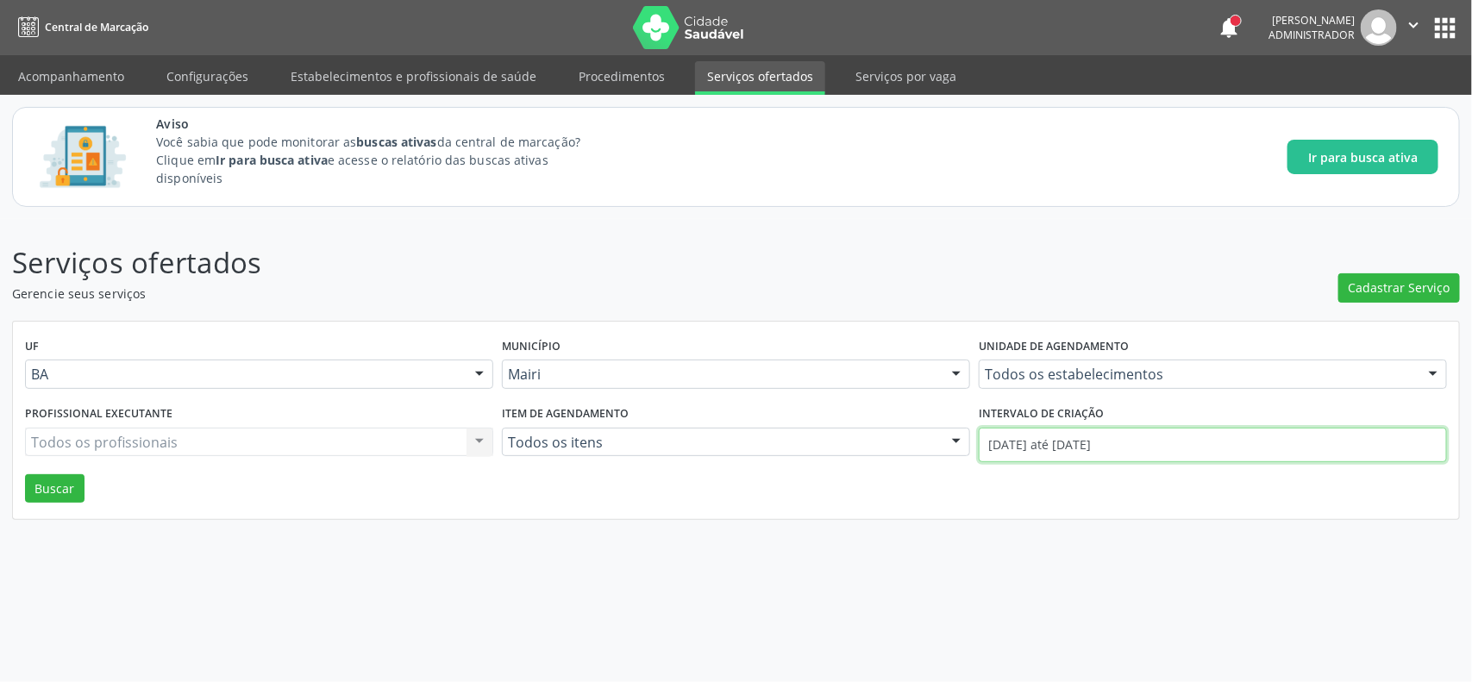
click at [1040, 451] on input "[DATE] até [DATE]" at bounding box center [1213, 445] width 468 height 35
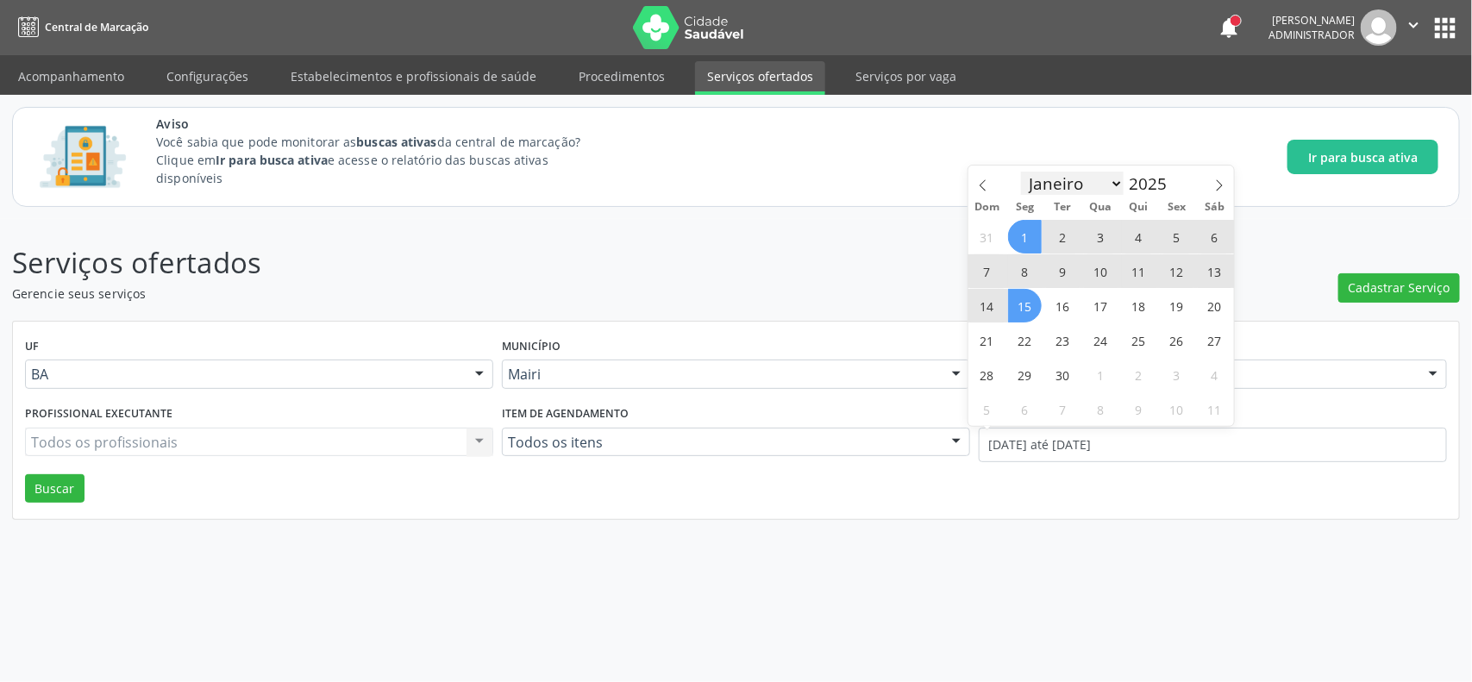
click at [1029, 177] on select "Janeiro Fevereiro Março Abril Maio Junho Julho Agosto Setembro Outubro Novembro…" at bounding box center [1073, 184] width 104 height 24
select select "6"
click at [1021, 172] on select "Janeiro Fevereiro Março Abril Maio Junho Julho Agosto Setembro Outubro Novembro…" at bounding box center [1073, 184] width 104 height 24
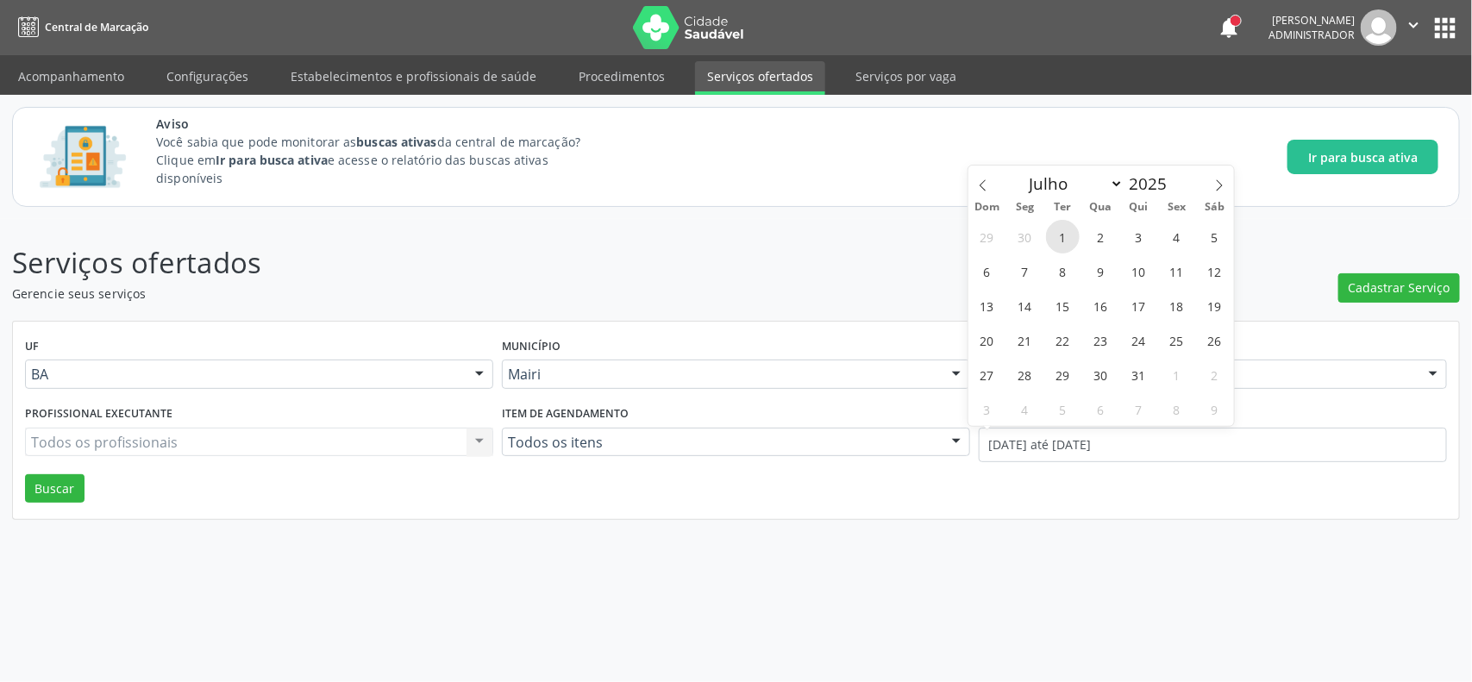
click at [1070, 233] on span "1" at bounding box center [1063, 237] width 34 height 34
type input "[DATE]"
click at [1066, 187] on select "Janeiro Fevereiro Março Abril Maio Junho Julho Agosto Setembro Outubro Novembro…" at bounding box center [1073, 184] width 104 height 24
select select "8"
click at [1021, 172] on select "Janeiro Fevereiro Março Abril Maio Junho Julho Agosto Setembro Outubro Novembro…" at bounding box center [1073, 184] width 104 height 24
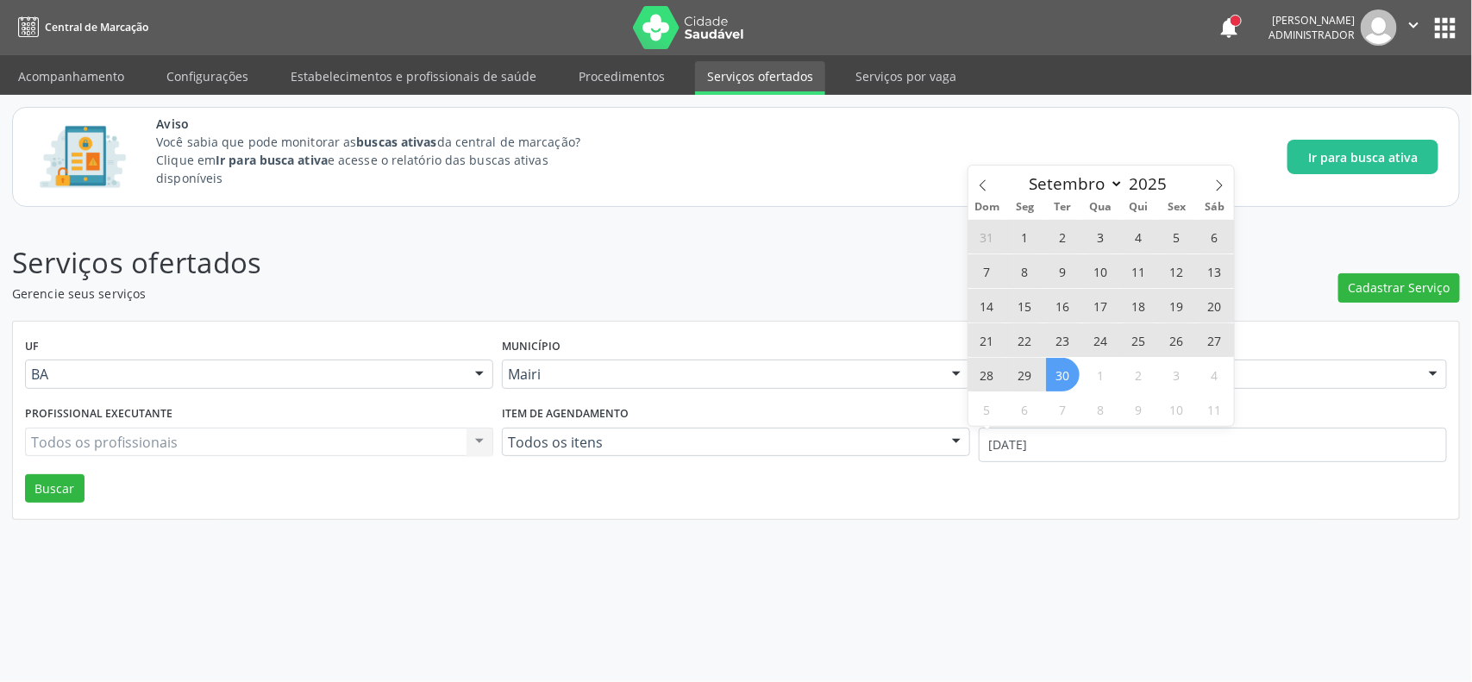
drag, startPoint x: 1072, startPoint y: 380, endPoint x: 876, endPoint y: 392, distance: 196.2
click at [1071, 378] on span "30" at bounding box center [1063, 375] width 34 height 34
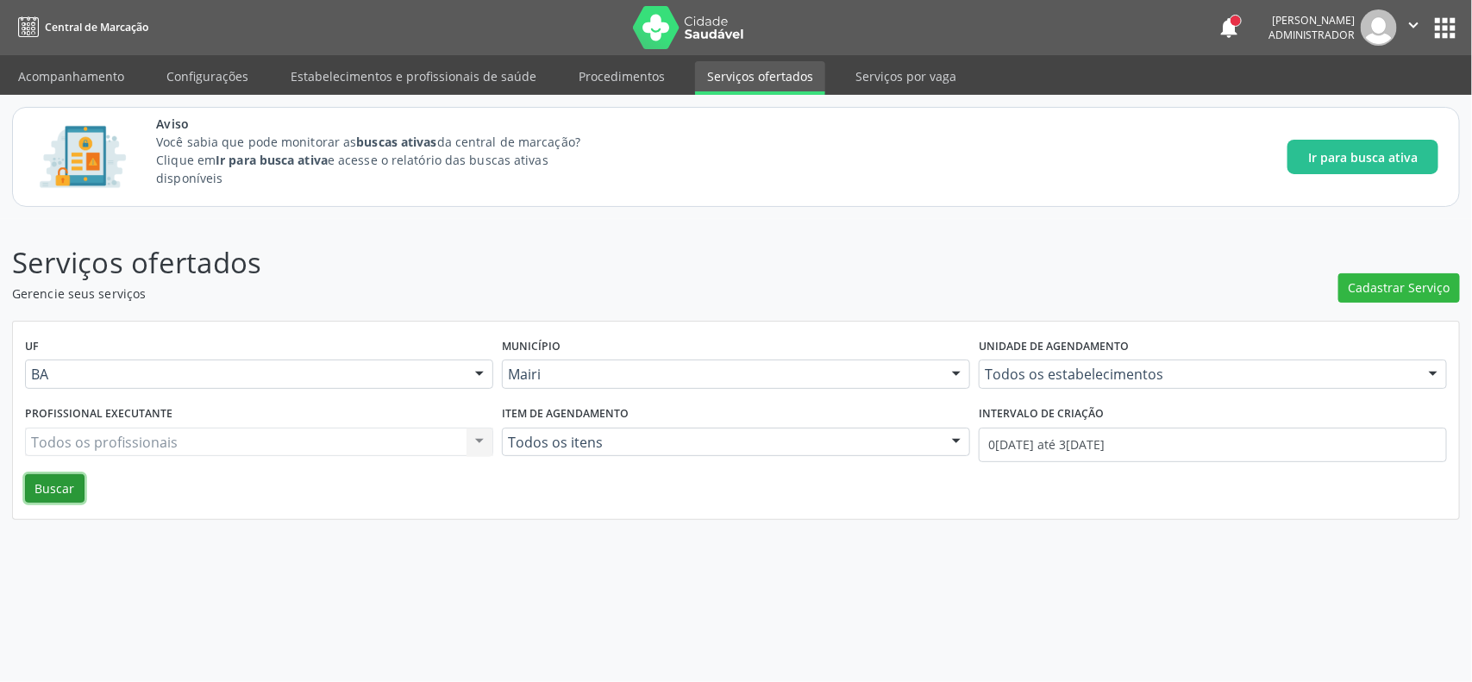
click at [70, 484] on button "Buscar" at bounding box center [55, 488] width 60 height 29
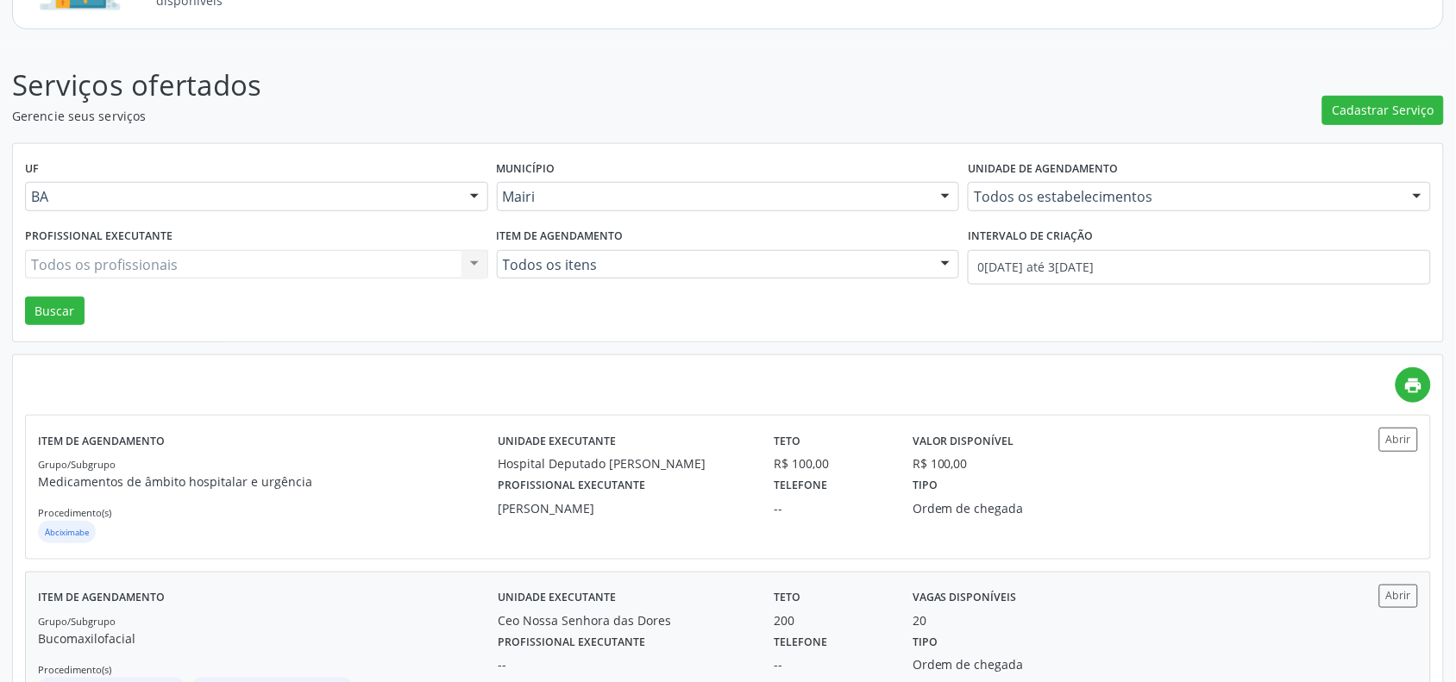
scroll to position [539, 0]
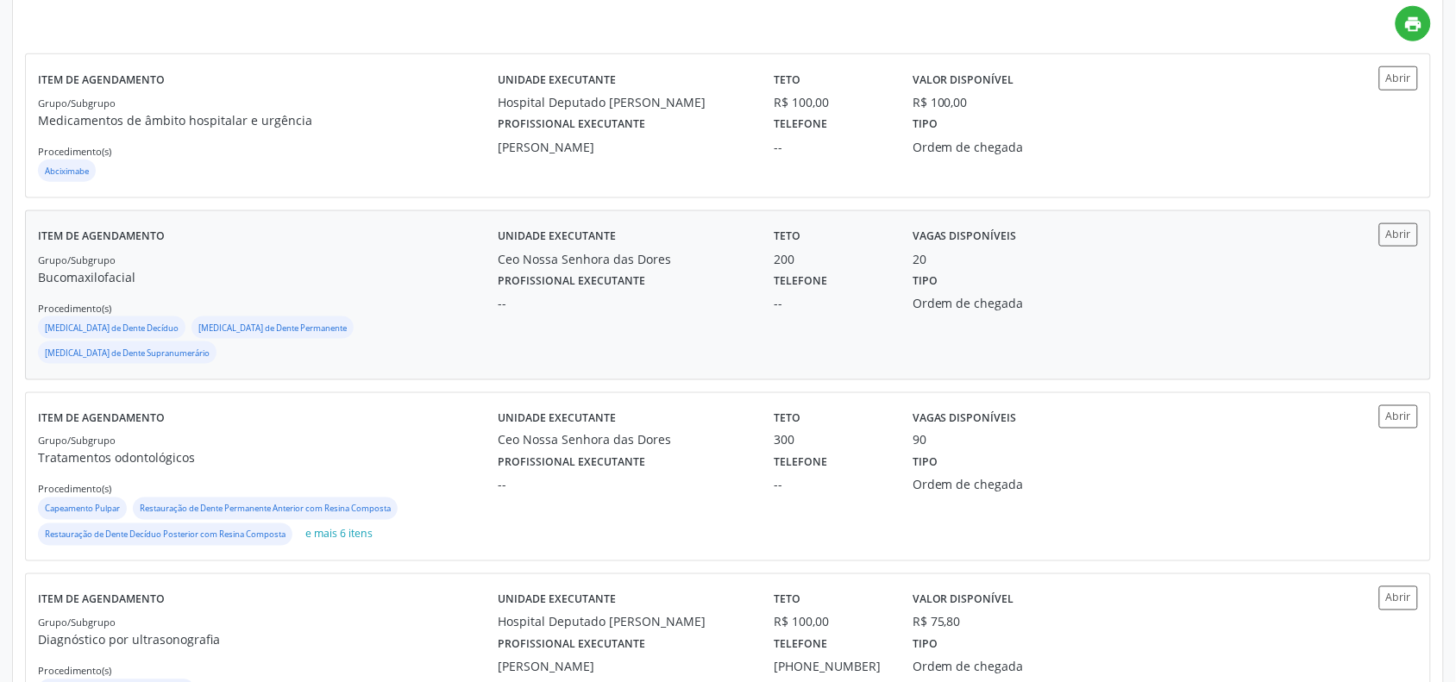
click at [1208, 266] on div "Unidade executante Ceo [GEOGRAPHIC_DATA] Teto 200 Vagas disponíveis 20" at bounding box center [900, 245] width 829 height 45
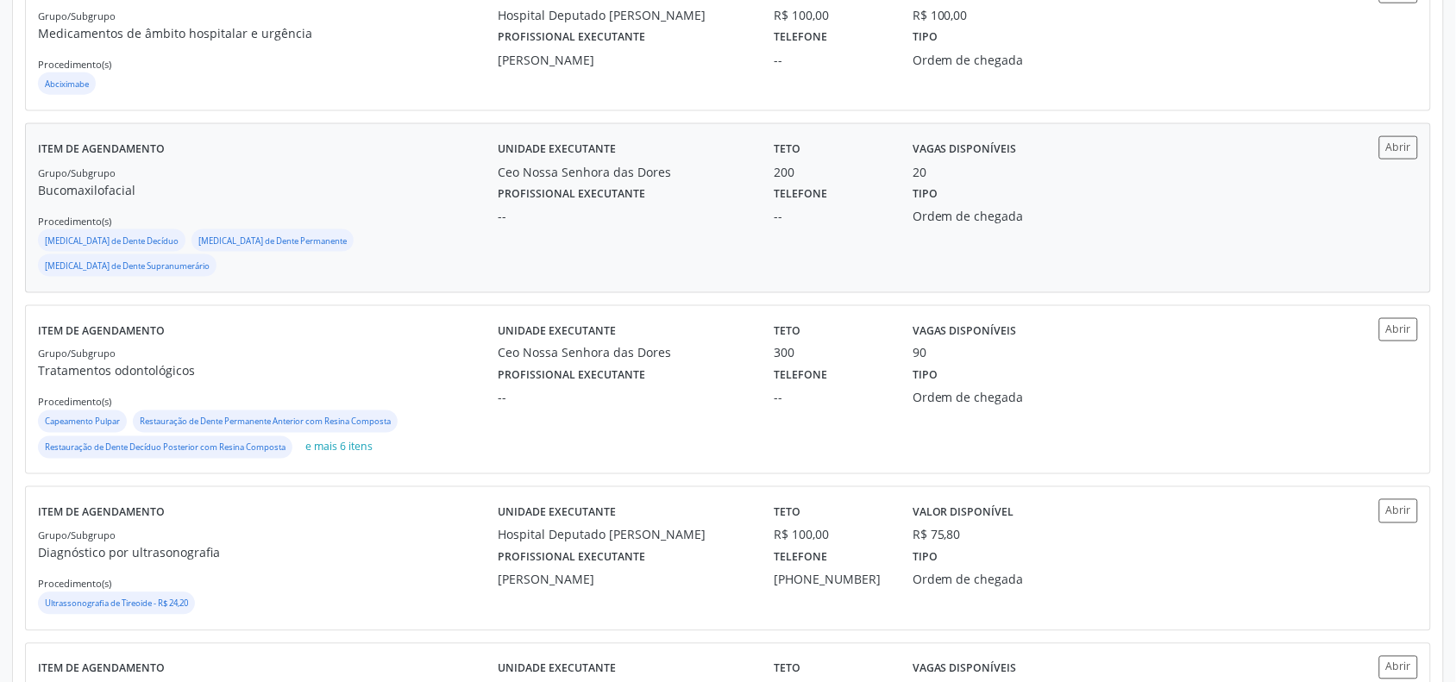
scroll to position [755, 0]
